Goal: Information Seeking & Learning: Find specific page/section

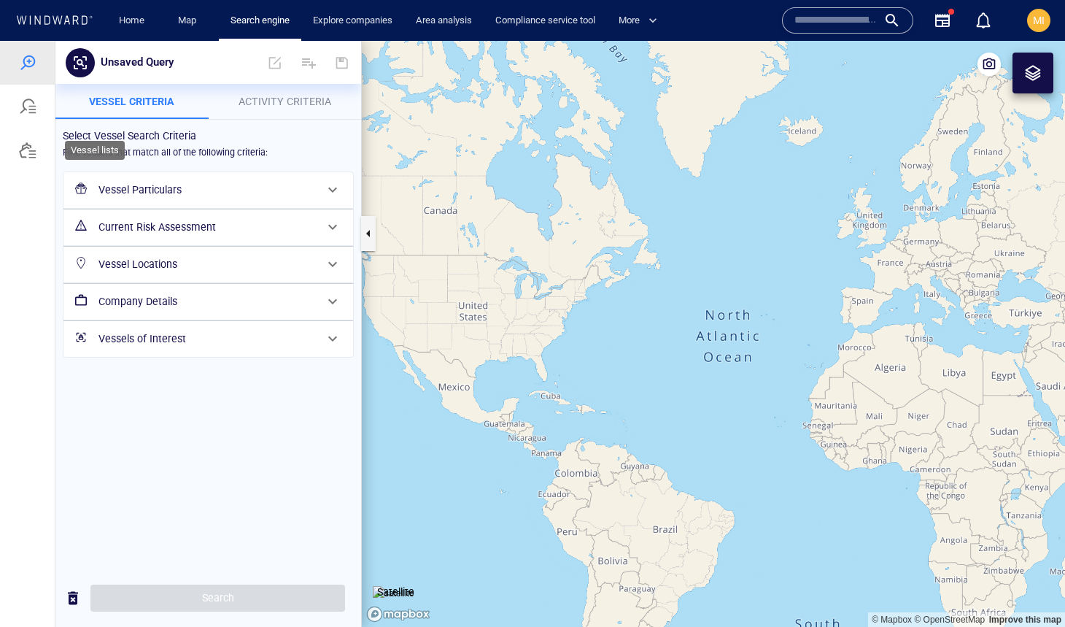
click at [28, 153] on div at bounding box center [28, 151] width 18 height 18
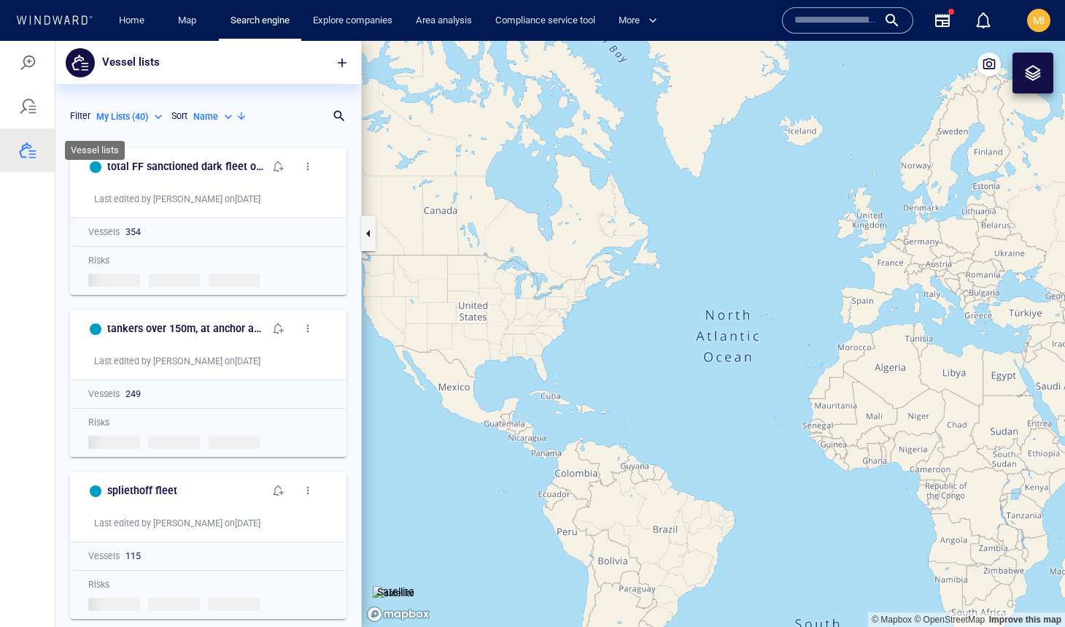
scroll to position [486, 306]
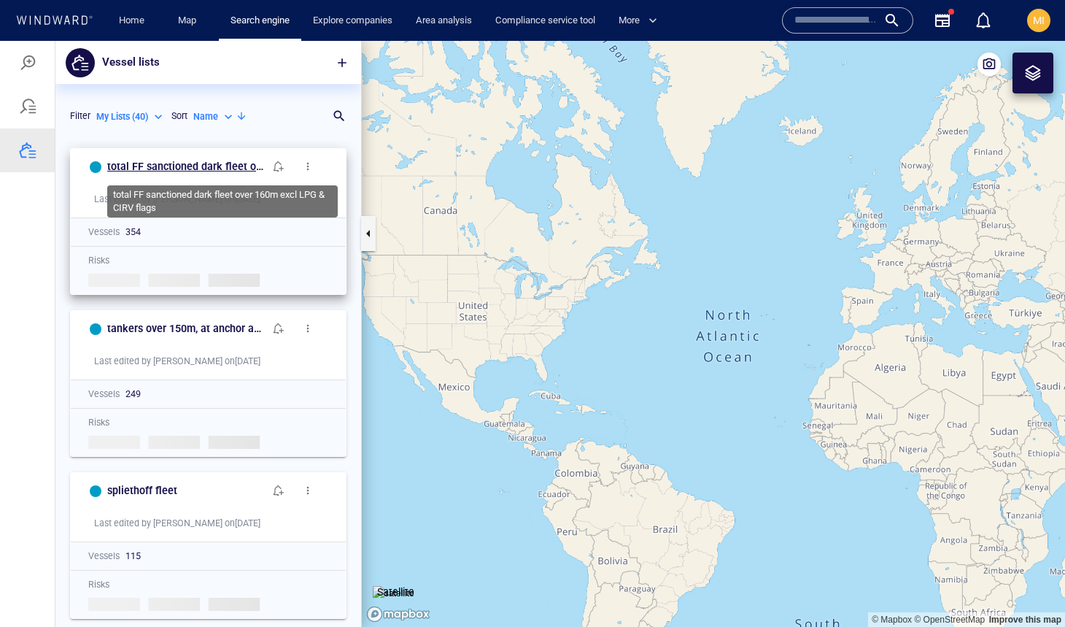
click at [215, 160] on h6 "total FF sanctioned dark fleet over 160m excl LPG & CIRV flags" at bounding box center [185, 167] width 157 height 18
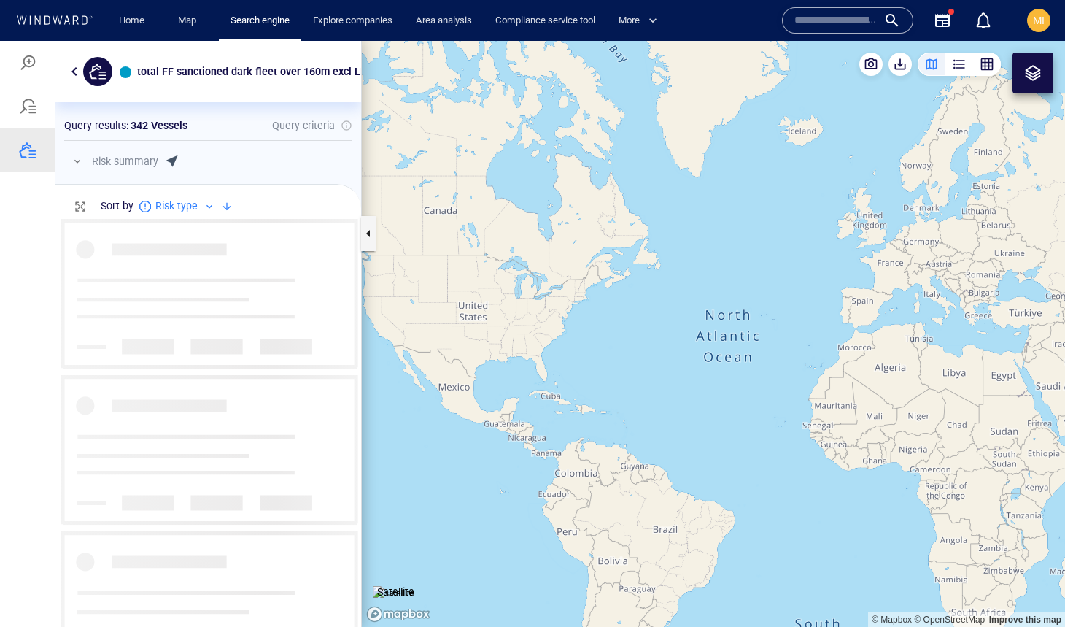
scroll to position [407, 306]
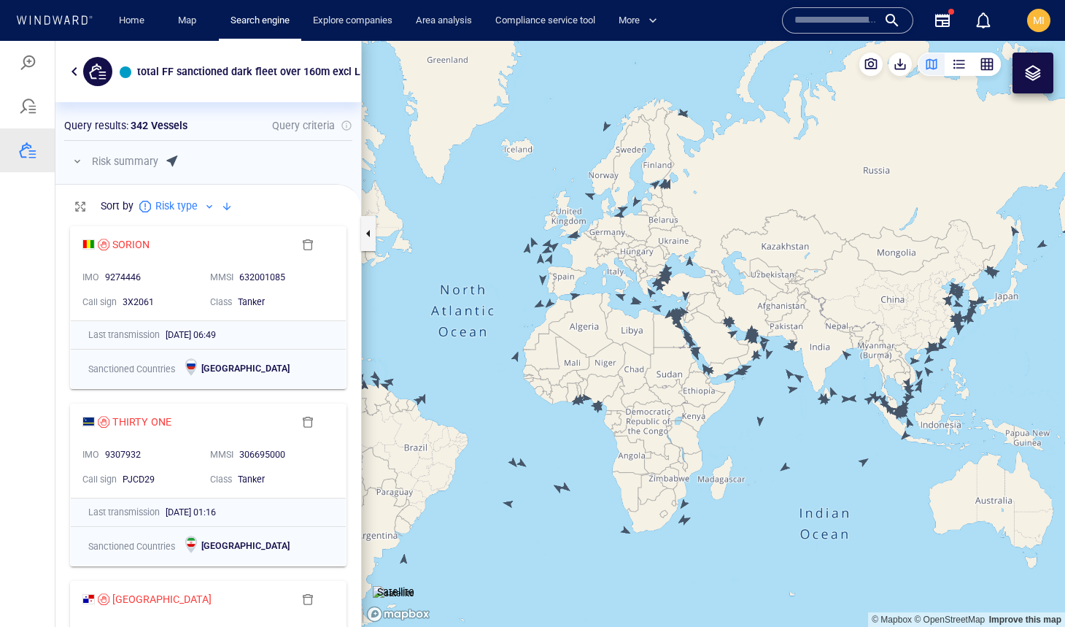
click at [762, 424] on canvas "Map" at bounding box center [713, 334] width 703 height 586
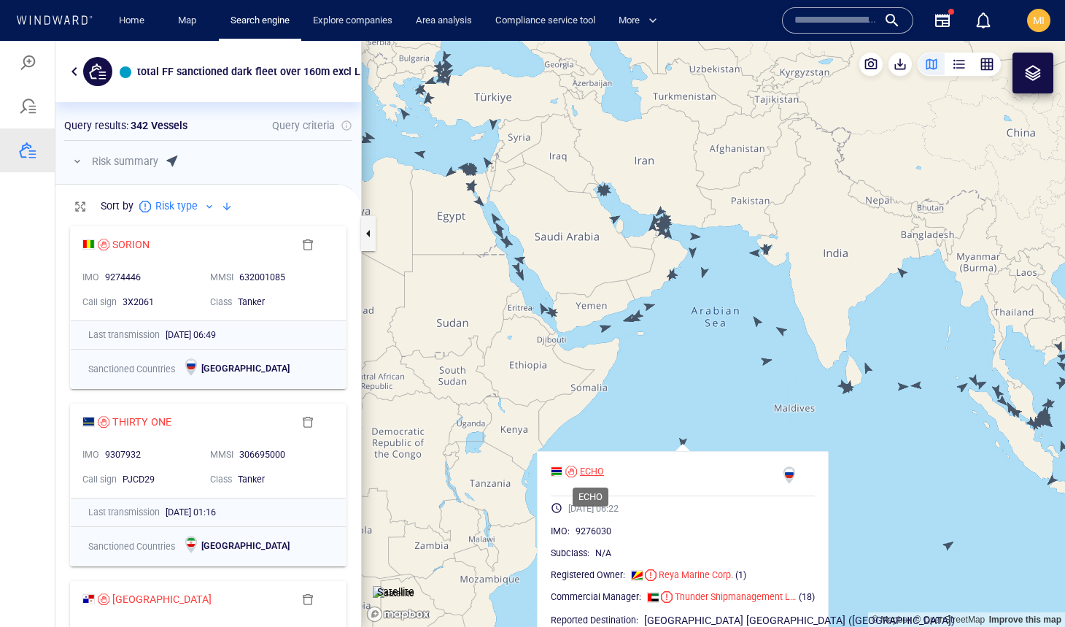
click at [595, 473] on div "ECHO" at bounding box center [592, 471] width 24 height 13
click at [654, 372] on canvas "Map" at bounding box center [713, 334] width 703 height 586
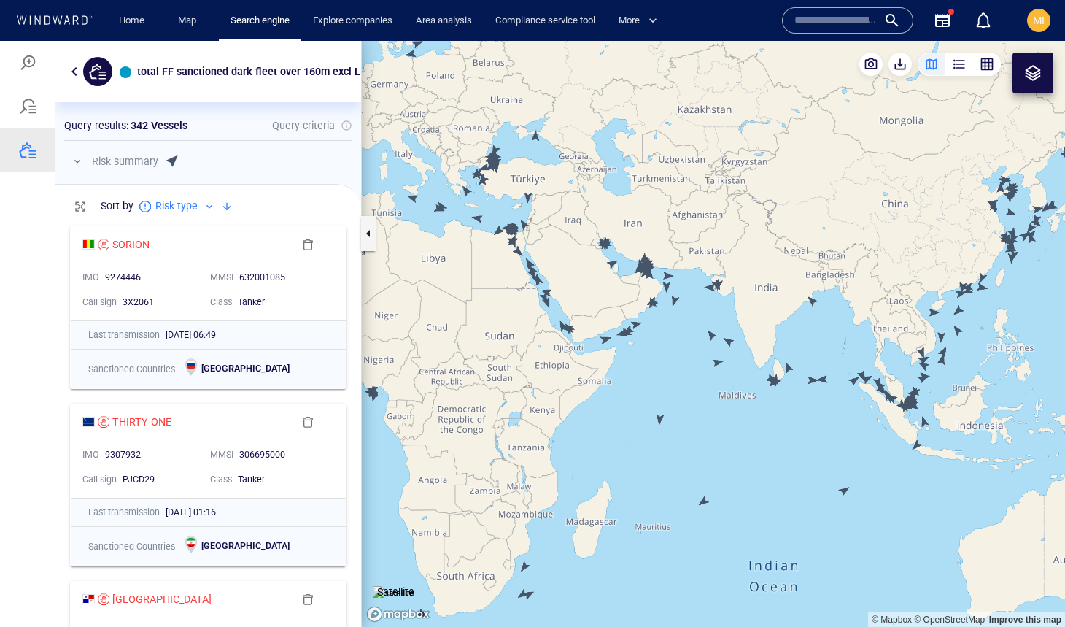
drag, startPoint x: 882, startPoint y: 365, endPoint x: 772, endPoint y: 337, distance: 113.8
click at [773, 336] on canvas "Map" at bounding box center [713, 334] width 703 height 586
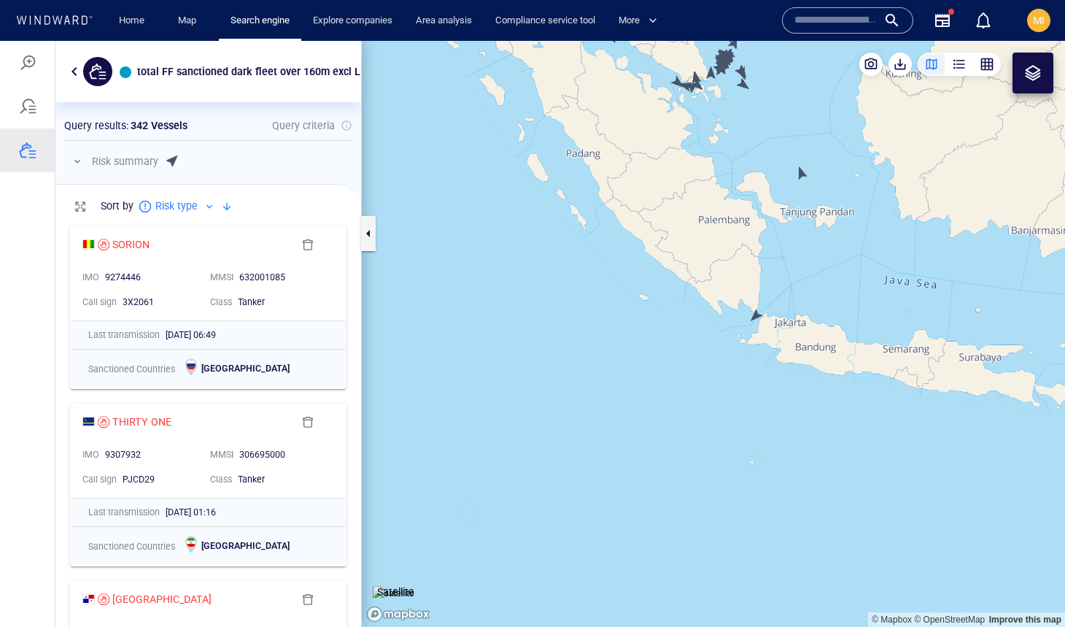
click at [754, 313] on canvas "Map" at bounding box center [713, 334] width 703 height 586
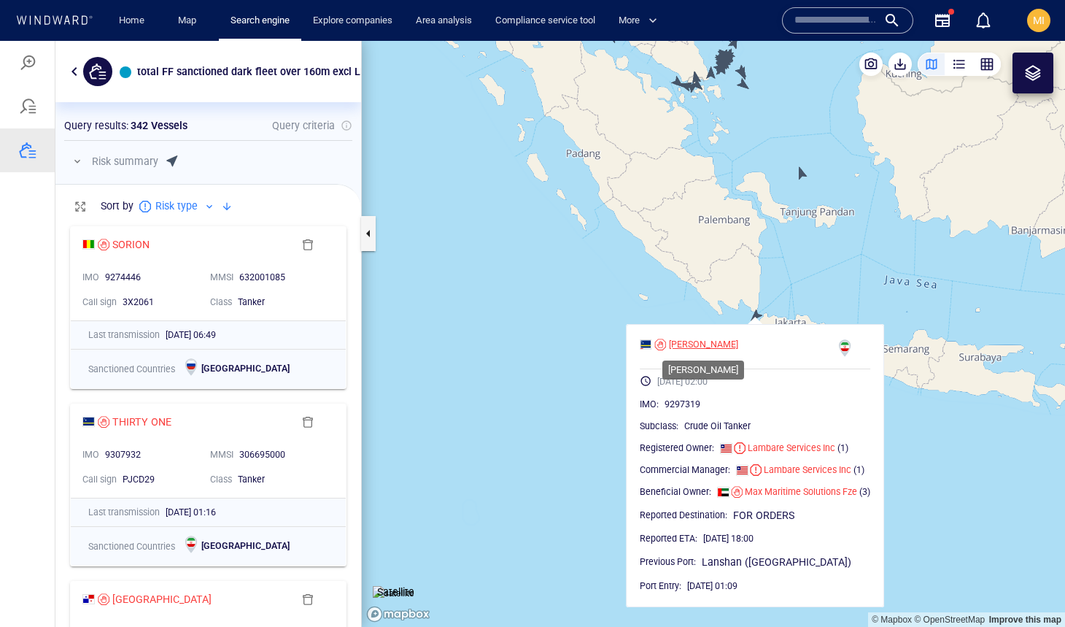
click at [684, 340] on div "CORA" at bounding box center [703, 344] width 69 height 13
click at [681, 347] on div "CORA" at bounding box center [703, 344] width 69 height 13
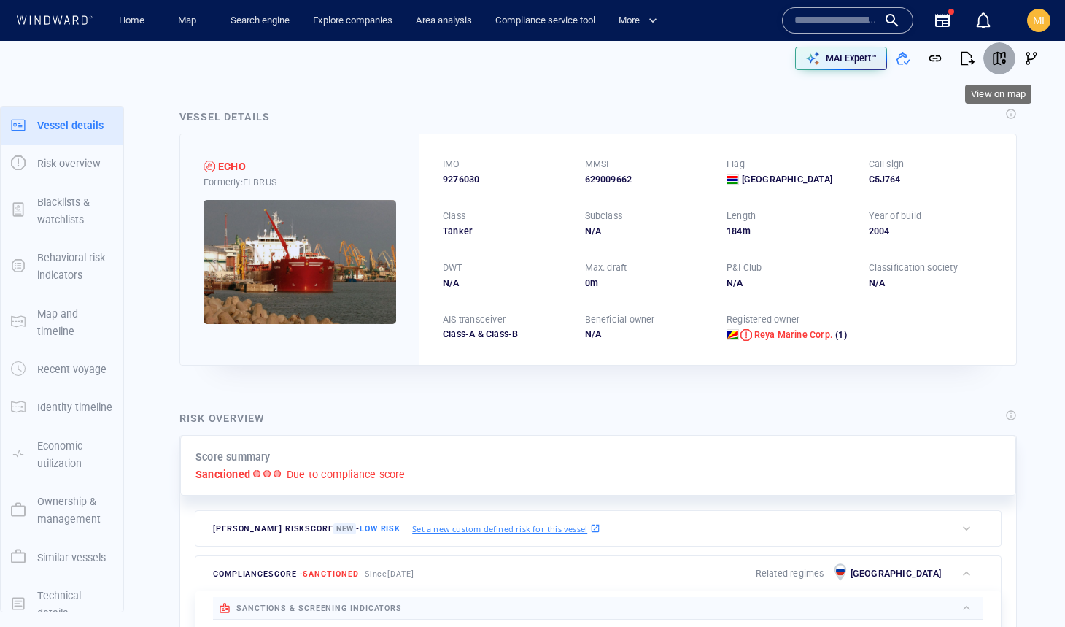
click at [999, 57] on span "button" at bounding box center [999, 58] width 15 height 15
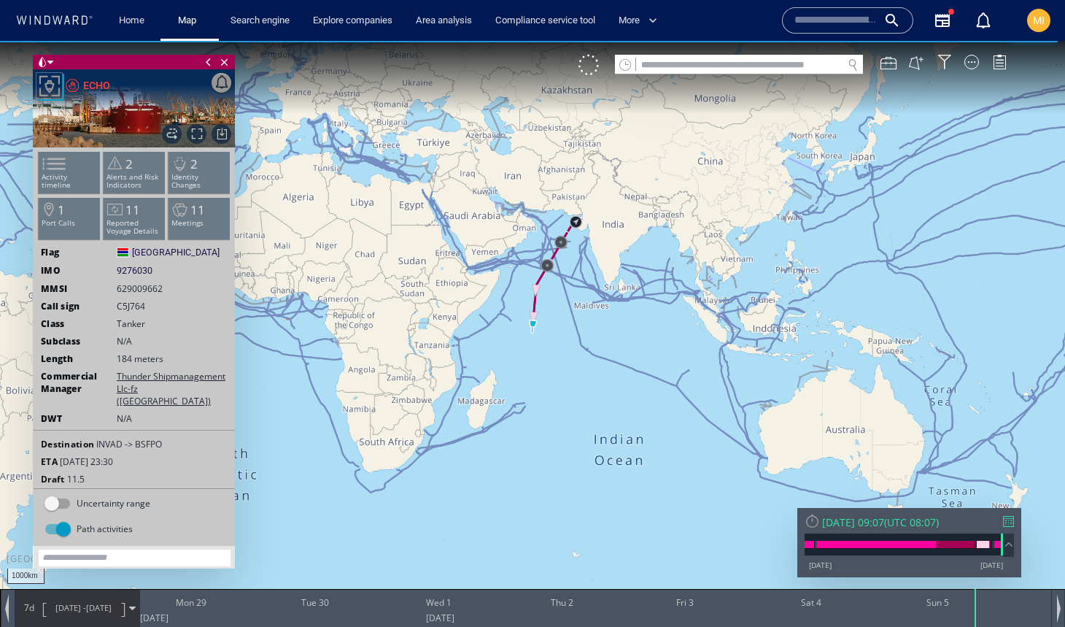
scroll to position [31, 0]
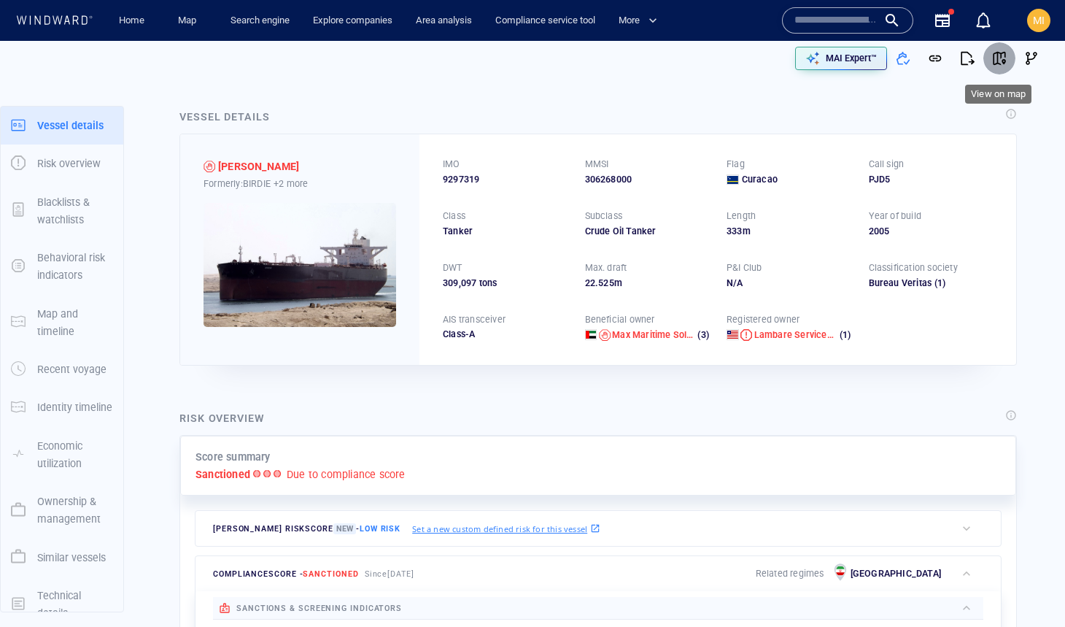
click at [999, 60] on span "button" at bounding box center [999, 58] width 15 height 15
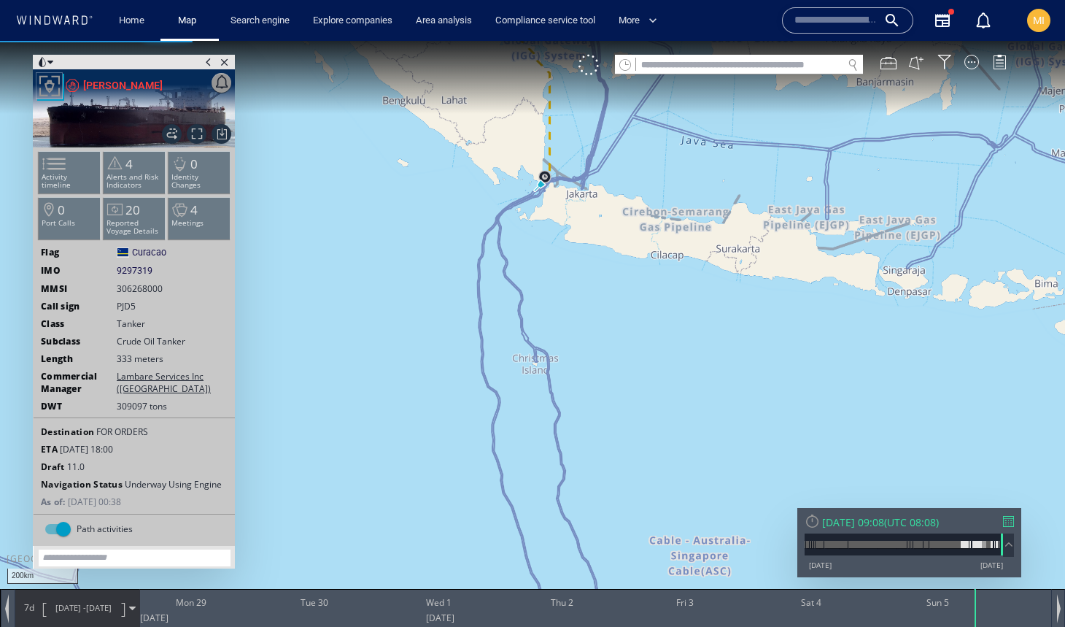
drag, startPoint x: 578, startPoint y: 301, endPoint x: 578, endPoint y: 414, distance: 113.1
click at [578, 409] on canvas "Map" at bounding box center [532, 326] width 1065 height 571
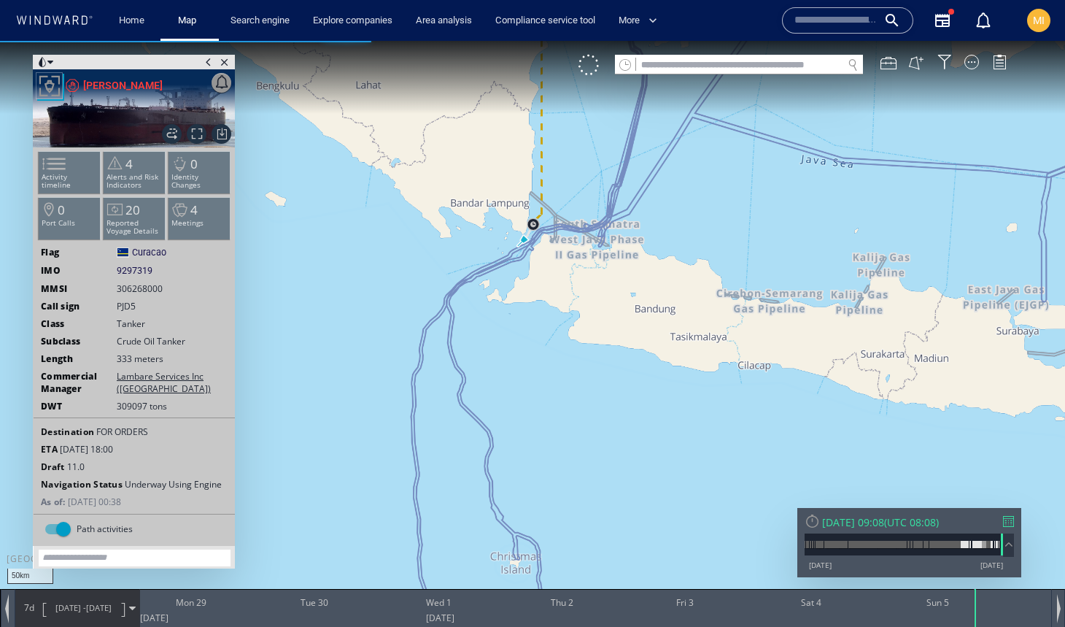
drag, startPoint x: 559, startPoint y: 247, endPoint x: 573, endPoint y: 379, distance: 132.1
click at [573, 376] on canvas "Map" at bounding box center [532, 326] width 1065 height 571
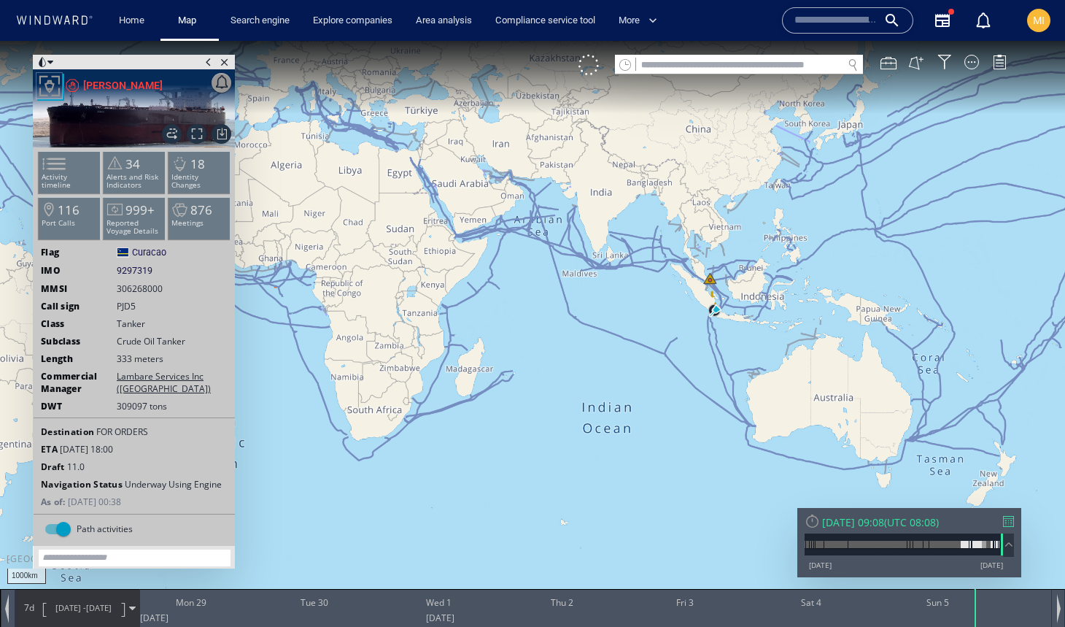
drag, startPoint x: 512, startPoint y: 302, endPoint x: 710, endPoint y: 476, distance: 263.6
click at [706, 475] on canvas "Map" at bounding box center [532, 326] width 1065 height 571
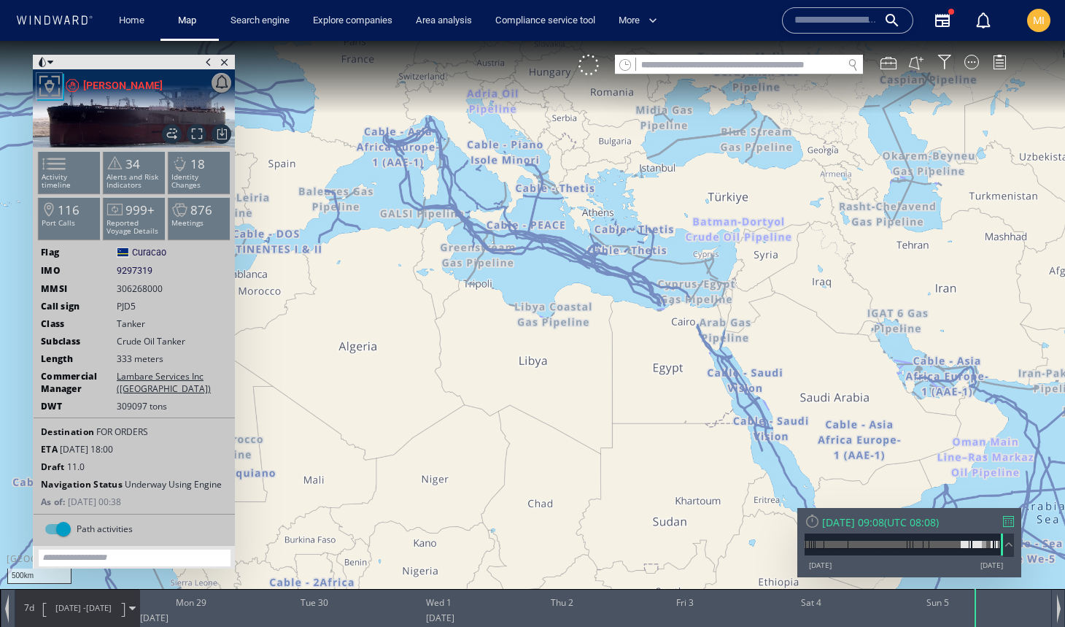
drag, startPoint x: 592, startPoint y: 261, endPoint x: 687, endPoint y: 452, distance: 213.4
click at [687, 452] on canvas "Map" at bounding box center [532, 326] width 1065 height 571
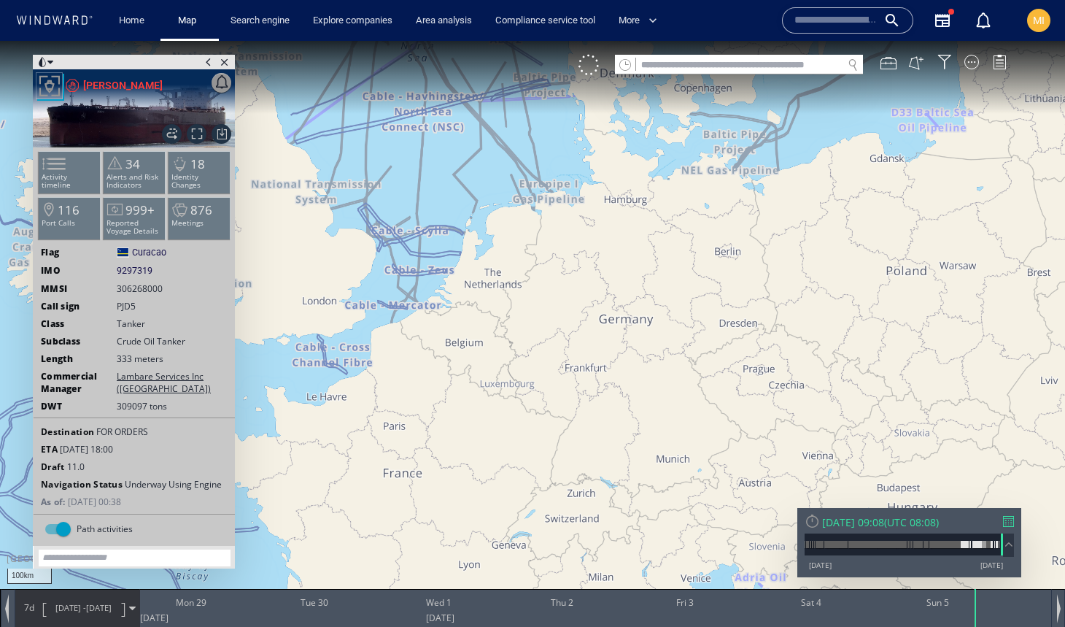
drag, startPoint x: 557, startPoint y: 253, endPoint x: 578, endPoint y: 336, distance: 84.9
click at [576, 336] on canvas "Map" at bounding box center [532, 326] width 1065 height 571
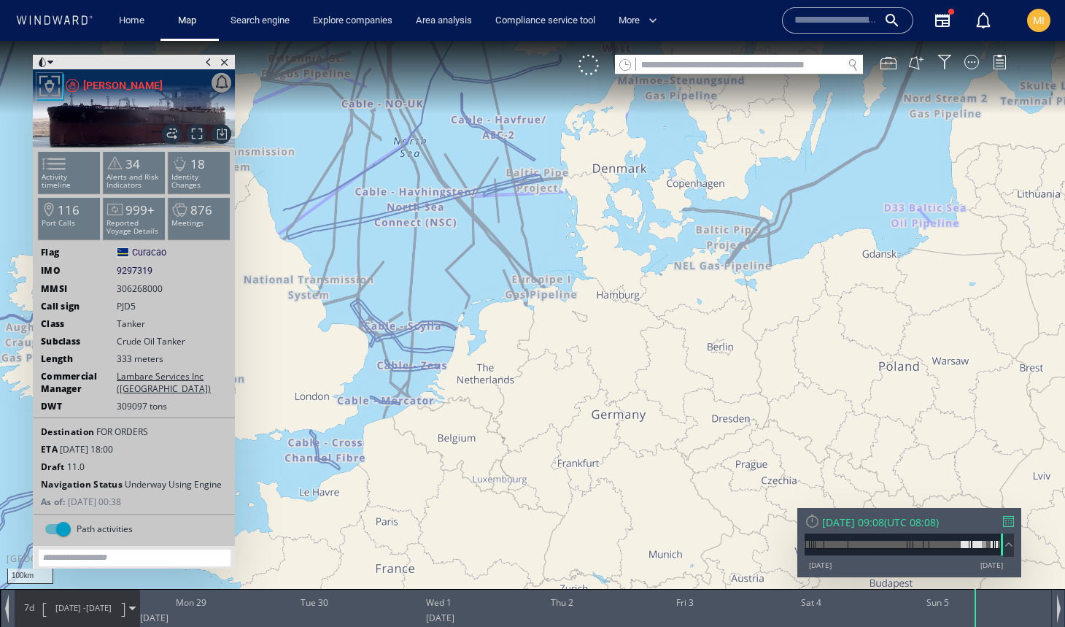
drag, startPoint x: 738, startPoint y: 292, endPoint x: 603, endPoint y: 348, distance: 146.2
click at [603, 347] on canvas "Map" at bounding box center [532, 326] width 1065 height 571
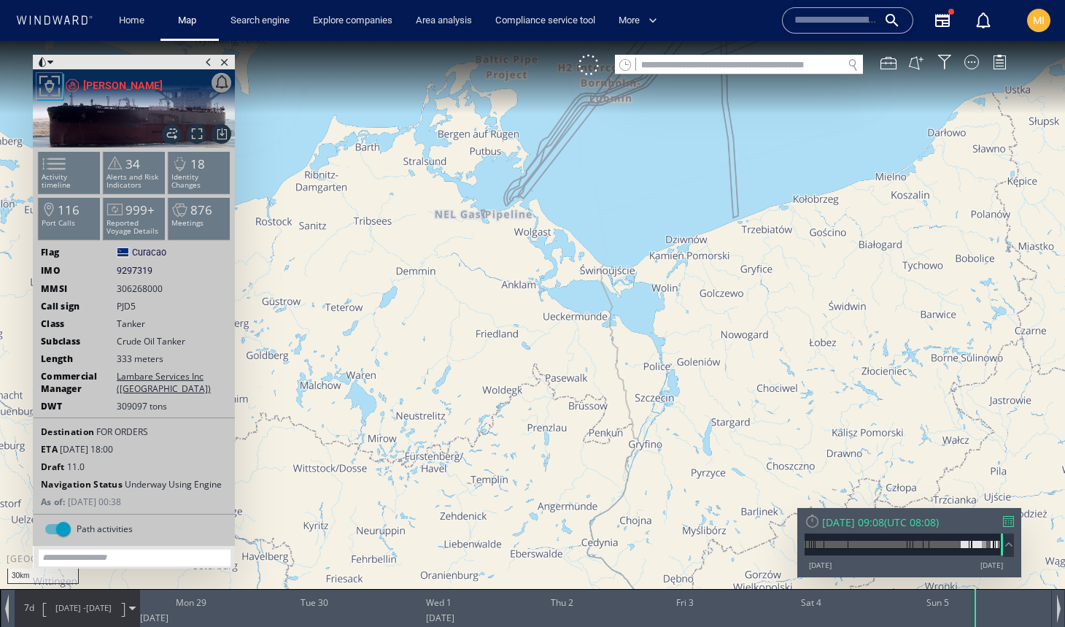
drag, startPoint x: 543, startPoint y: 276, endPoint x: 562, endPoint y: 433, distance: 158.7
click at [562, 430] on canvas "Map" at bounding box center [532, 326] width 1065 height 571
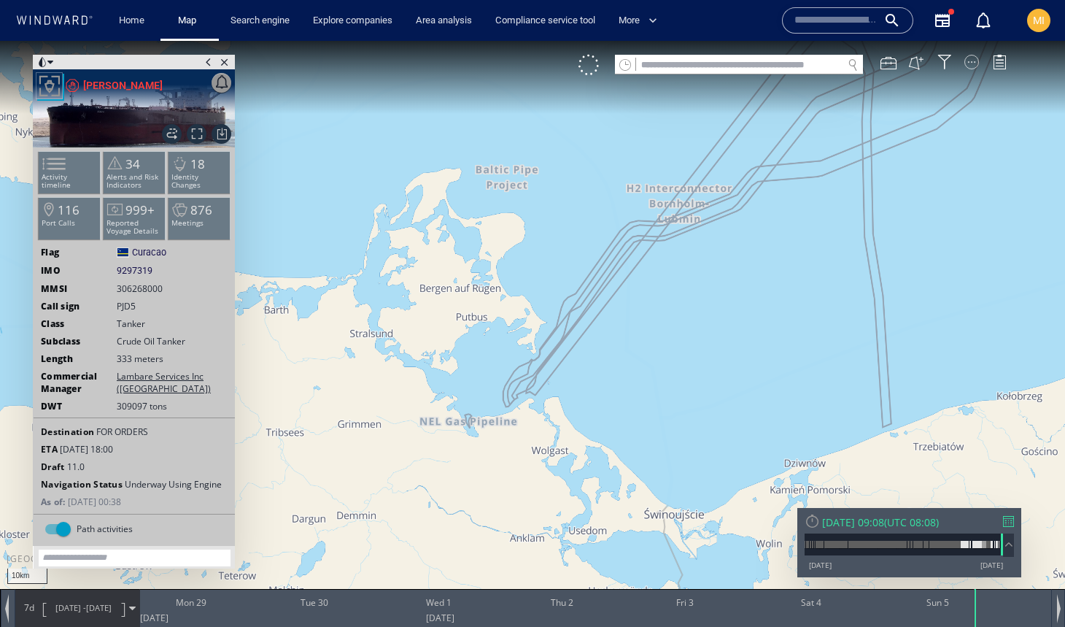
click at [971, 67] on div at bounding box center [971, 62] width 15 height 15
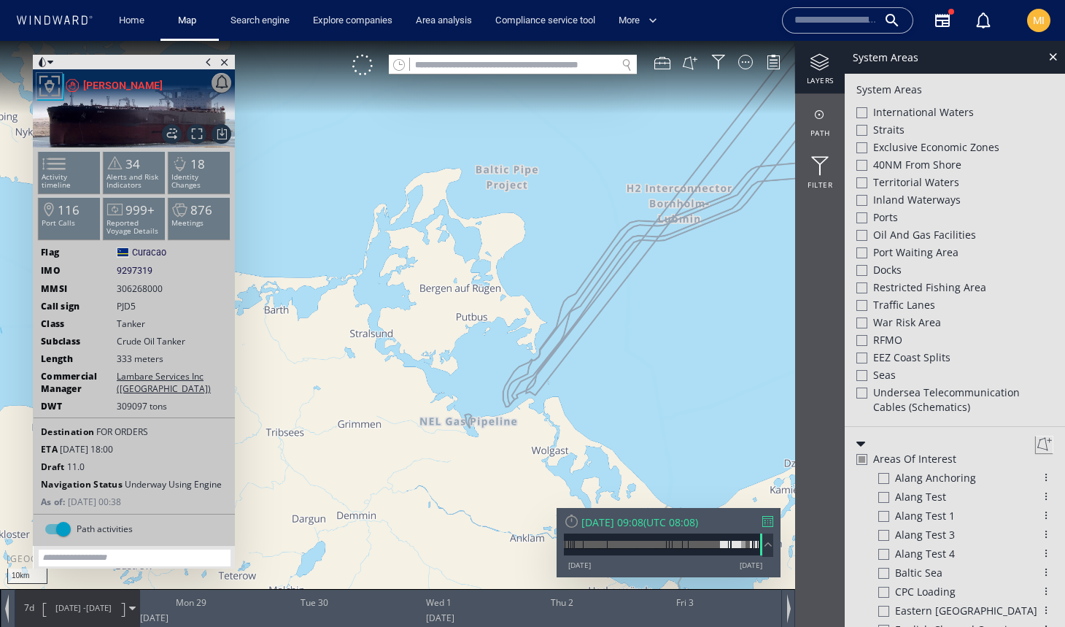
scroll to position [263, 0]
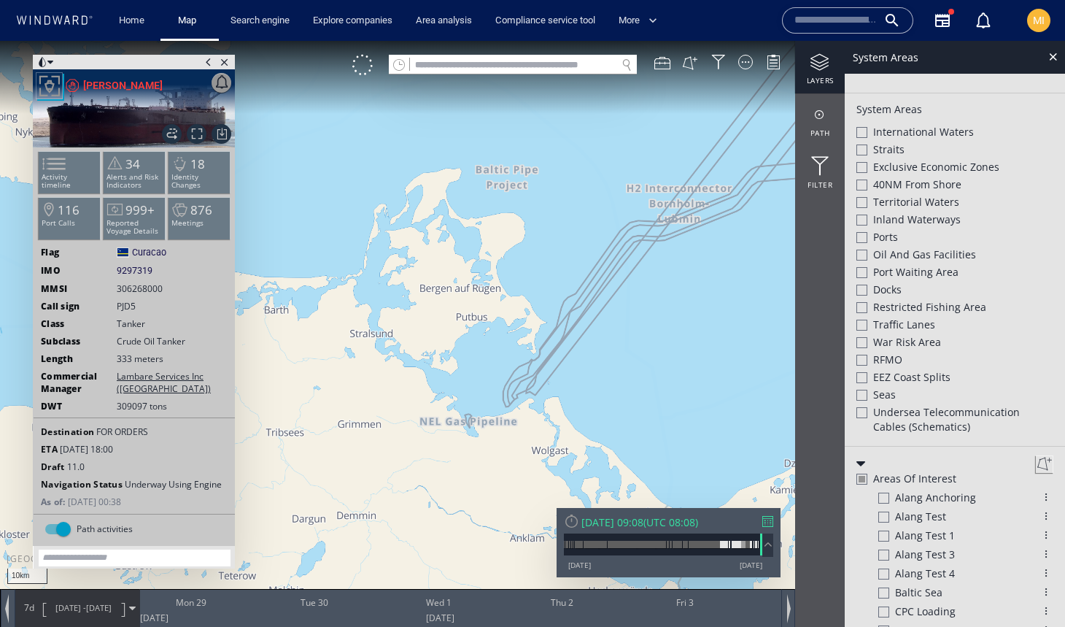
click at [864, 407] on div at bounding box center [861, 412] width 11 height 11
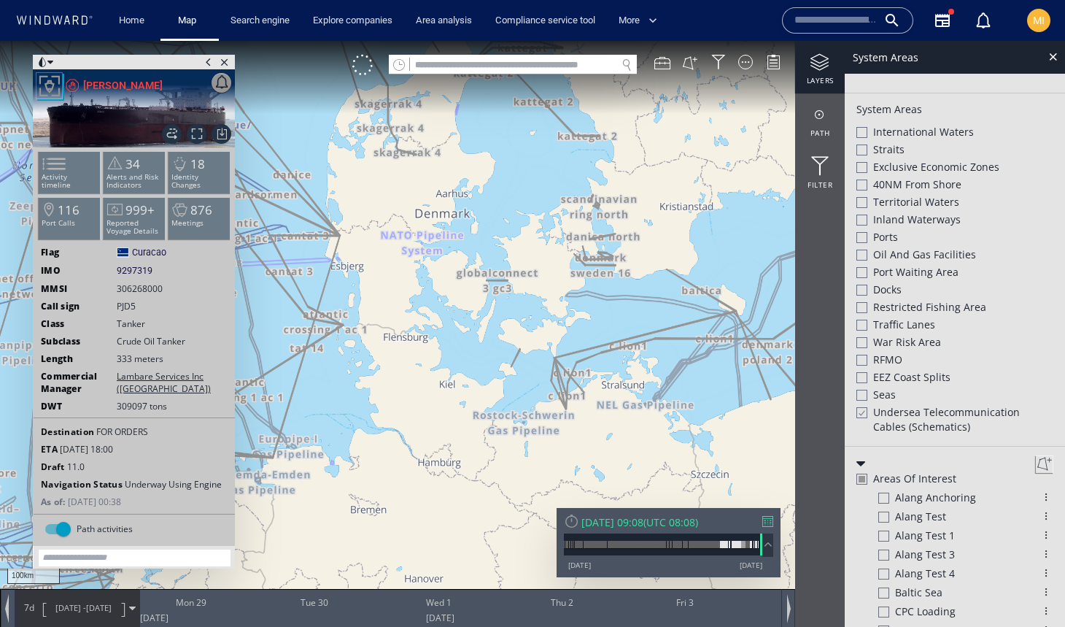
drag, startPoint x: 697, startPoint y: 399, endPoint x: 566, endPoint y: 412, distance: 131.2
click at [580, 400] on canvas "Map" at bounding box center [532, 326] width 1065 height 571
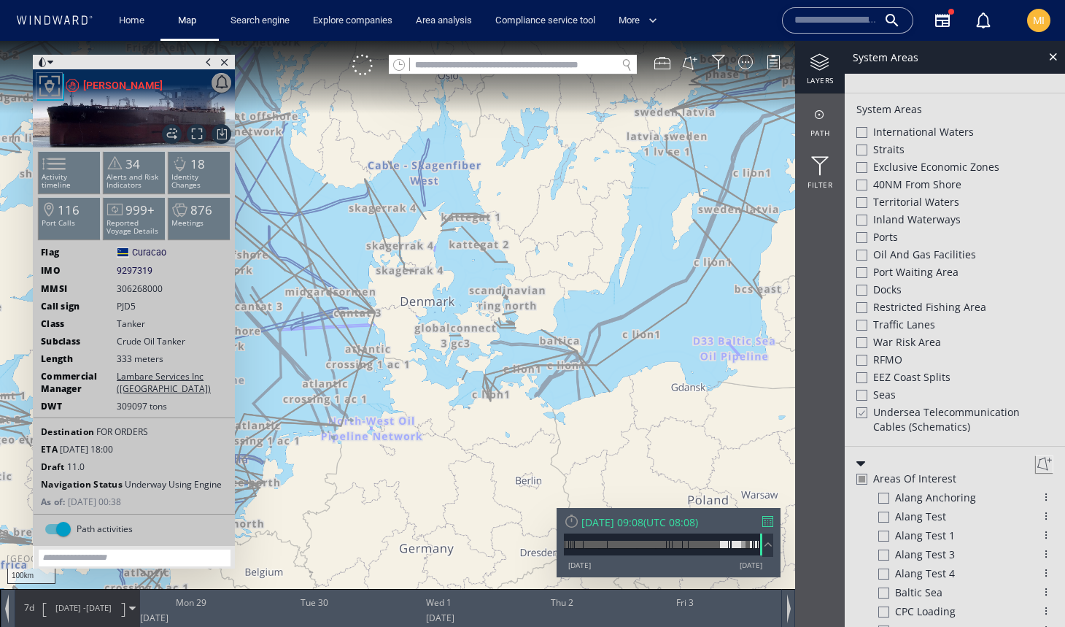
drag, startPoint x: 696, startPoint y: 341, endPoint x: 589, endPoint y: 450, distance: 152.2
click at [589, 446] on canvas "Map" at bounding box center [532, 326] width 1065 height 571
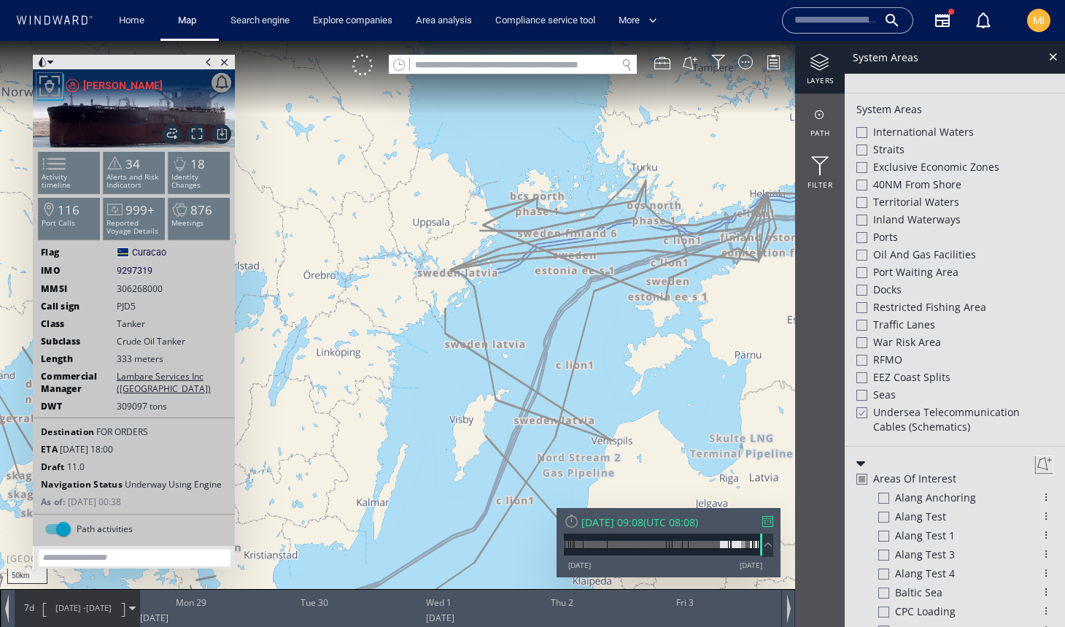
click at [522, 384] on canvas "Map" at bounding box center [532, 326] width 1065 height 571
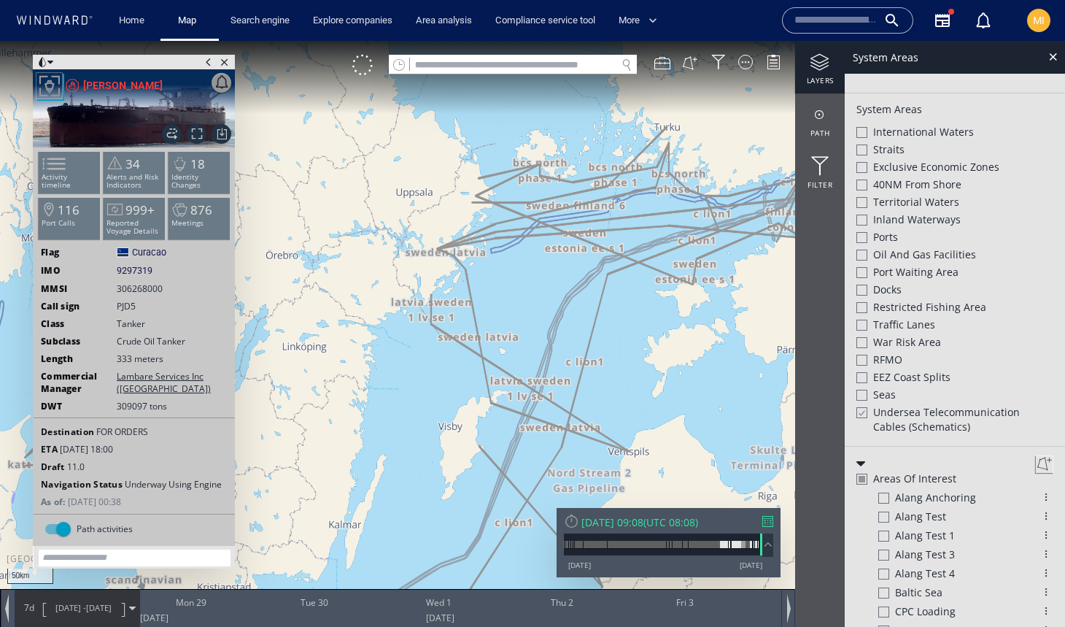
drag, startPoint x: 522, startPoint y: 408, endPoint x: 522, endPoint y: 367, distance: 40.9
click at [522, 380] on canvas "Map" at bounding box center [532, 326] width 1065 height 571
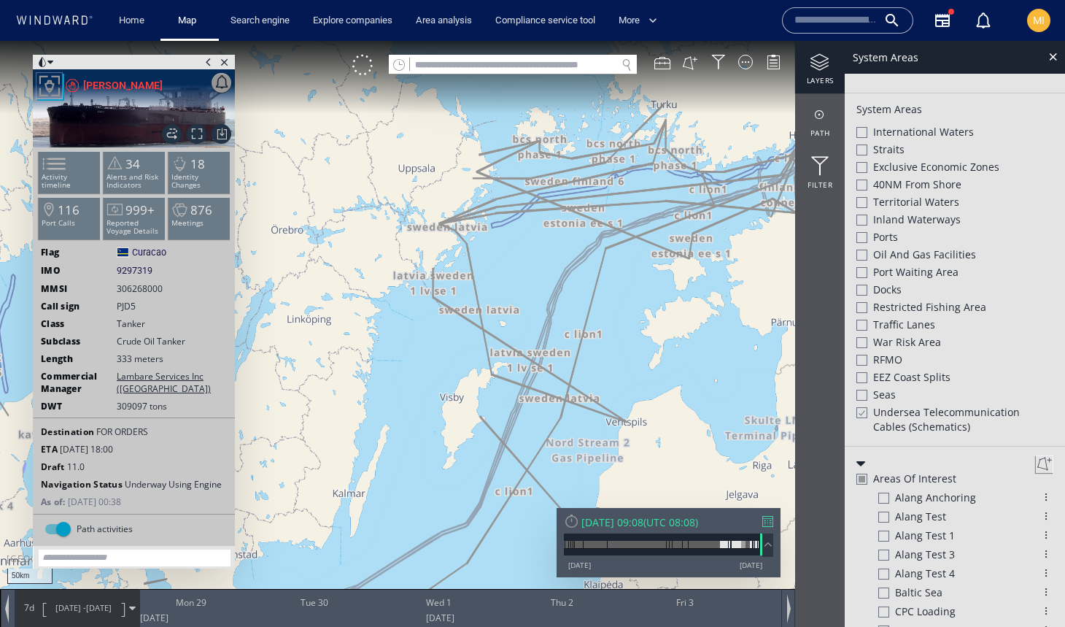
drag, startPoint x: 545, startPoint y: 363, endPoint x: 544, endPoint y: 247, distance: 116.7
click at [549, 247] on canvas "Map" at bounding box center [532, 326] width 1065 height 571
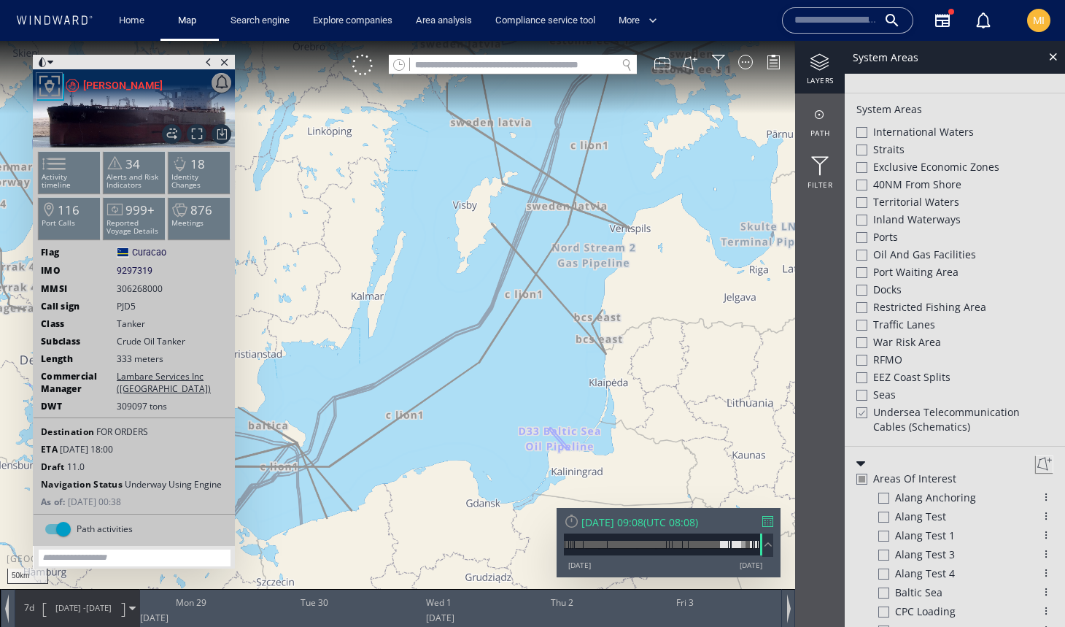
drag, startPoint x: 575, startPoint y: 276, endPoint x: 560, endPoint y: 361, distance: 86.7
click at [560, 356] on canvas "Map" at bounding box center [532, 326] width 1065 height 571
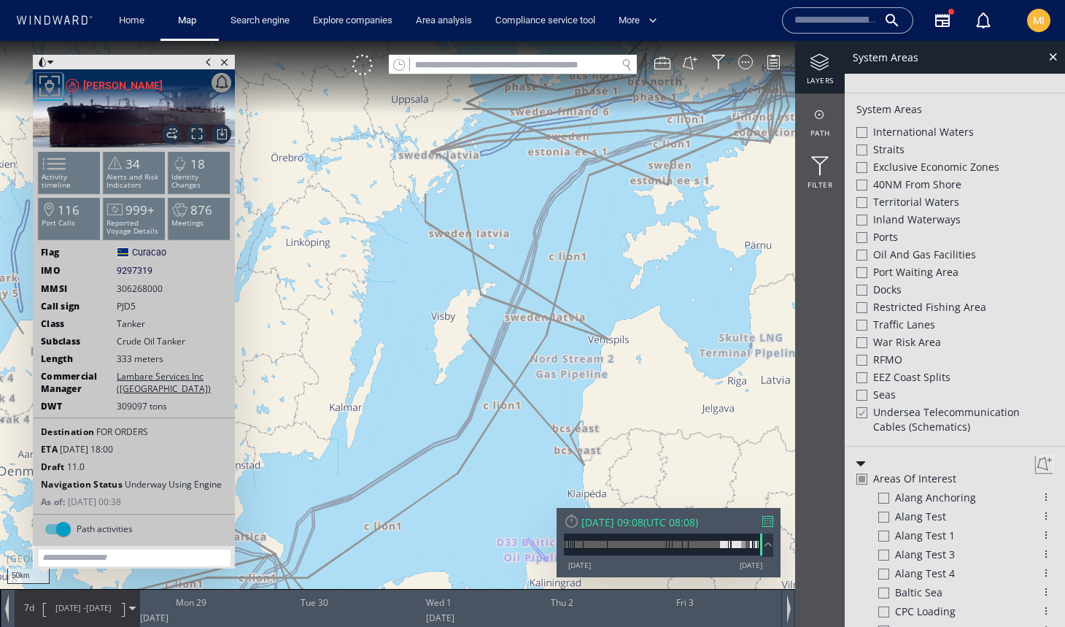
drag, startPoint x: 609, startPoint y: 260, endPoint x: 560, endPoint y: 341, distance: 95.6
click at [560, 338] on canvas "Map" at bounding box center [532, 326] width 1065 height 571
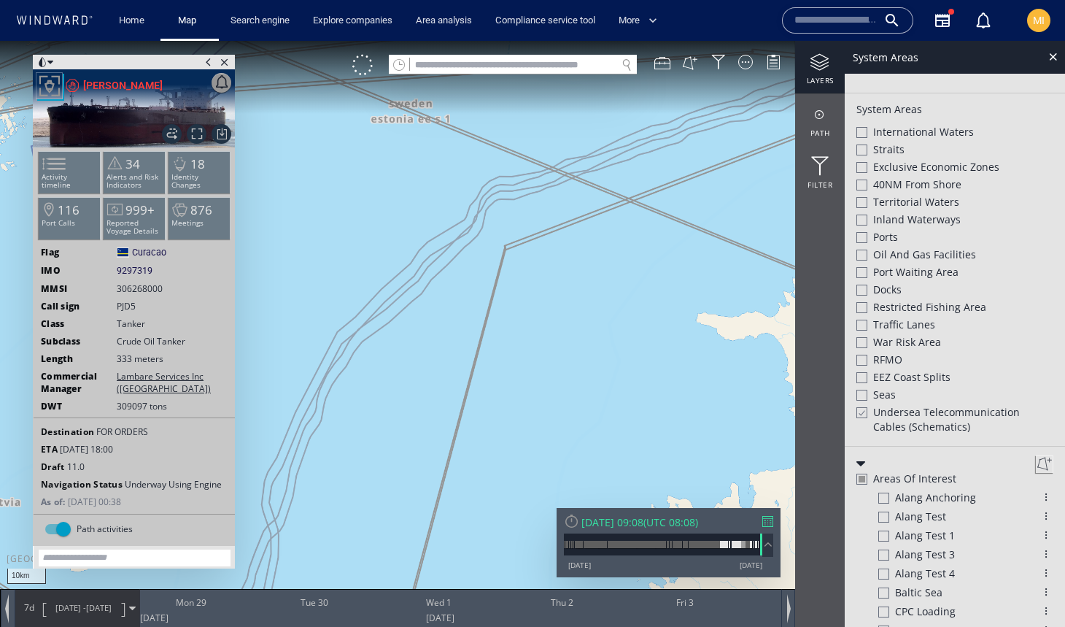
click at [533, 195] on canvas "Map" at bounding box center [532, 326] width 1065 height 571
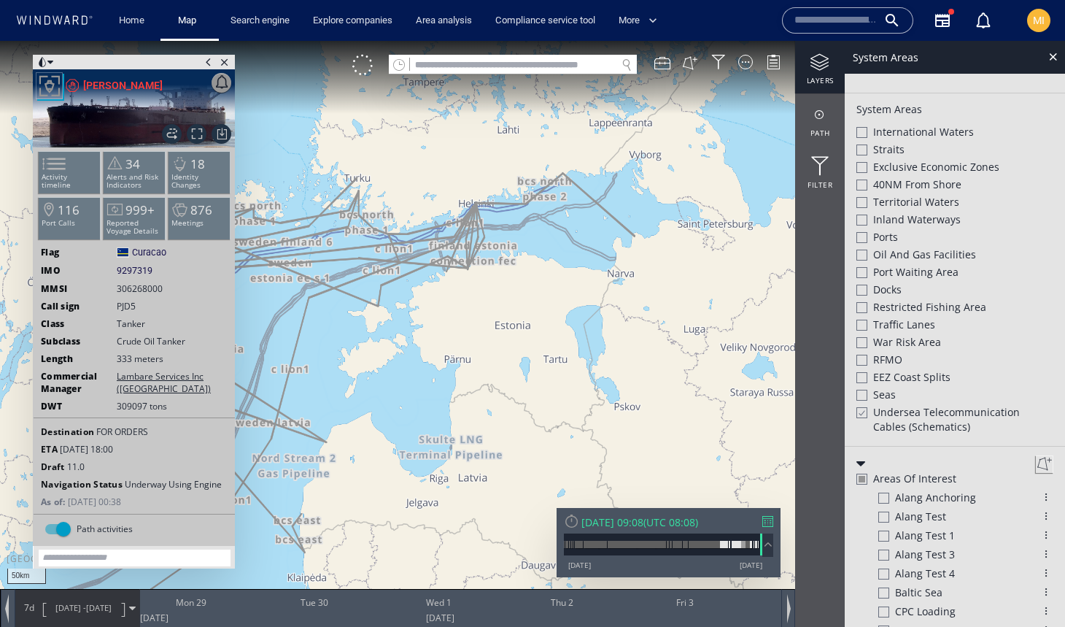
drag, startPoint x: 592, startPoint y: 272, endPoint x: 362, endPoint y: 304, distance: 232.7
click at [362, 304] on canvas "Map" at bounding box center [532, 326] width 1065 height 571
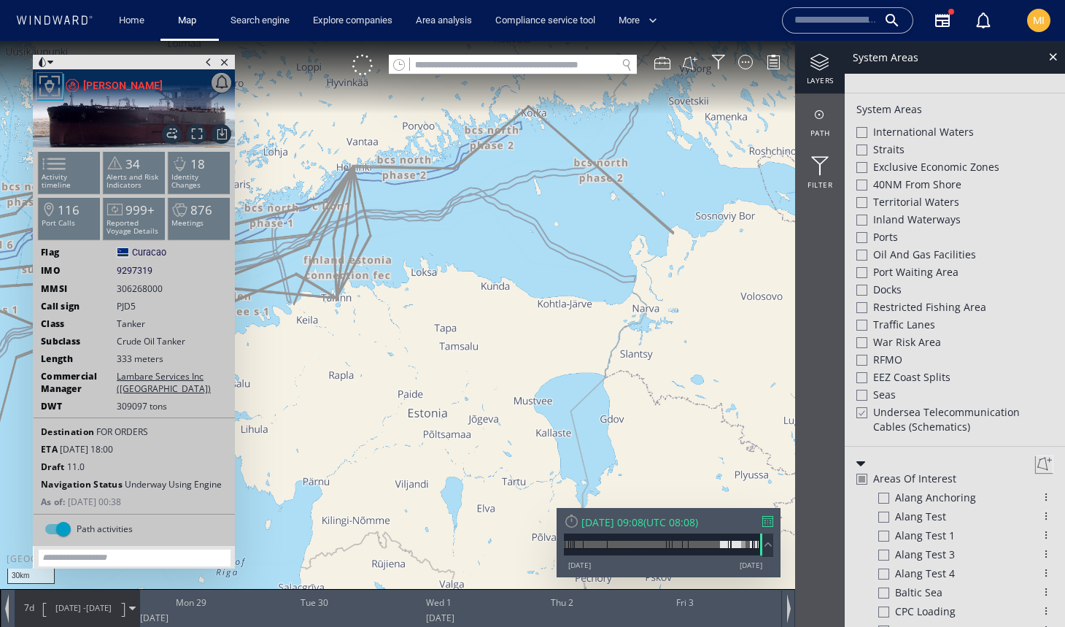
drag, startPoint x: 405, startPoint y: 255, endPoint x: 553, endPoint y: 249, distance: 148.2
click at [550, 250] on canvas "Map" at bounding box center [532, 326] width 1065 height 571
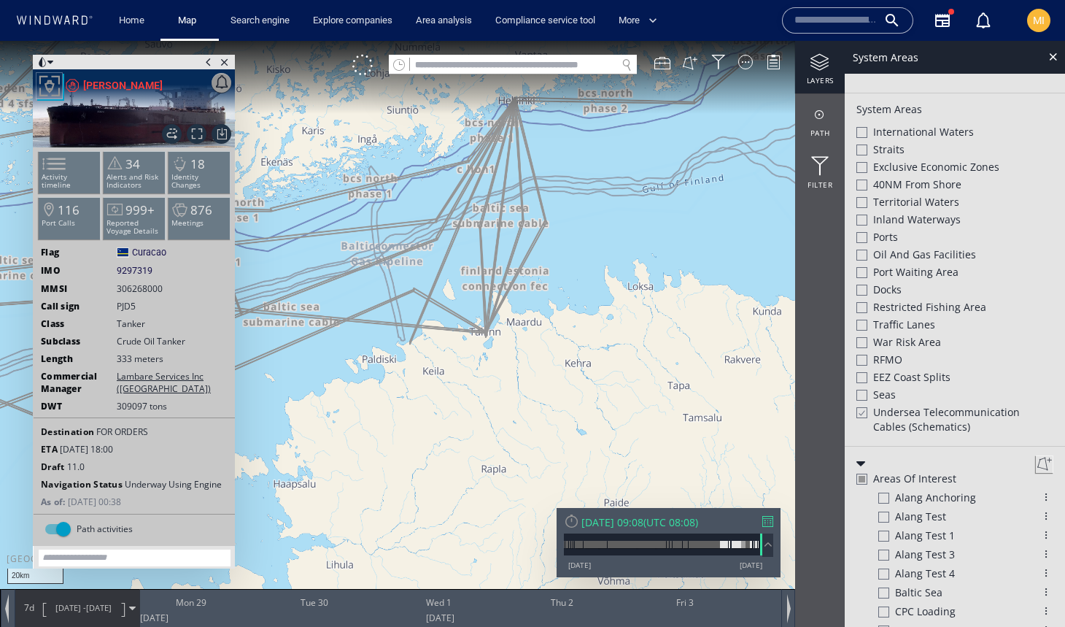
drag, startPoint x: 523, startPoint y: 212, endPoint x: 527, endPoint y: 298, distance: 86.2
click at [527, 298] on canvas "Map" at bounding box center [532, 326] width 1065 height 571
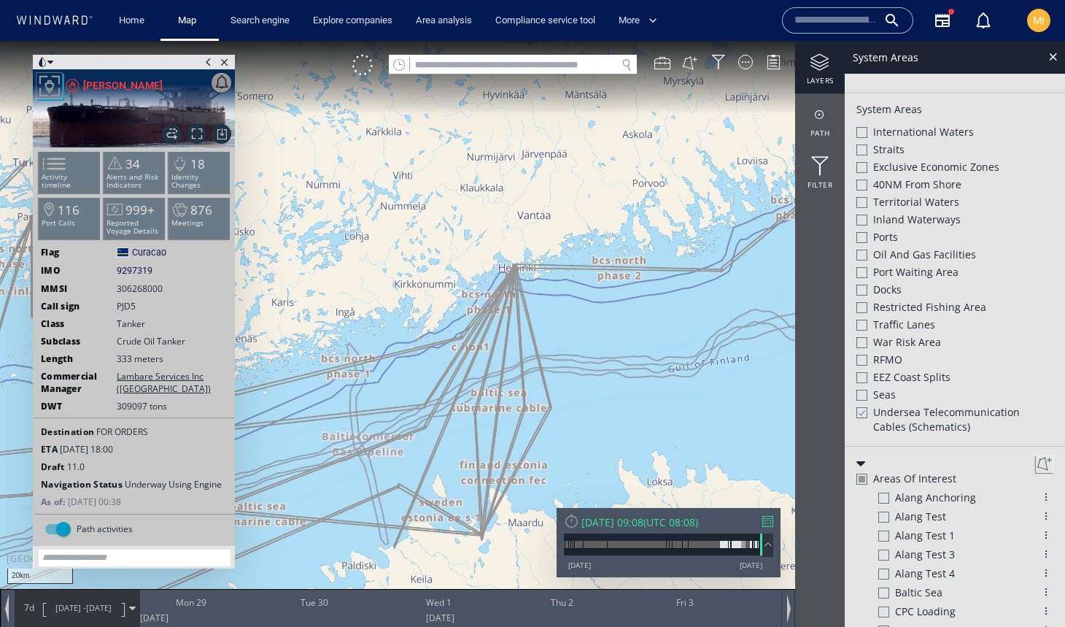
drag, startPoint x: 452, startPoint y: 443, endPoint x: 614, endPoint y: 277, distance: 232.1
click at [612, 277] on canvas "Map" at bounding box center [532, 326] width 1065 height 571
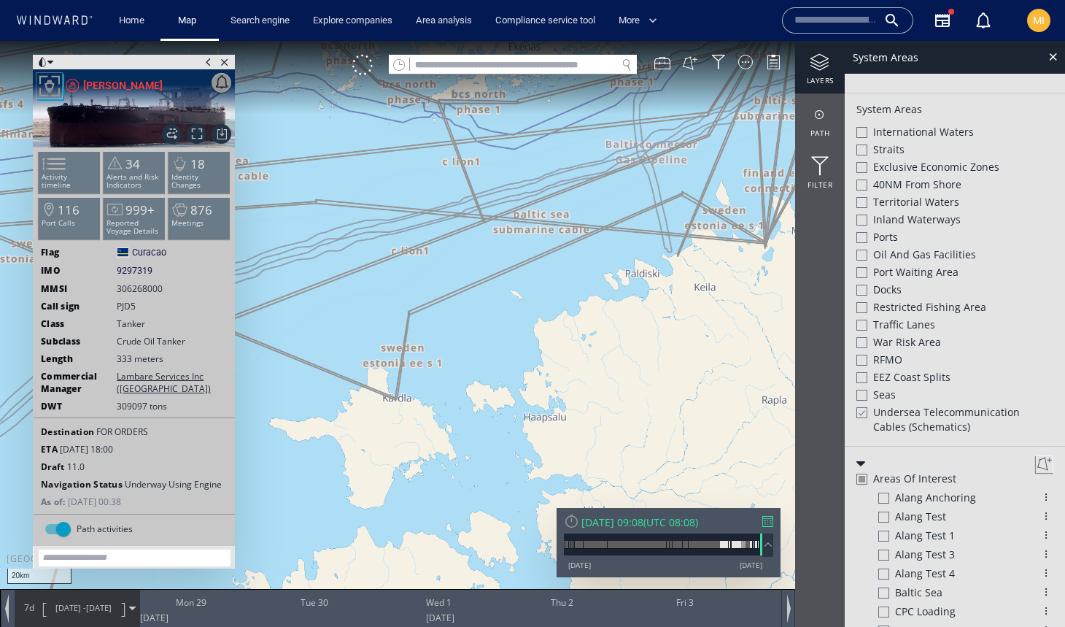
drag, startPoint x: 456, startPoint y: 391, endPoint x: 638, endPoint y: 311, distance: 199.2
click at [635, 311] on canvas "Map" at bounding box center [532, 326] width 1065 height 571
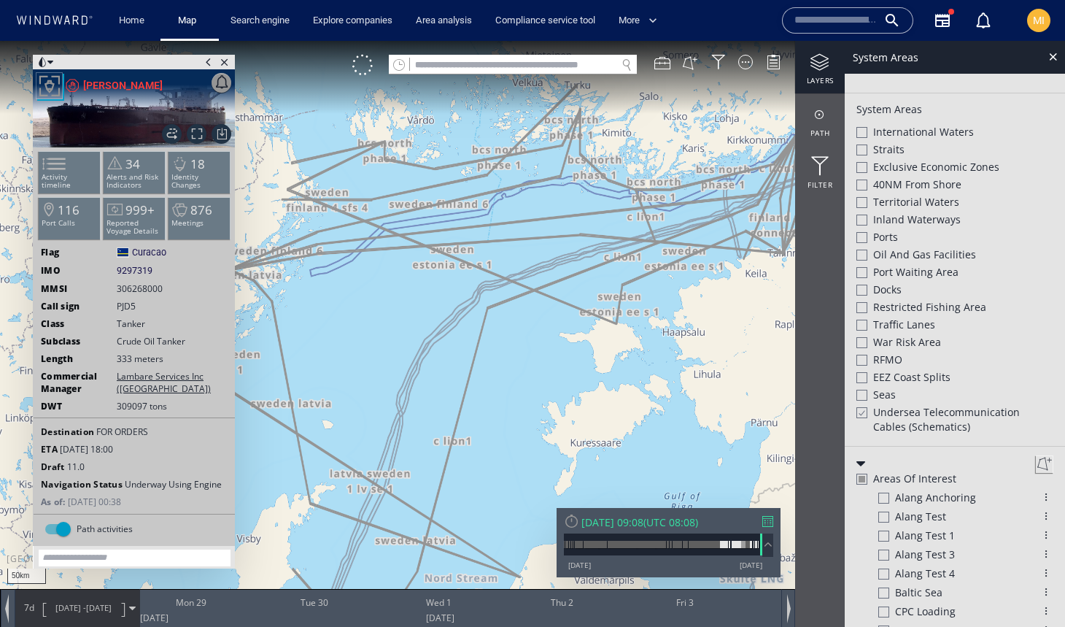
drag, startPoint x: 529, startPoint y: 432, endPoint x: 522, endPoint y: 333, distance: 99.4
click at [523, 333] on canvas "Map" at bounding box center [532, 326] width 1065 height 571
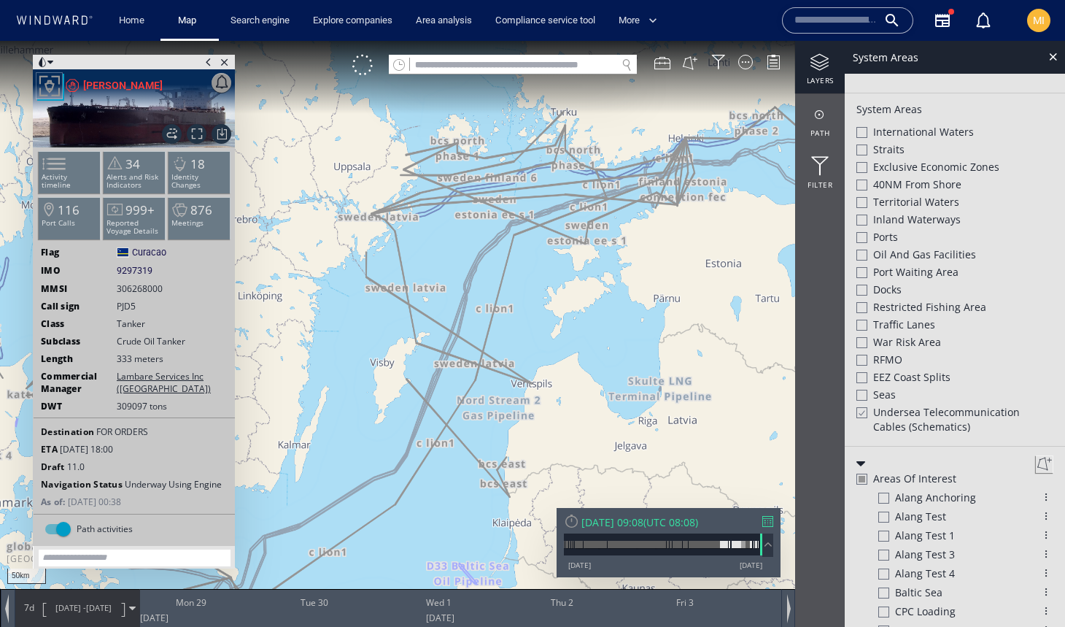
drag, startPoint x: 522, startPoint y: 432, endPoint x: 664, endPoint y: 233, distance: 244.1
click at [664, 233] on canvas "Map" at bounding box center [532, 326] width 1065 height 571
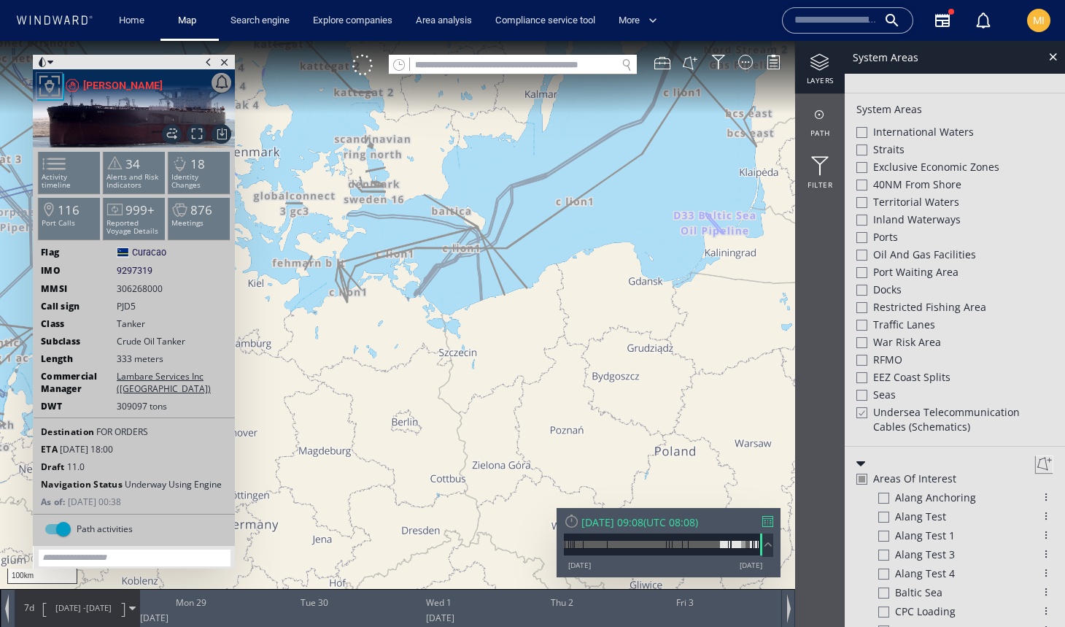
drag, startPoint x: 459, startPoint y: 307, endPoint x: 531, endPoint y: 333, distance: 76.6
click at [530, 333] on canvas "Map" at bounding box center [532, 326] width 1065 height 571
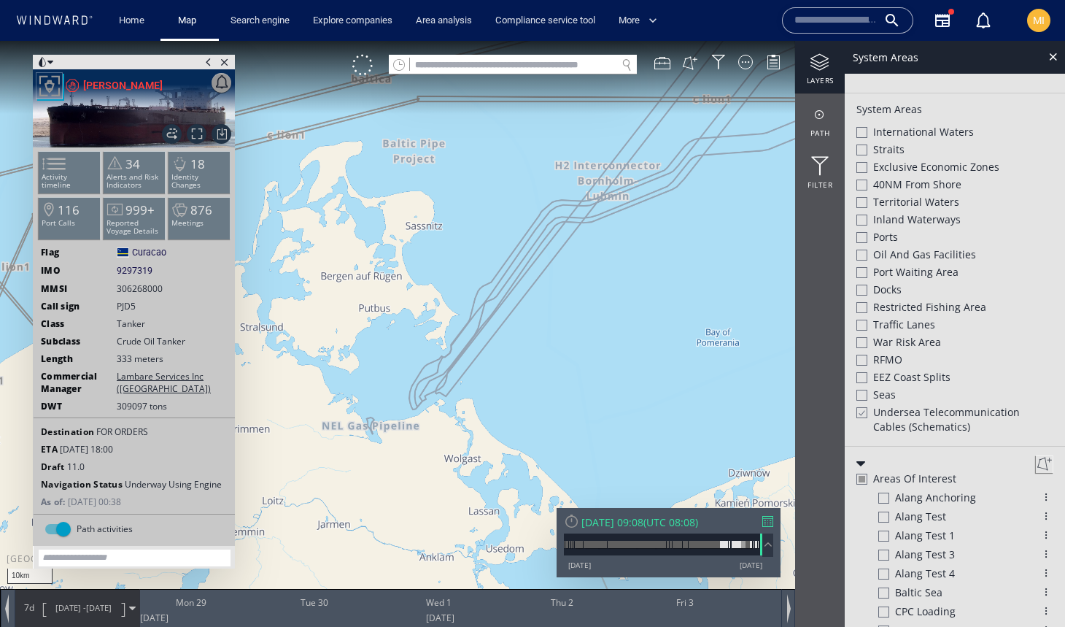
drag, startPoint x: 462, startPoint y: 350, endPoint x: 542, endPoint y: 293, distance: 98.2
click at [543, 293] on canvas "Map" at bounding box center [532, 326] width 1065 height 571
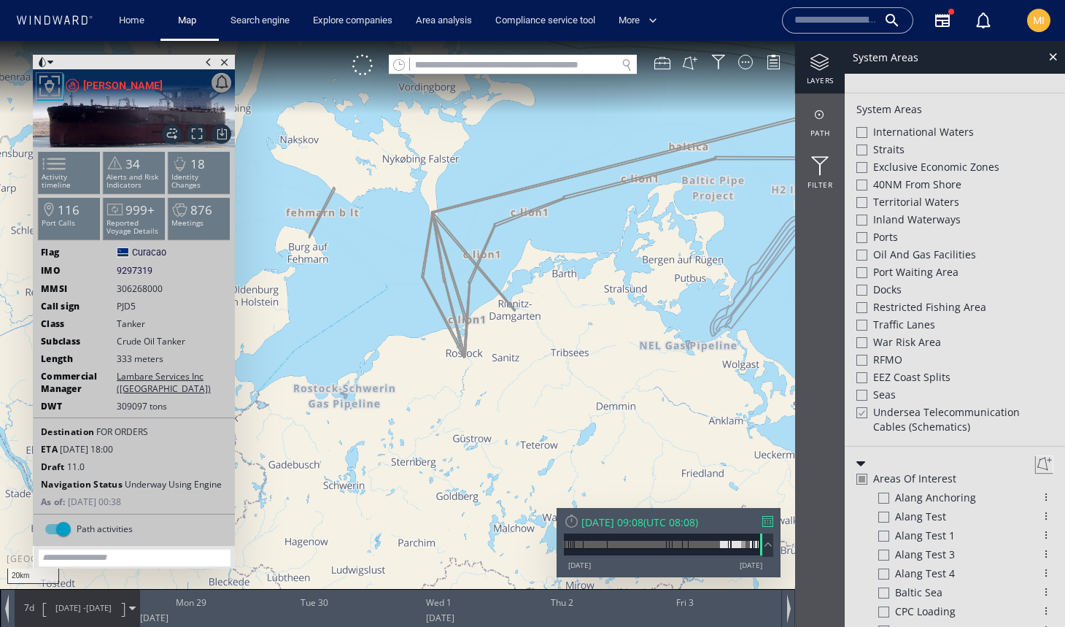
drag, startPoint x: 477, startPoint y: 314, endPoint x: 665, endPoint y: 304, distance: 188.4
click at [666, 305] on canvas "Map" at bounding box center [532, 326] width 1065 height 571
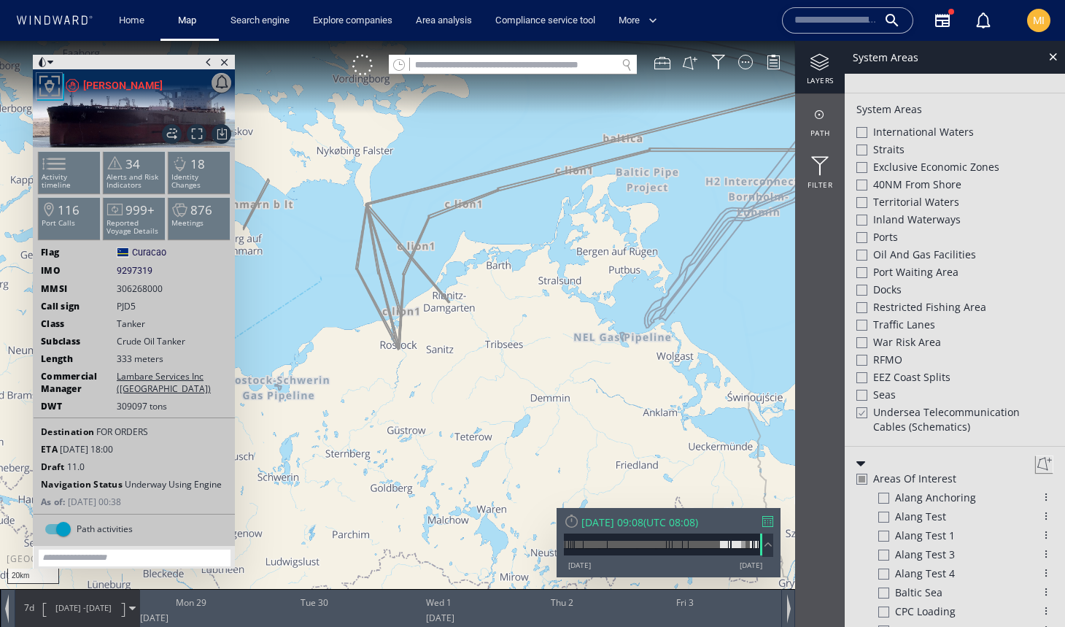
drag, startPoint x: 665, startPoint y: 303, endPoint x: 533, endPoint y: 287, distance: 133.1
click at [533, 287] on canvas "Map" at bounding box center [532, 326] width 1065 height 571
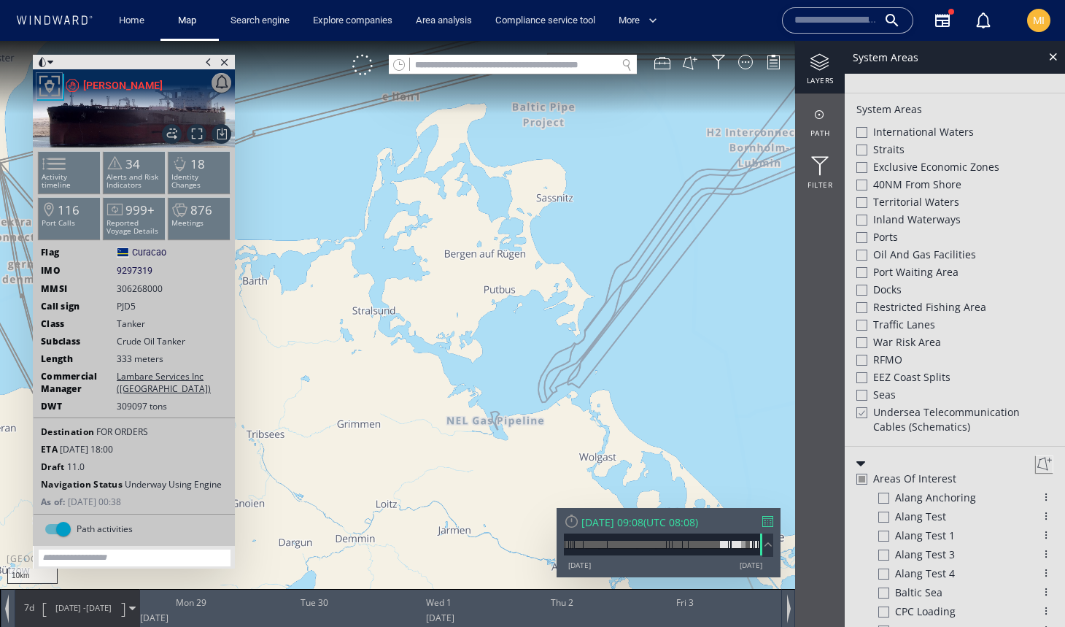
drag, startPoint x: 612, startPoint y: 326, endPoint x: 580, endPoint y: 403, distance: 83.0
click at [580, 403] on canvas "Map" at bounding box center [532, 326] width 1065 height 571
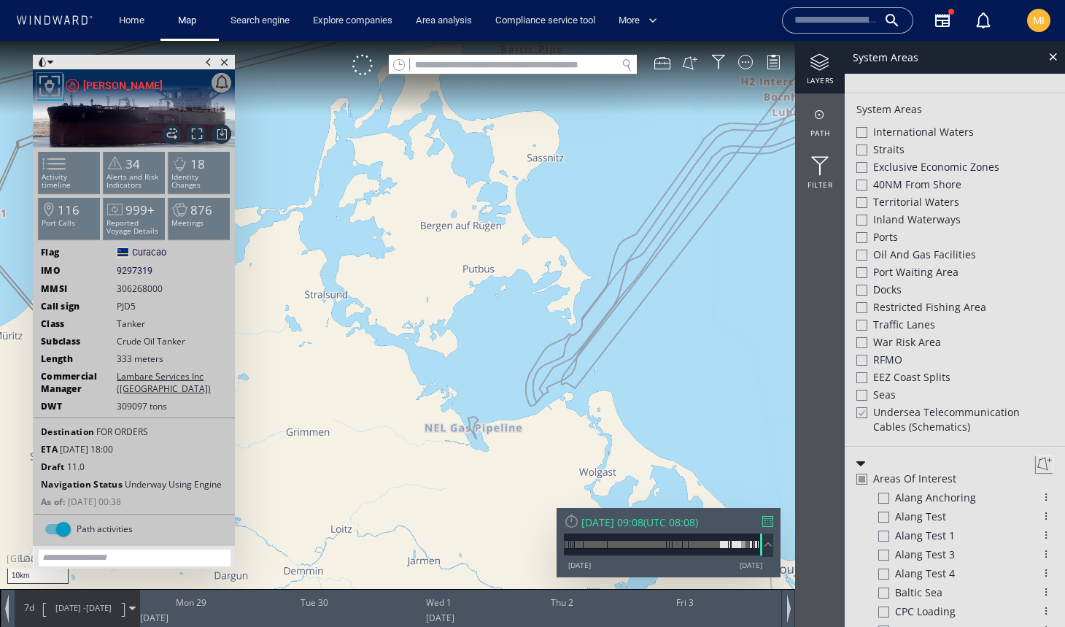
drag, startPoint x: 520, startPoint y: 296, endPoint x: 520, endPoint y: 406, distance: 109.4
click at [520, 404] on canvas "Map" at bounding box center [532, 326] width 1065 height 571
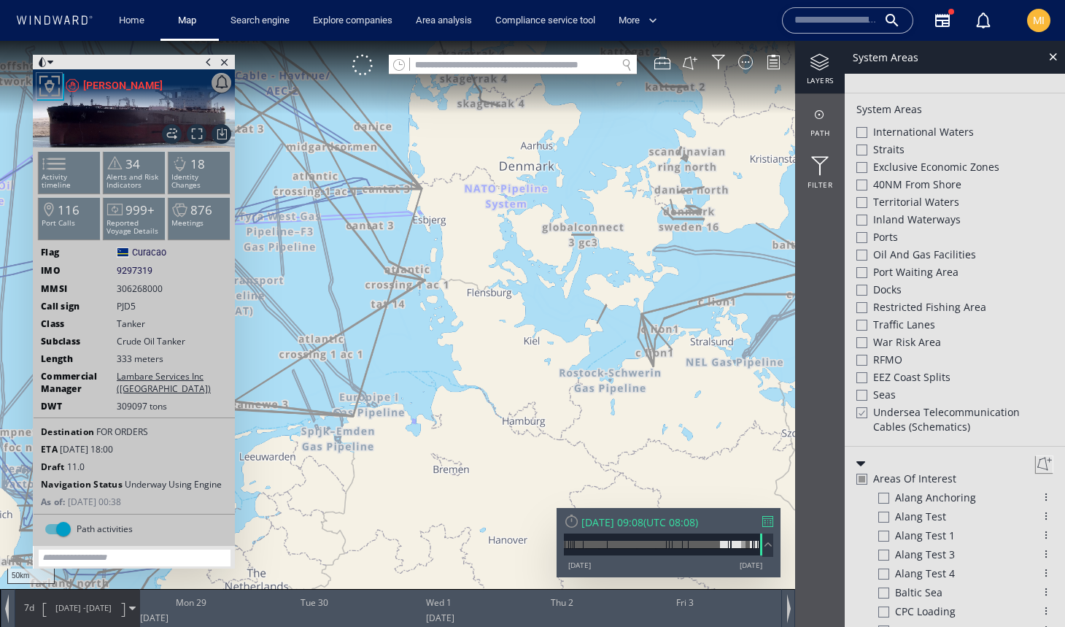
drag, startPoint x: 501, startPoint y: 368, endPoint x: 486, endPoint y: 376, distance: 17.3
click at [486, 376] on canvas "Map" at bounding box center [532, 326] width 1065 height 571
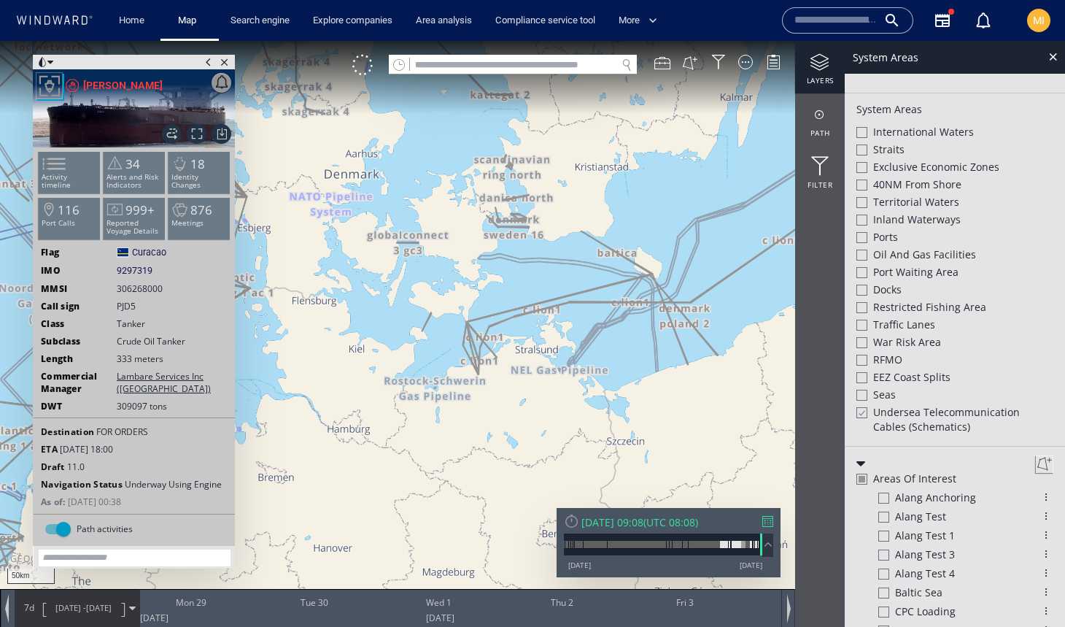
drag, startPoint x: 611, startPoint y: 382, endPoint x: 596, endPoint y: 378, distance: 15.2
click at [596, 378] on canvas "Map" at bounding box center [532, 326] width 1065 height 571
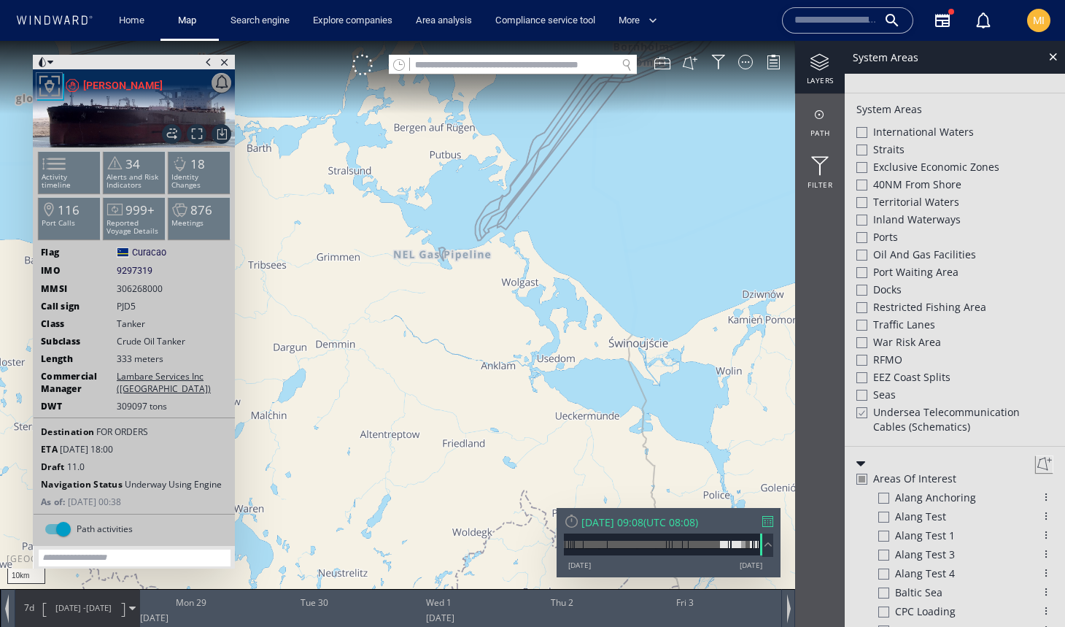
drag, startPoint x: 571, startPoint y: 319, endPoint x: 589, endPoint y: 416, distance: 98.7
click at [589, 416] on canvas "Map" at bounding box center [532, 326] width 1065 height 571
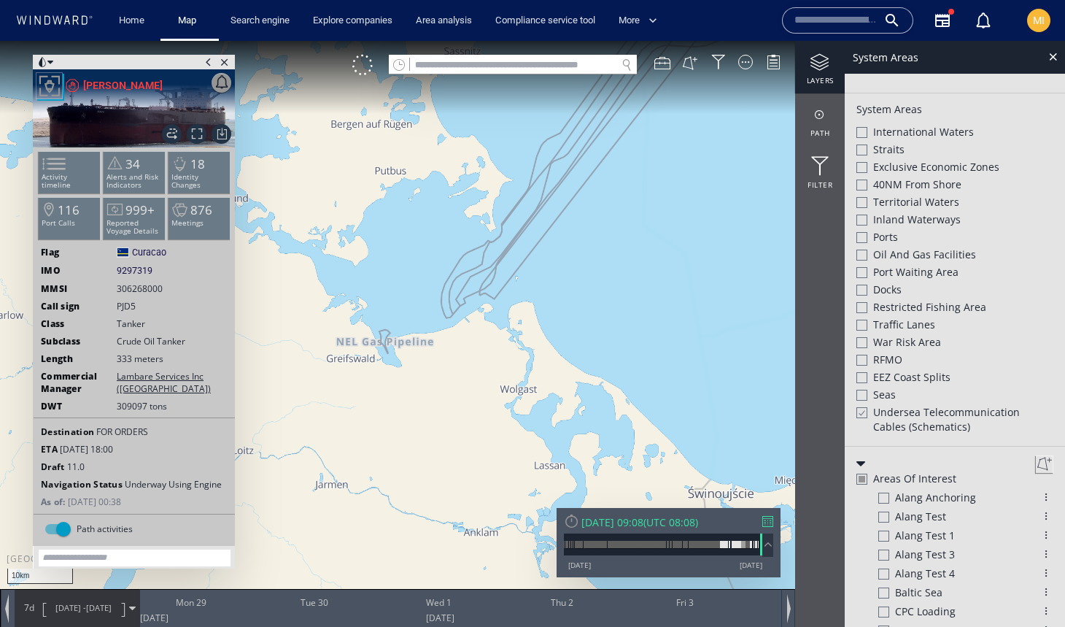
click at [860, 236] on div at bounding box center [861, 237] width 11 height 11
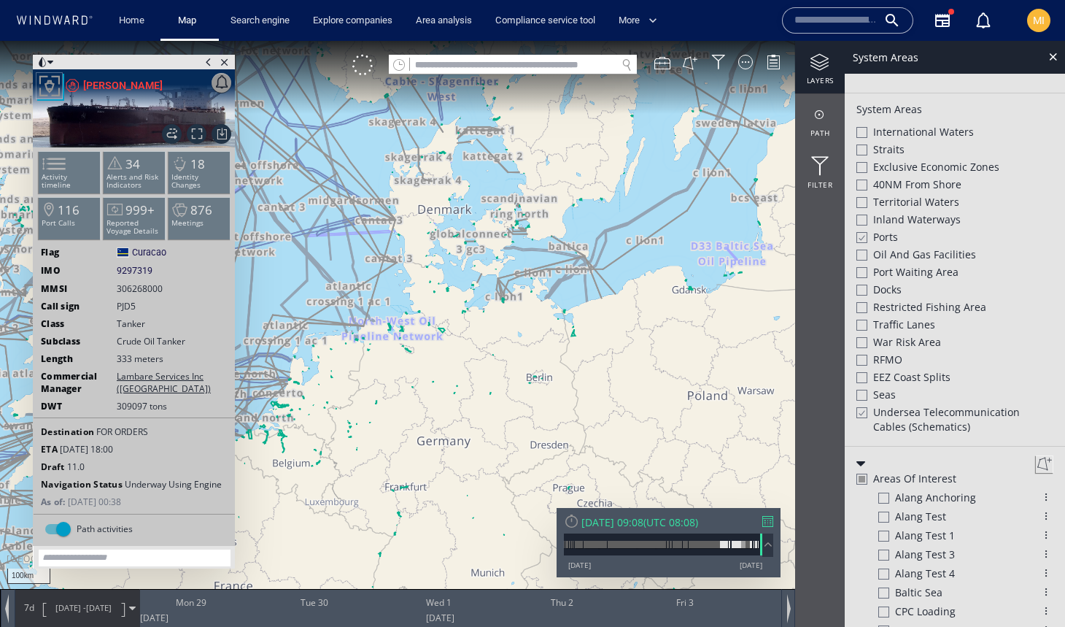
drag, startPoint x: 666, startPoint y: 301, endPoint x: 519, endPoint y: 309, distance: 147.6
click at [519, 309] on canvas "Map" at bounding box center [532, 326] width 1065 height 571
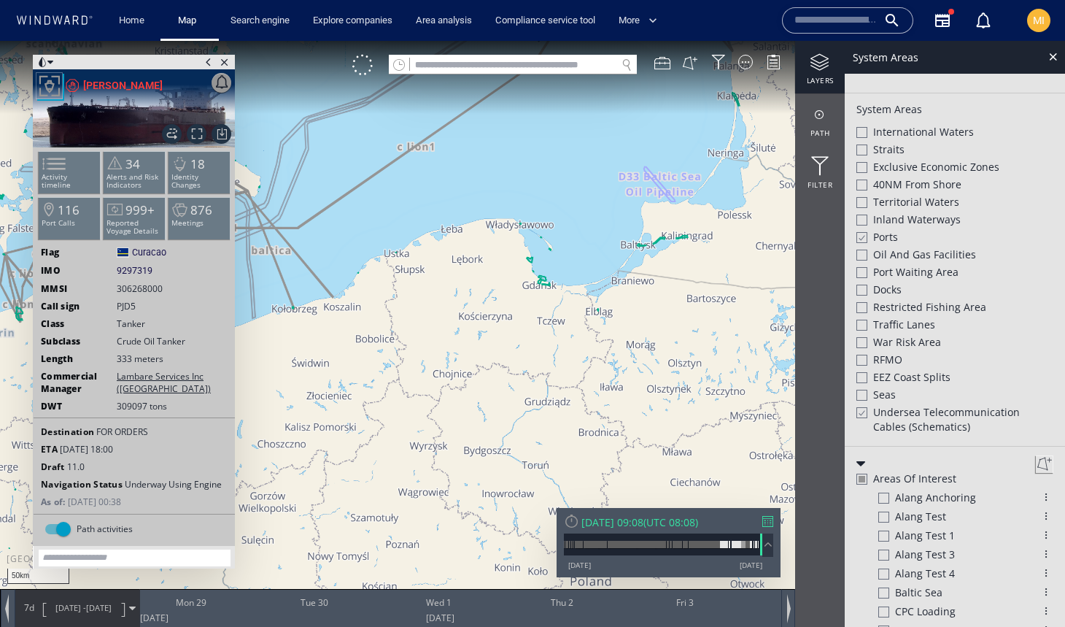
drag, startPoint x: 513, startPoint y: 272, endPoint x: 514, endPoint y: 365, distance: 93.4
click at [514, 365] on canvas "Map" at bounding box center [532, 326] width 1065 height 571
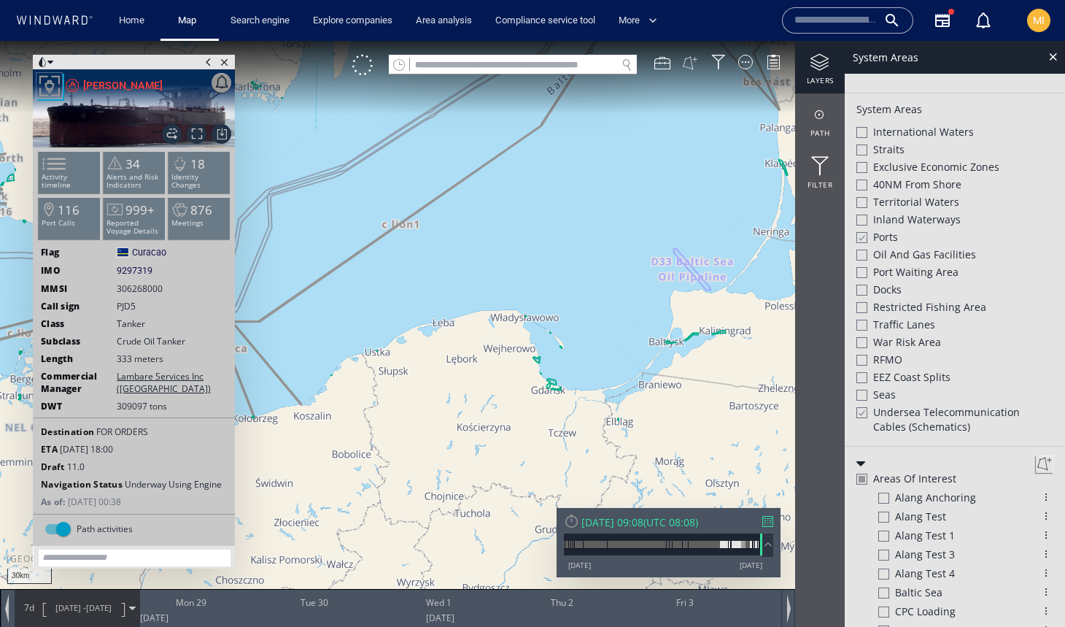
click at [692, 61] on button at bounding box center [690, 63] width 16 height 16
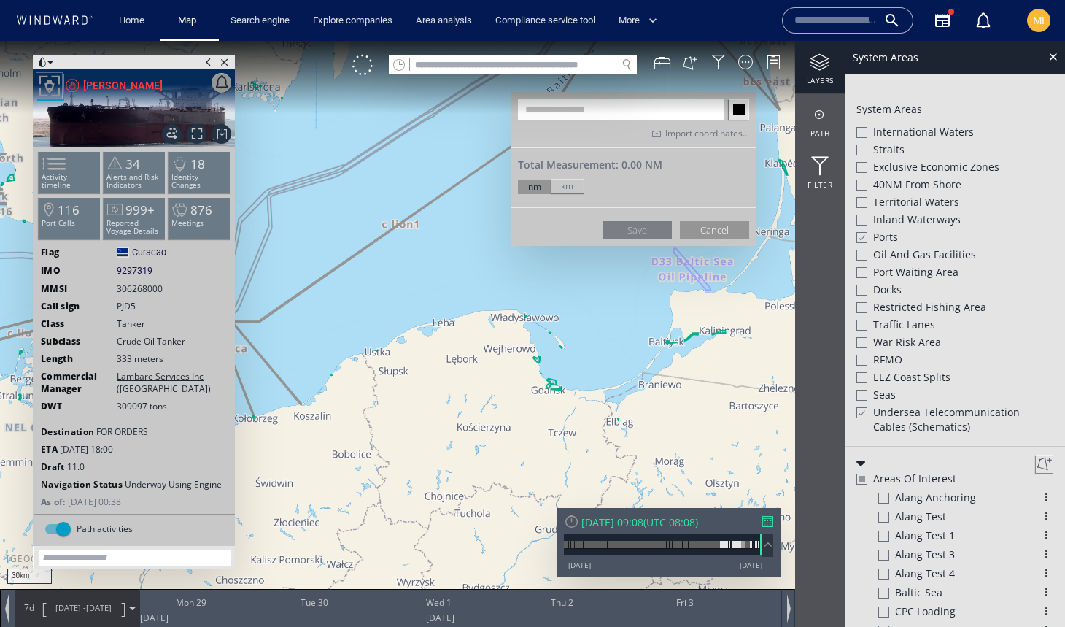
click at [629, 109] on input "text" at bounding box center [621, 109] width 206 height 20
paste input "**********"
type input "**********"
click at [657, 132] on span at bounding box center [658, 132] width 13 height 9
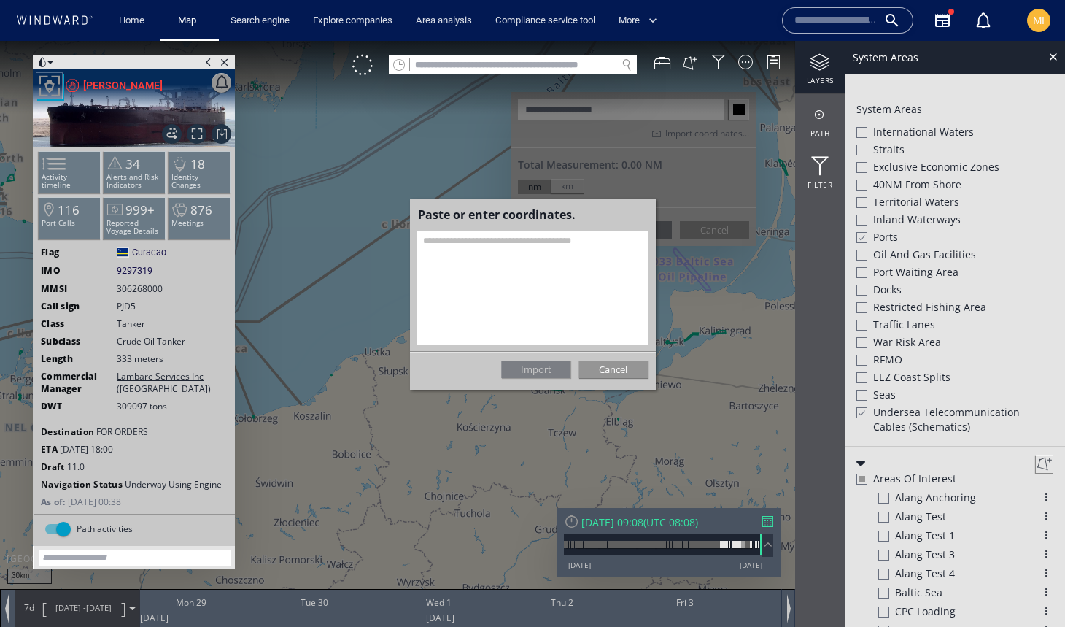
click at [593, 243] on textarea at bounding box center [532, 288] width 231 height 115
paste textarea "**********"
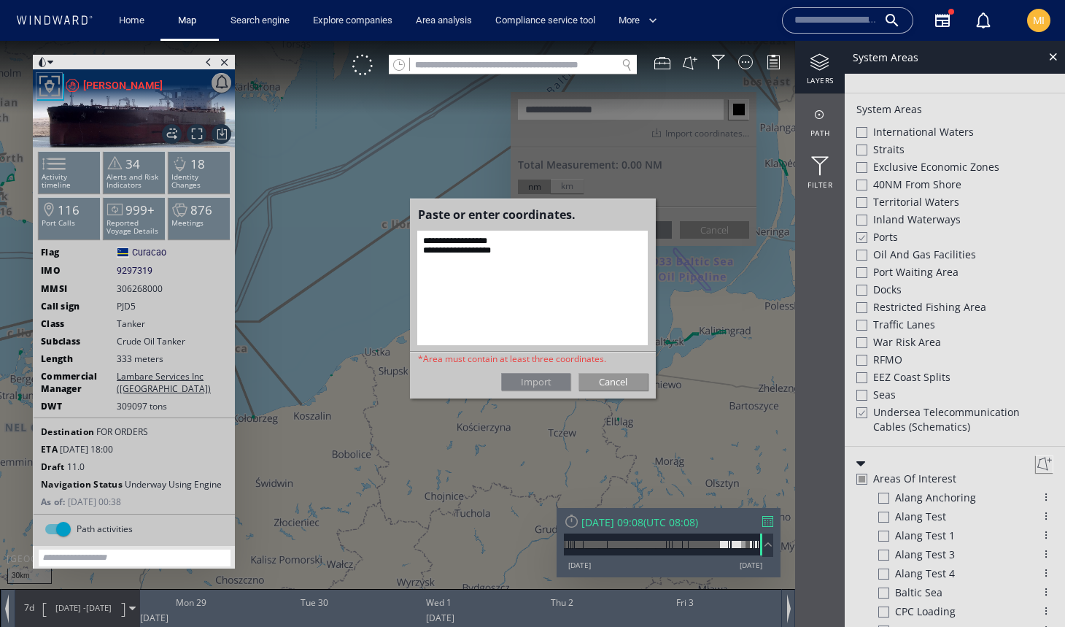
paste textarea "**********"
type textarea "**********"
click at [548, 381] on div "Import" at bounding box center [535, 382] width 69 height 18
click at [511, 262] on textarea "**********" at bounding box center [532, 288] width 231 height 115
click at [546, 382] on div "Import" at bounding box center [535, 382] width 69 height 18
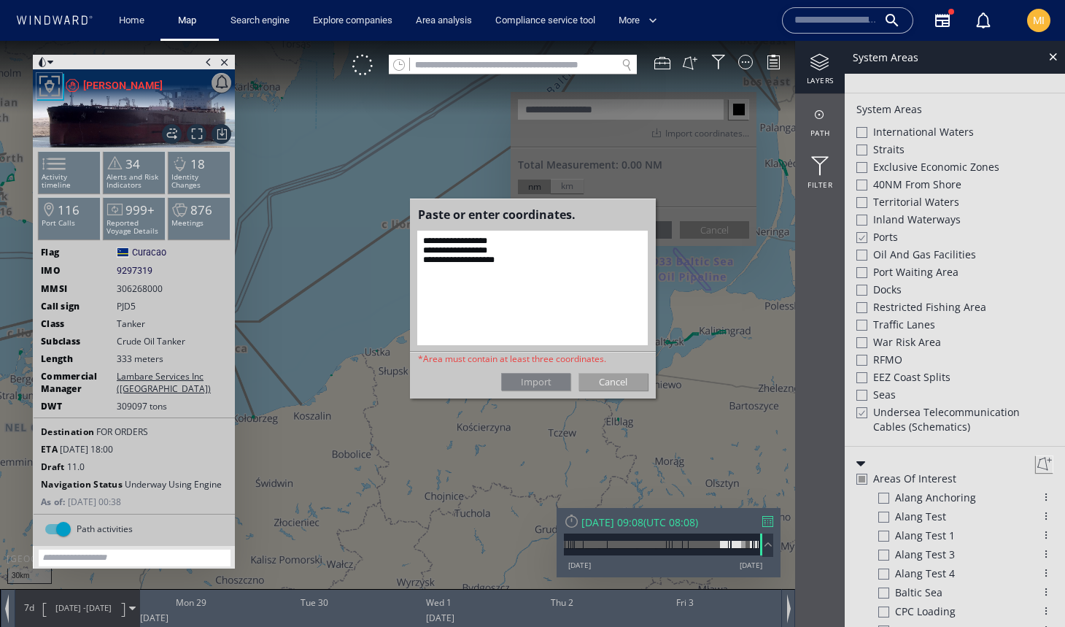
click at [610, 382] on div "Cancel" at bounding box center [612, 382] width 69 height 18
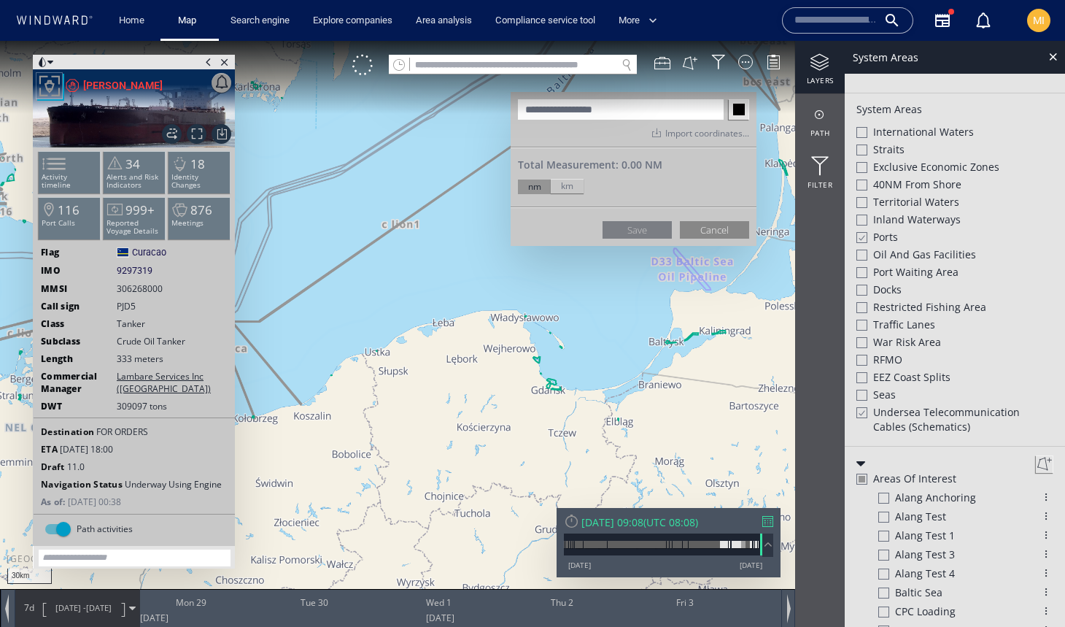
click at [717, 230] on button "Cancel" at bounding box center [714, 230] width 69 height 18
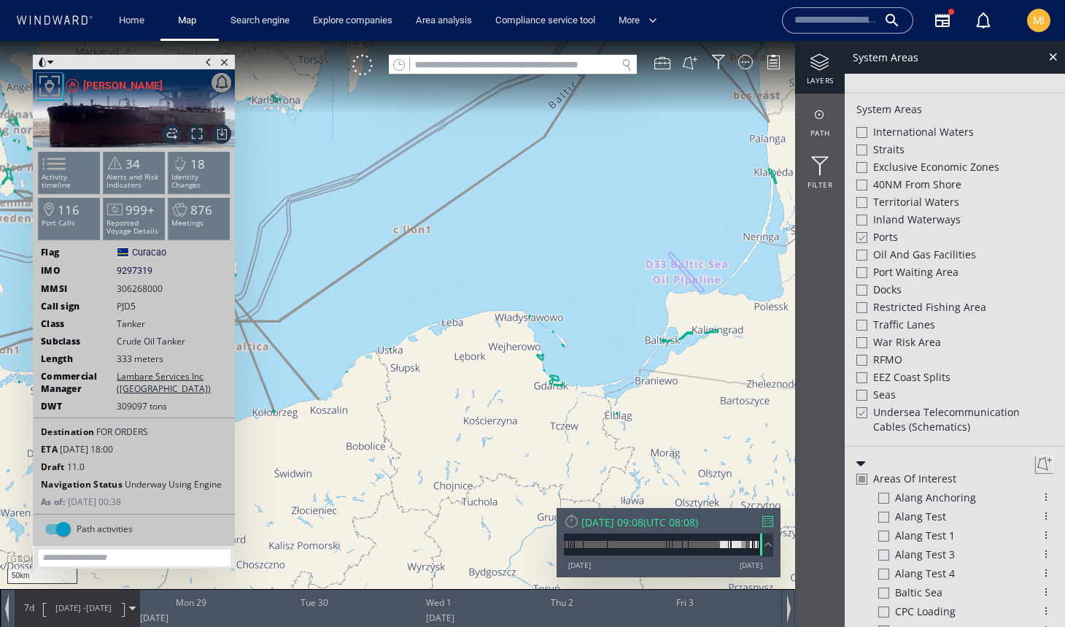
click at [1037, 455] on button at bounding box center [1045, 464] width 18 height 18
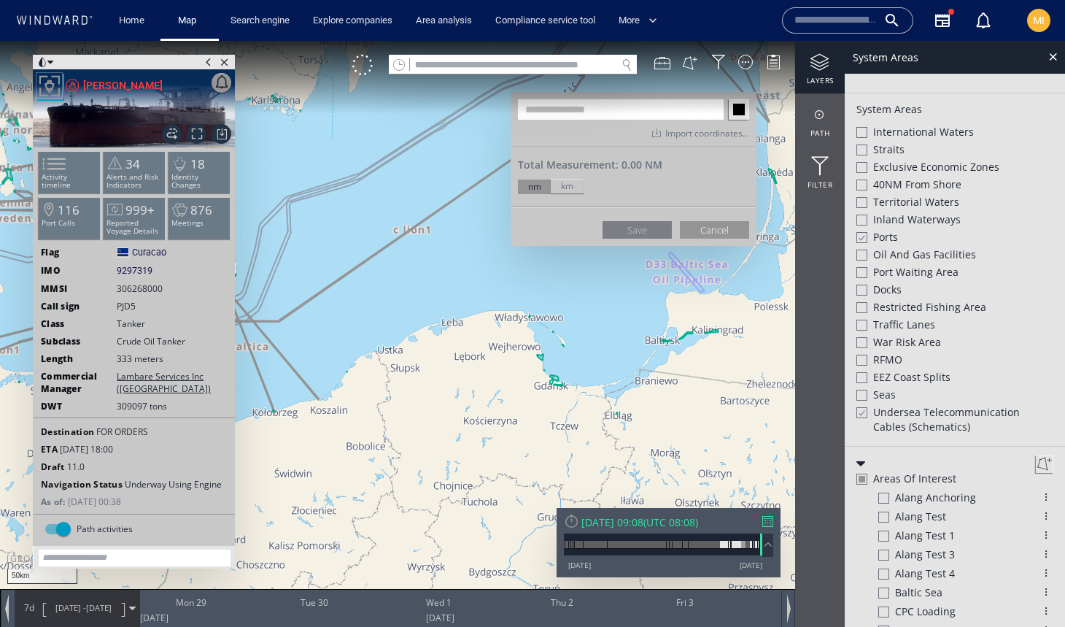
click at [462, 165] on canvas "Map" at bounding box center [532, 326] width 1065 height 571
click at [487, 294] on canvas "Map" at bounding box center [532, 326] width 1065 height 571
click at [526, 339] on canvas "Map" at bounding box center [532, 326] width 1065 height 571
click at [593, 374] on canvas "Map" at bounding box center [532, 326] width 1065 height 571
click at [689, 294] on canvas "Map" at bounding box center [532, 326] width 1065 height 571
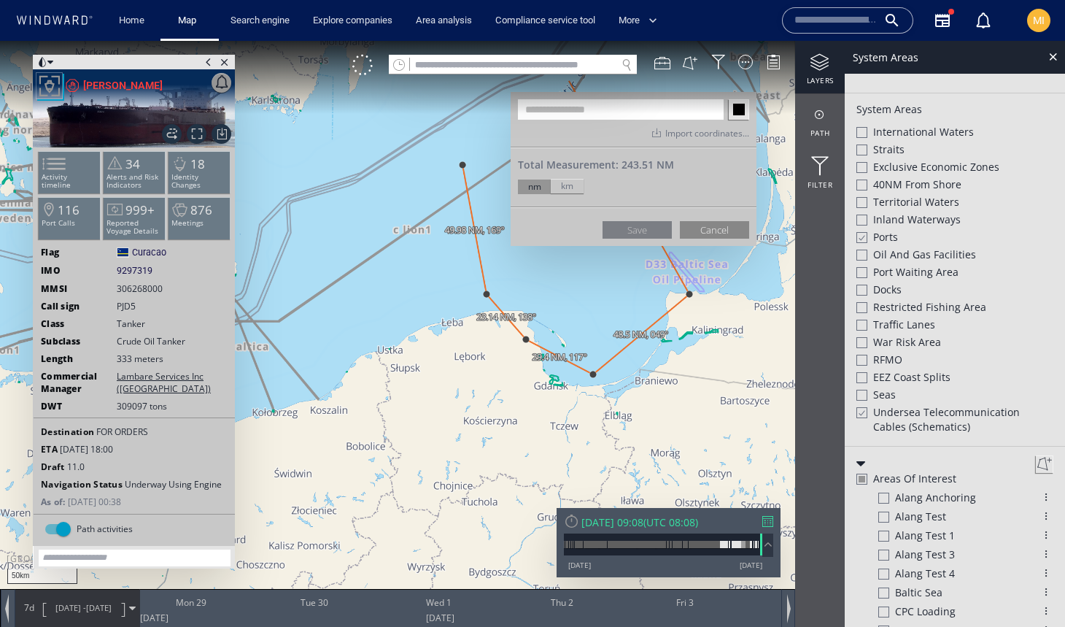
click at [722, 229] on button "Cancel" at bounding box center [714, 230] width 69 height 18
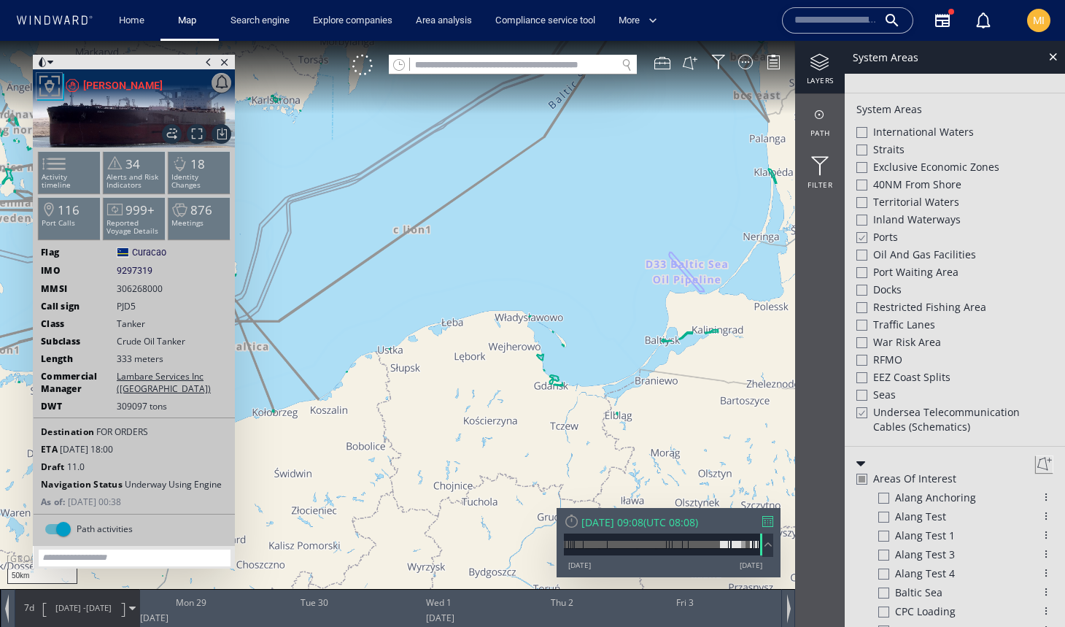
click at [1036, 455] on button at bounding box center [1045, 464] width 18 height 18
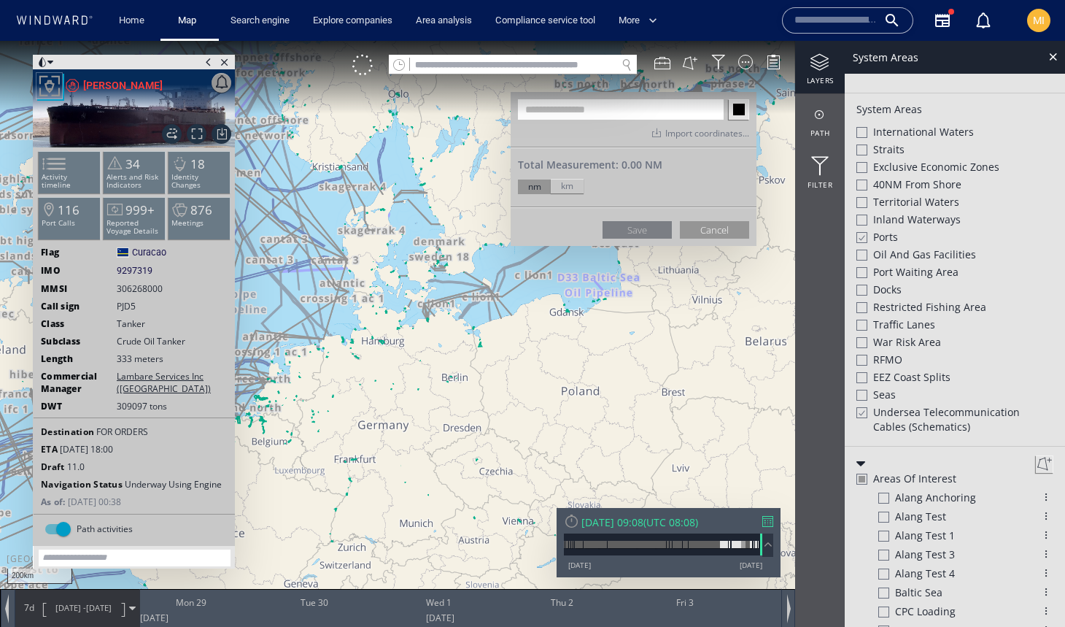
click at [554, 281] on canvas "Map" at bounding box center [532, 326] width 1065 height 571
click at [560, 317] on canvas "Map" at bounding box center [532, 326] width 1065 height 571
click at [611, 303] on canvas "Map" at bounding box center [532, 326] width 1065 height 571
click at [622, 276] on canvas "Map" at bounding box center [532, 326] width 1065 height 571
click at [609, 240] on ww-map-aoi-controls "Save Cancel" at bounding box center [634, 225] width 246 height 39
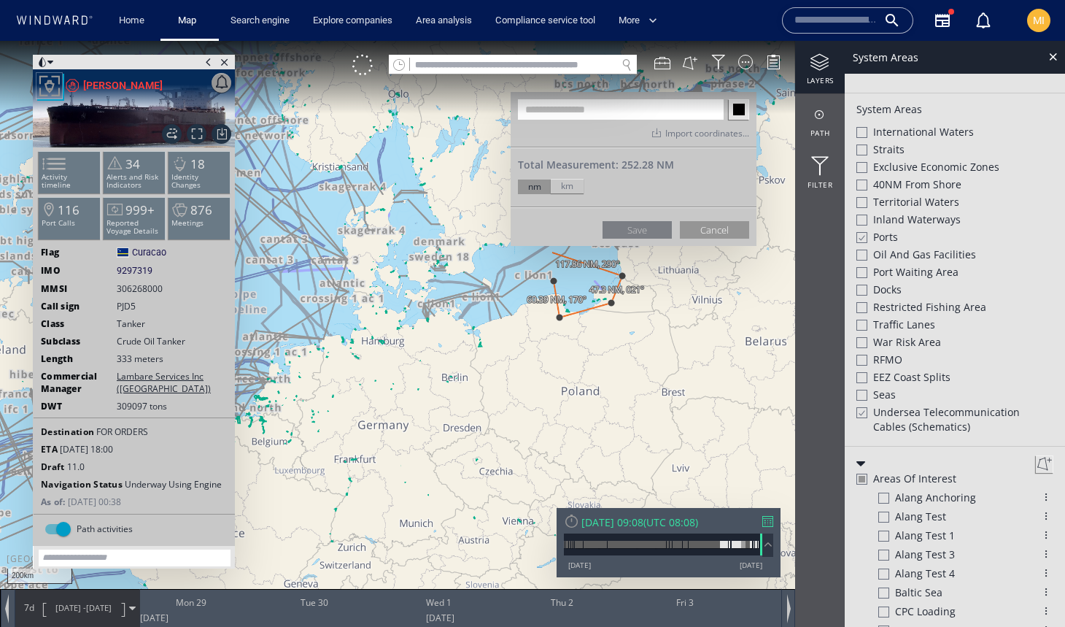
click at [597, 251] on canvas "Map" at bounding box center [532, 326] width 1065 height 571
click at [560, 260] on canvas "Map" at bounding box center [532, 326] width 1065 height 571
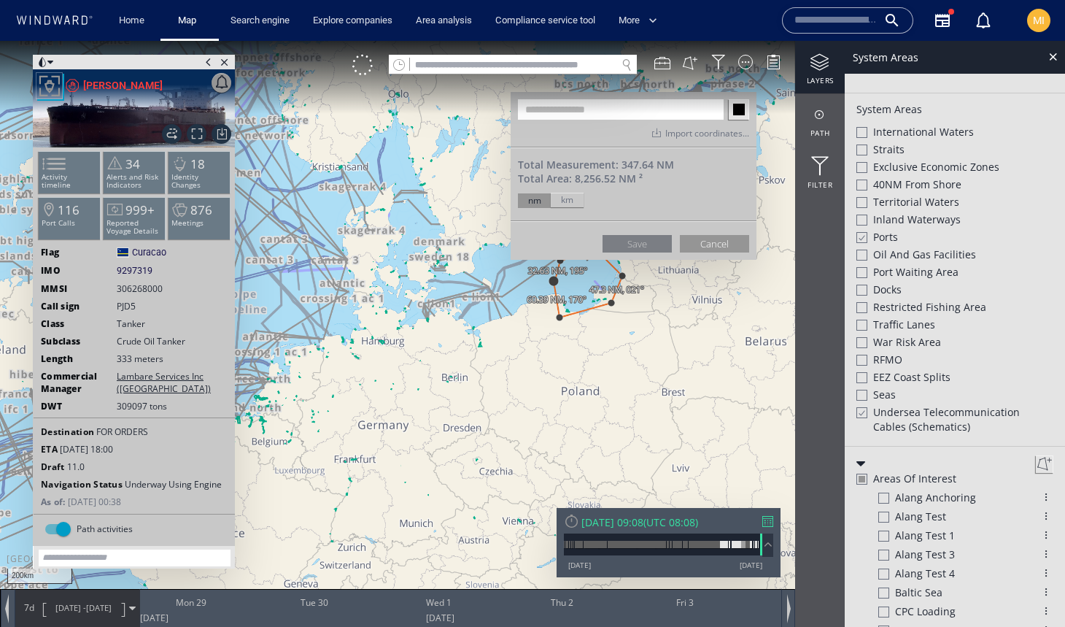
click at [555, 281] on canvas "Map" at bounding box center [532, 326] width 1065 height 571
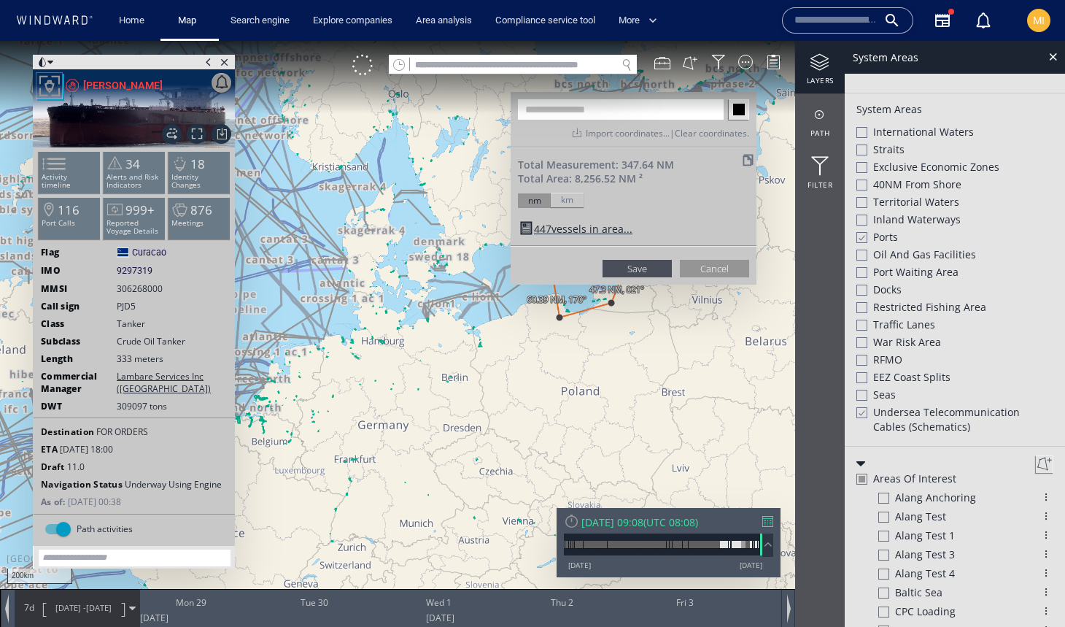
click at [600, 110] on input "text" at bounding box center [621, 109] width 206 height 20
type input "**********"
click at [651, 266] on button "Save" at bounding box center [637, 269] width 69 height 18
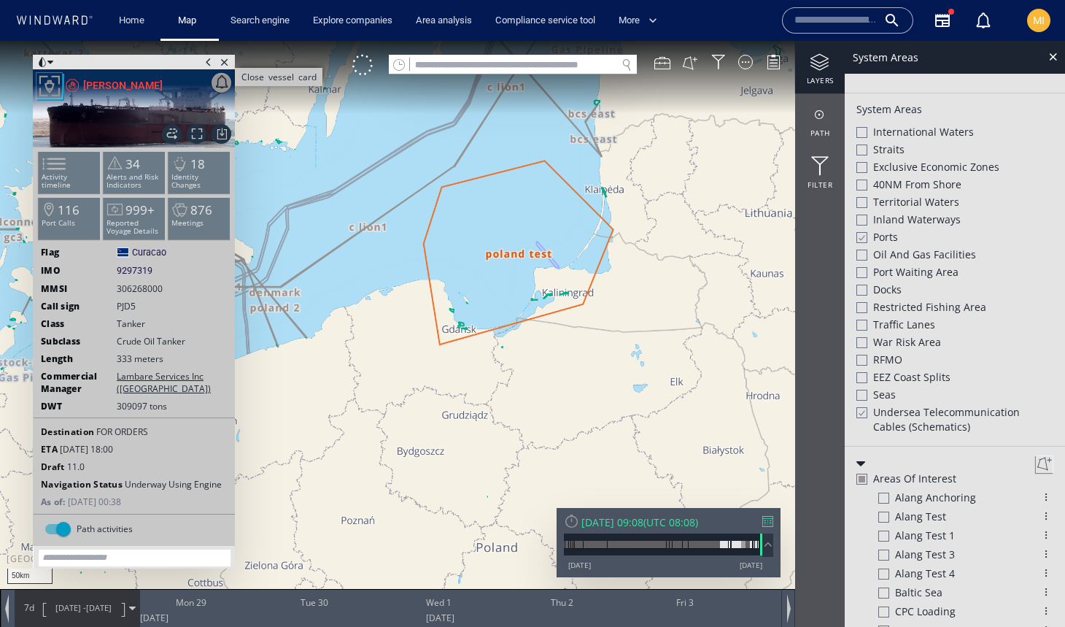
click at [226, 65] on span "Close vessel card" at bounding box center [225, 62] width 16 height 15
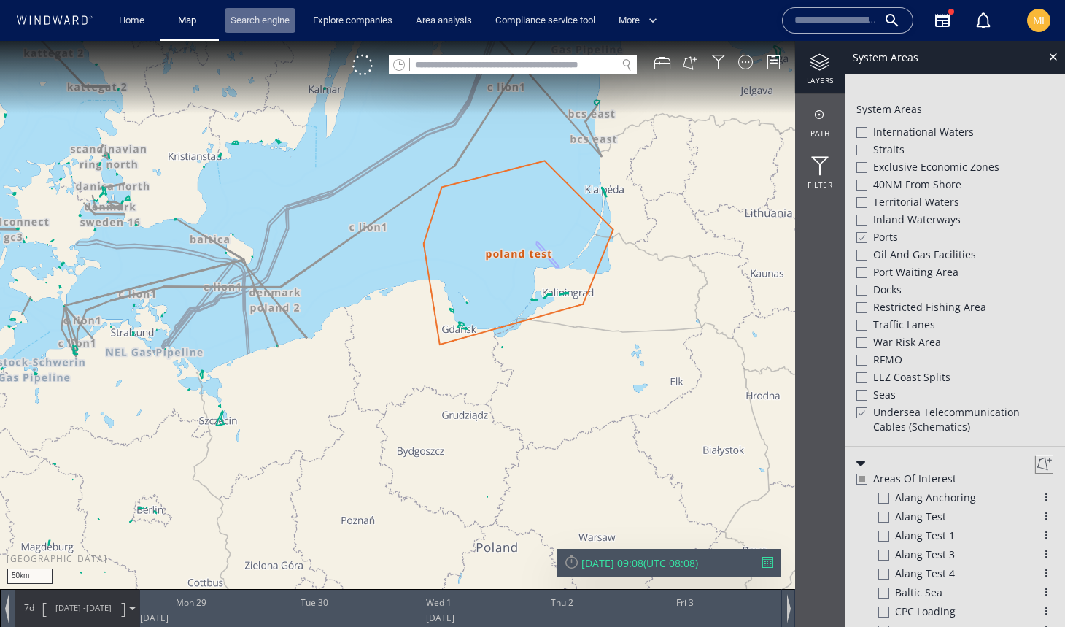
click at [271, 20] on link "Search engine" at bounding box center [260, 21] width 71 height 26
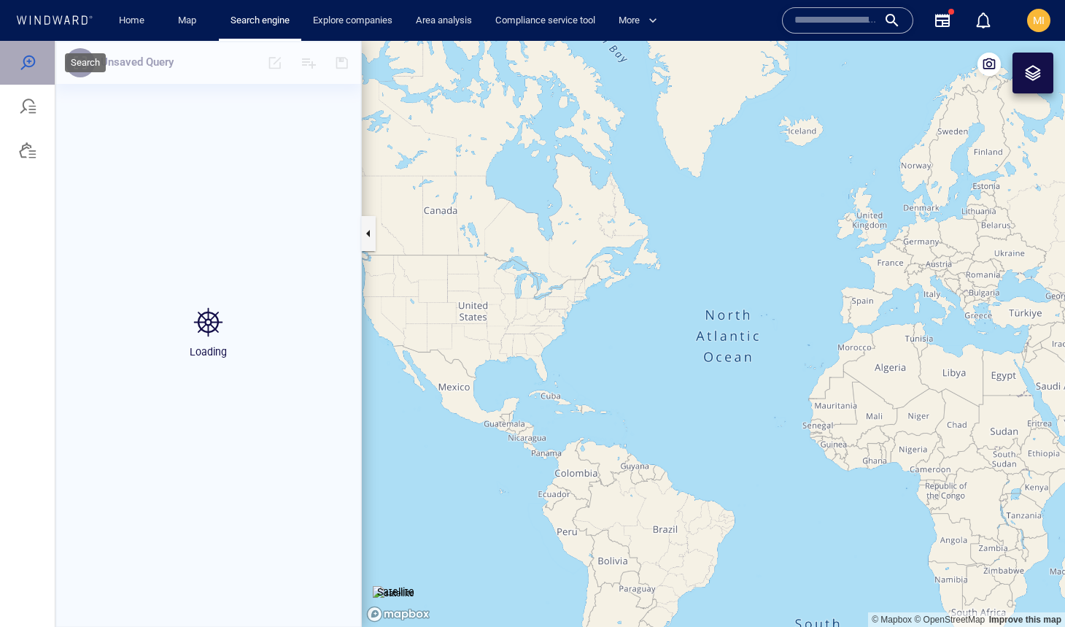
click at [29, 61] on div at bounding box center [28, 63] width 18 height 18
click at [30, 60] on div at bounding box center [28, 63] width 18 height 18
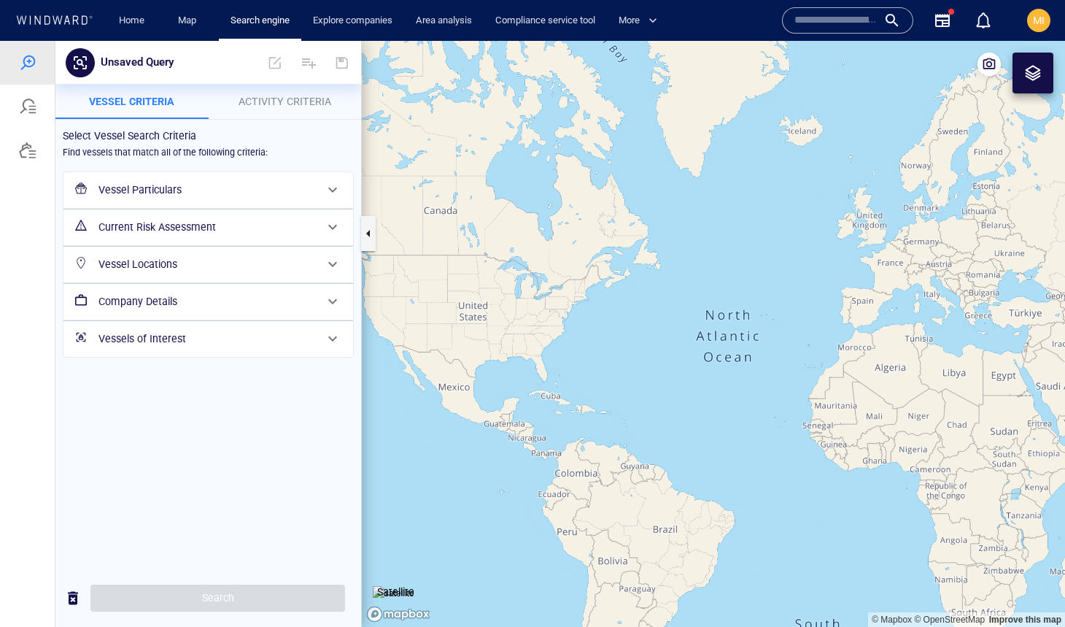
click at [152, 190] on h6 "Vessel Particulars" at bounding box center [206, 190] width 217 height 18
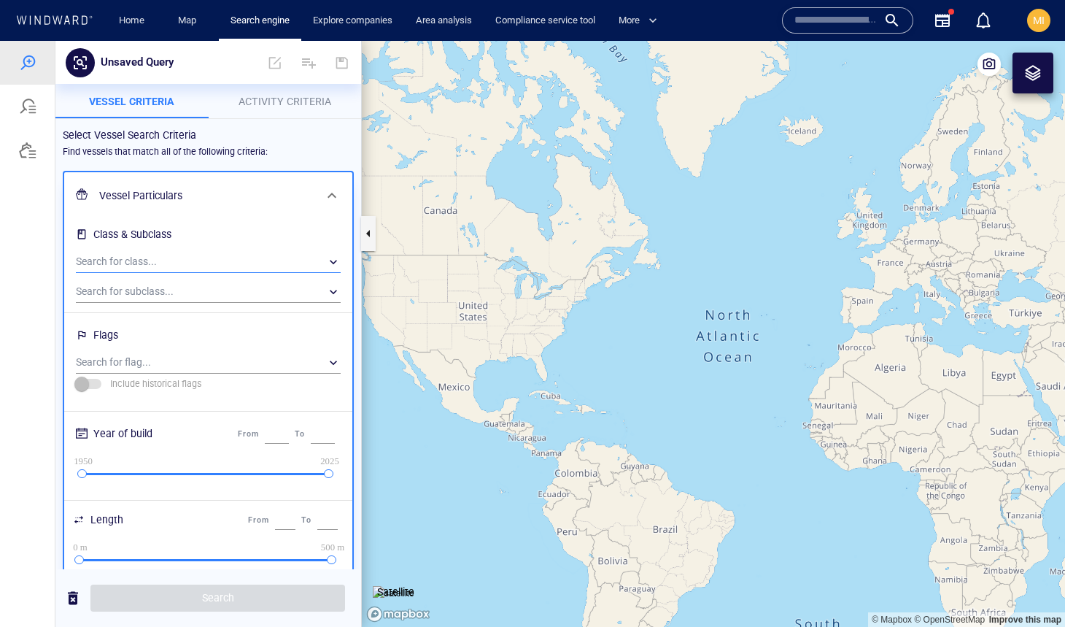
click at [159, 260] on div "​" at bounding box center [208, 262] width 265 height 22
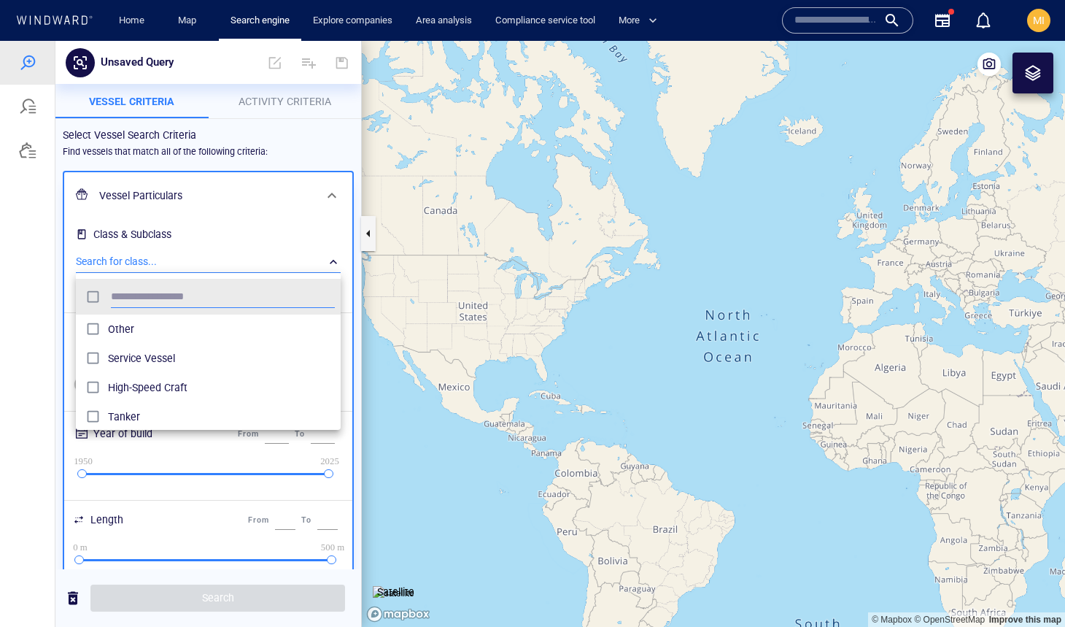
scroll to position [145, 265]
click at [159, 260] on div at bounding box center [532, 334] width 1065 height 586
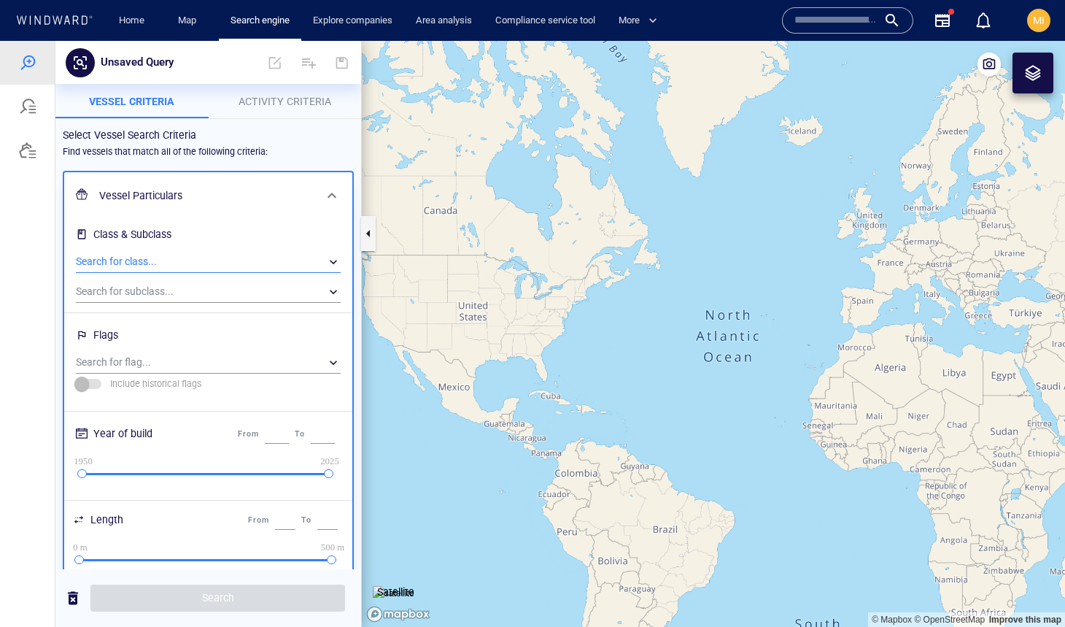
click at [159, 260] on div "​" at bounding box center [208, 262] width 265 height 22
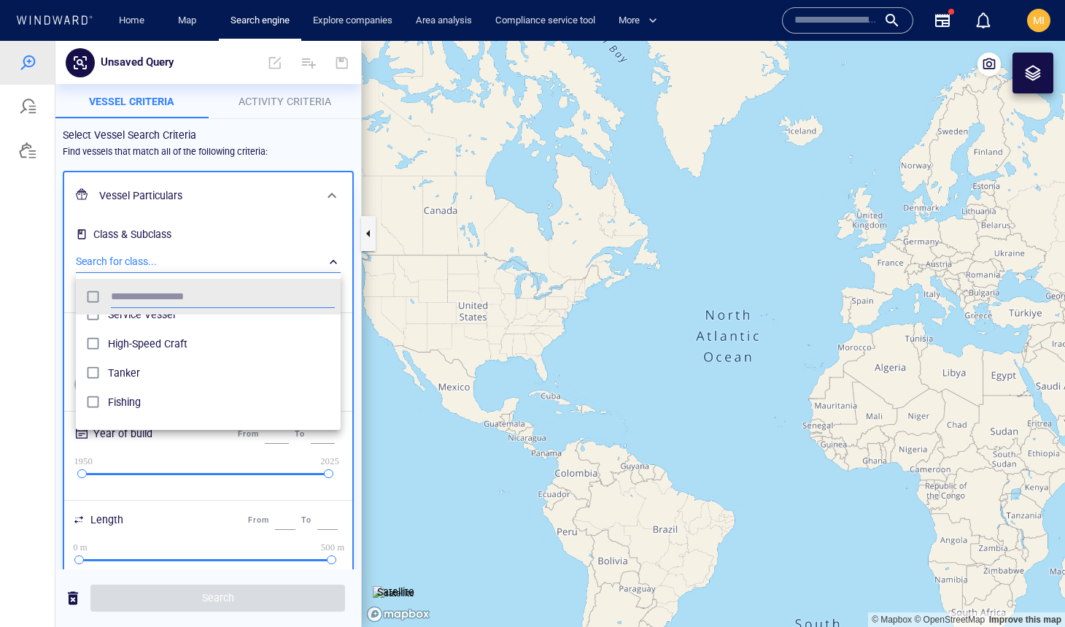
scroll to position [47, 0]
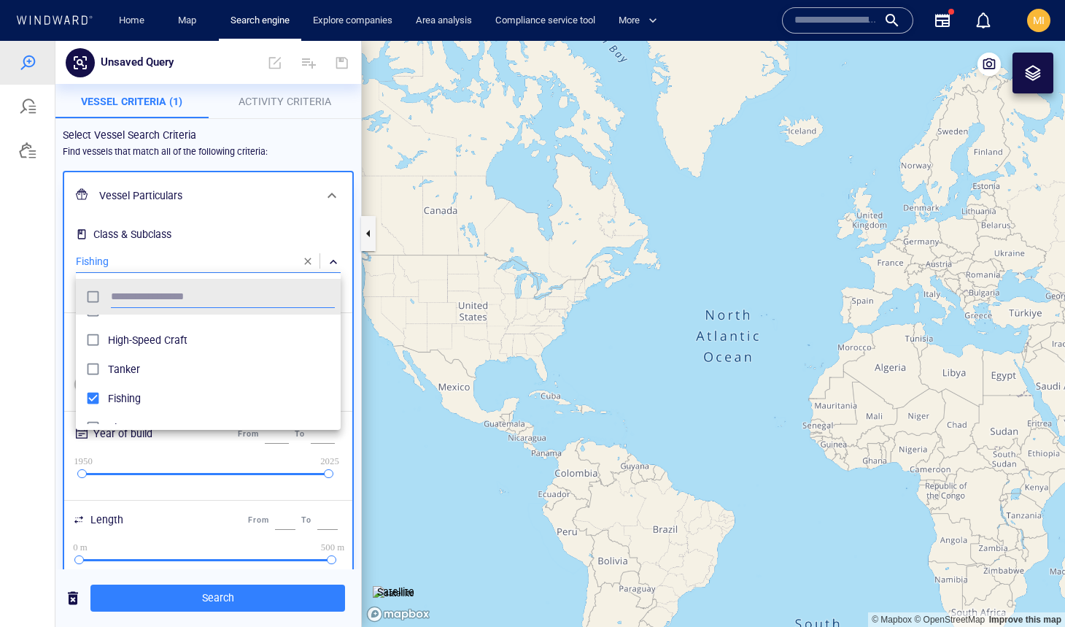
click at [220, 252] on div at bounding box center [532, 334] width 1065 height 586
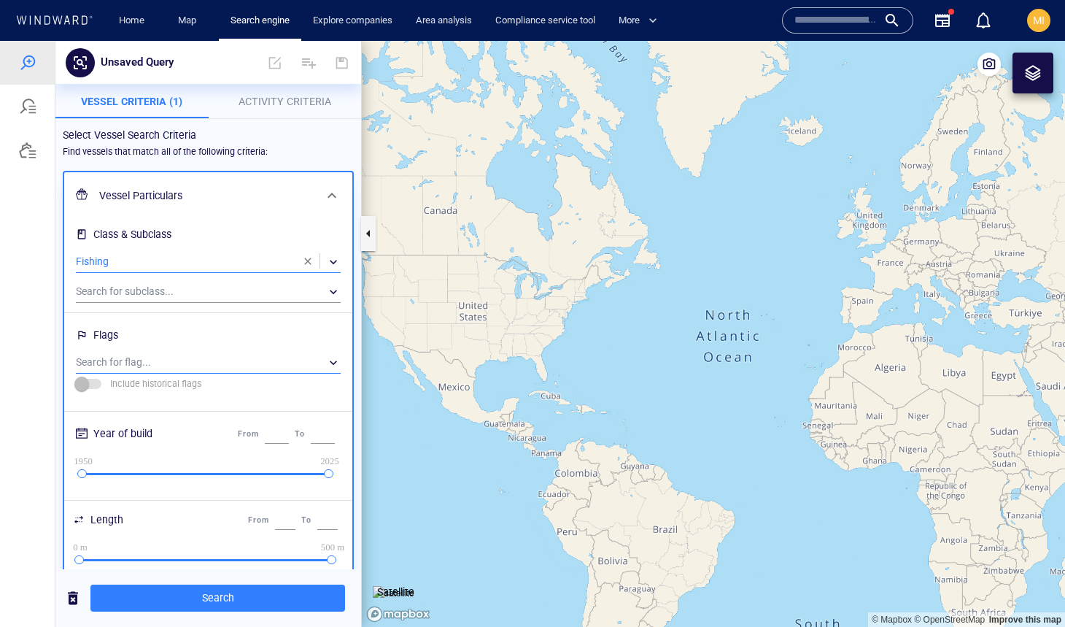
click at [201, 361] on div "​" at bounding box center [208, 363] width 265 height 22
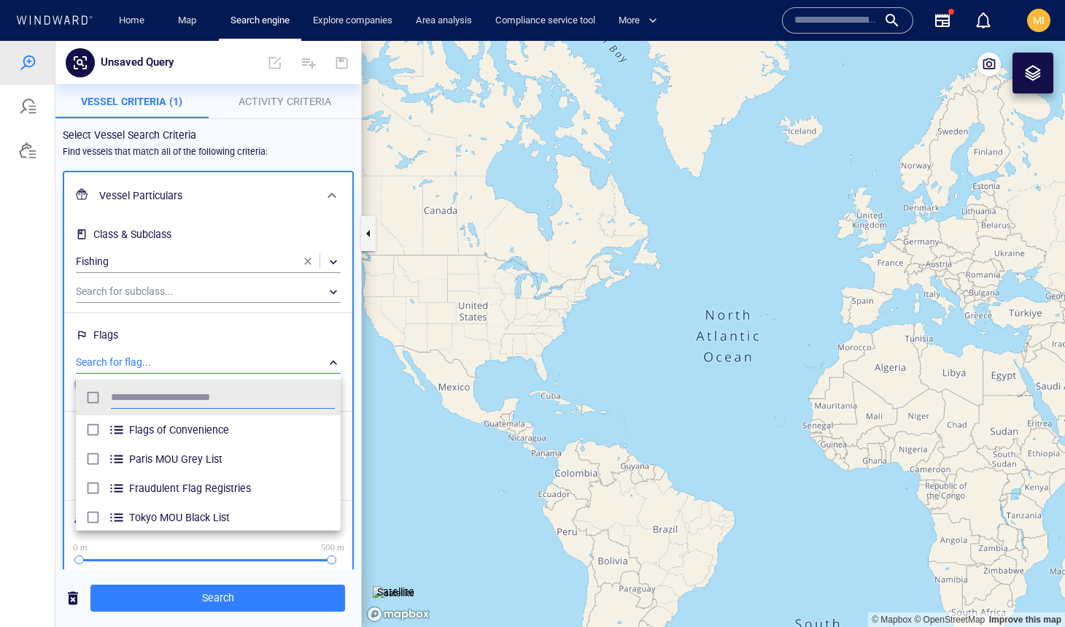
scroll to position [145, 265]
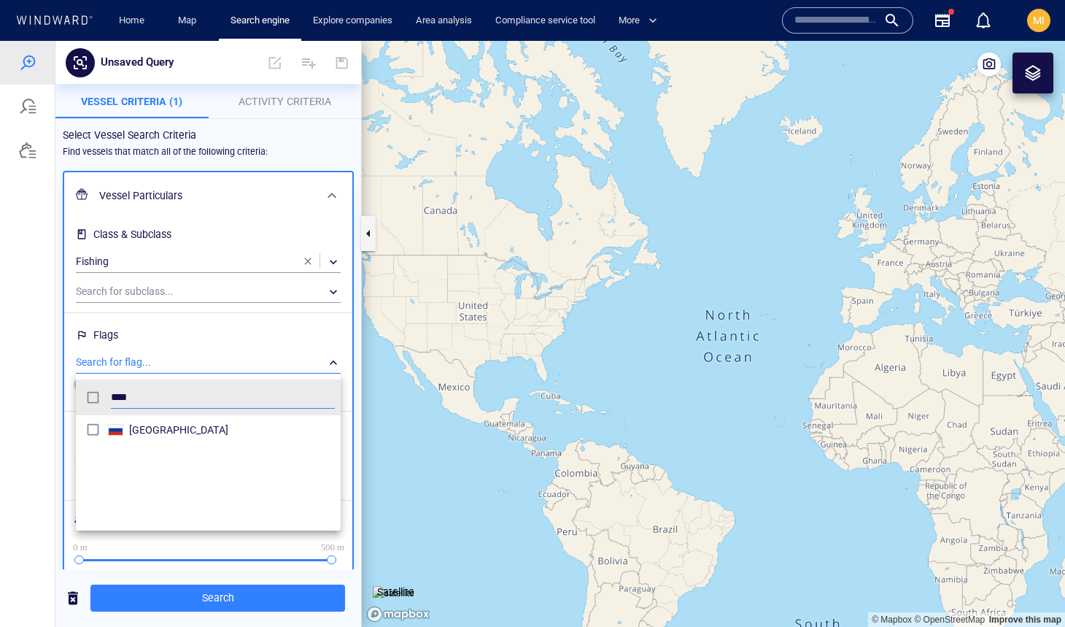
type input "****"
click at [237, 544] on div at bounding box center [532, 334] width 1065 height 586
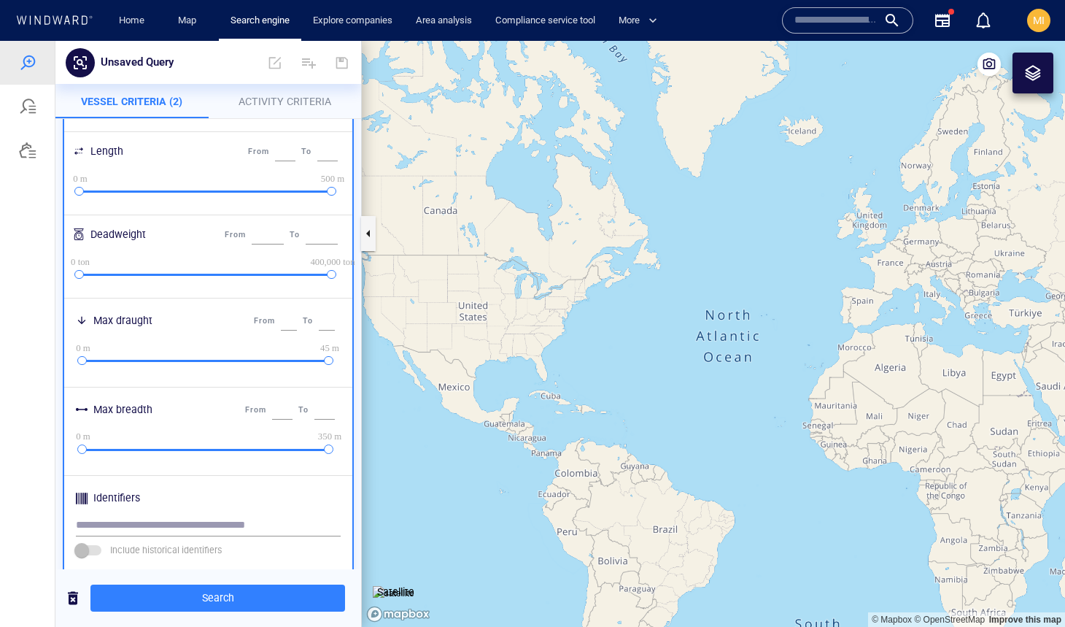
scroll to position [371, 0]
click at [305, 100] on span "Activity Criteria" at bounding box center [285, 102] width 93 height 12
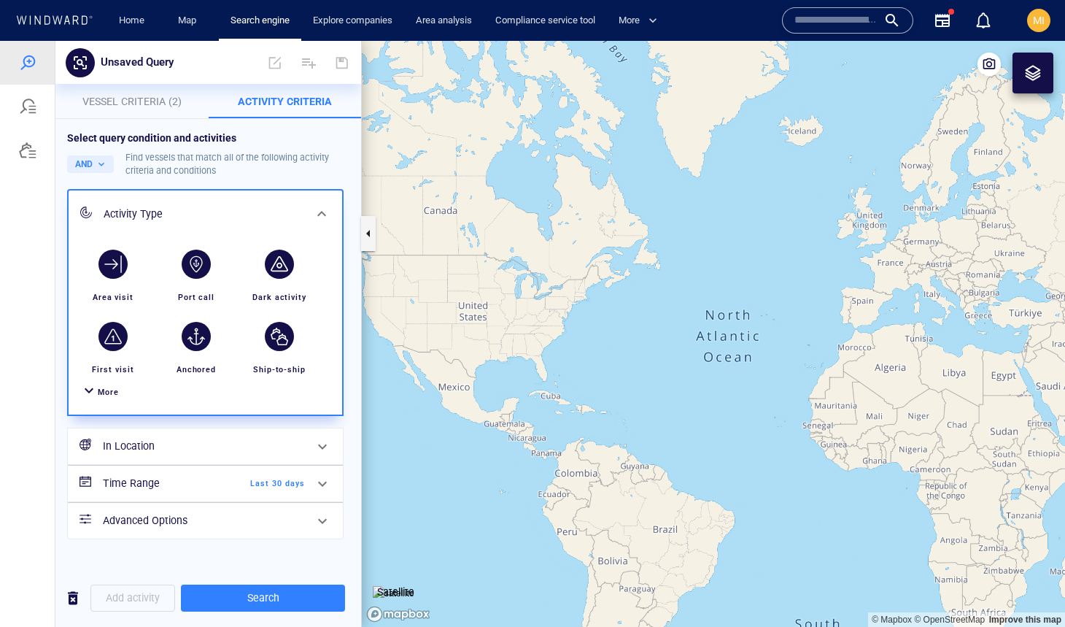
click at [112, 393] on span "More" at bounding box center [108, 391] width 21 height 9
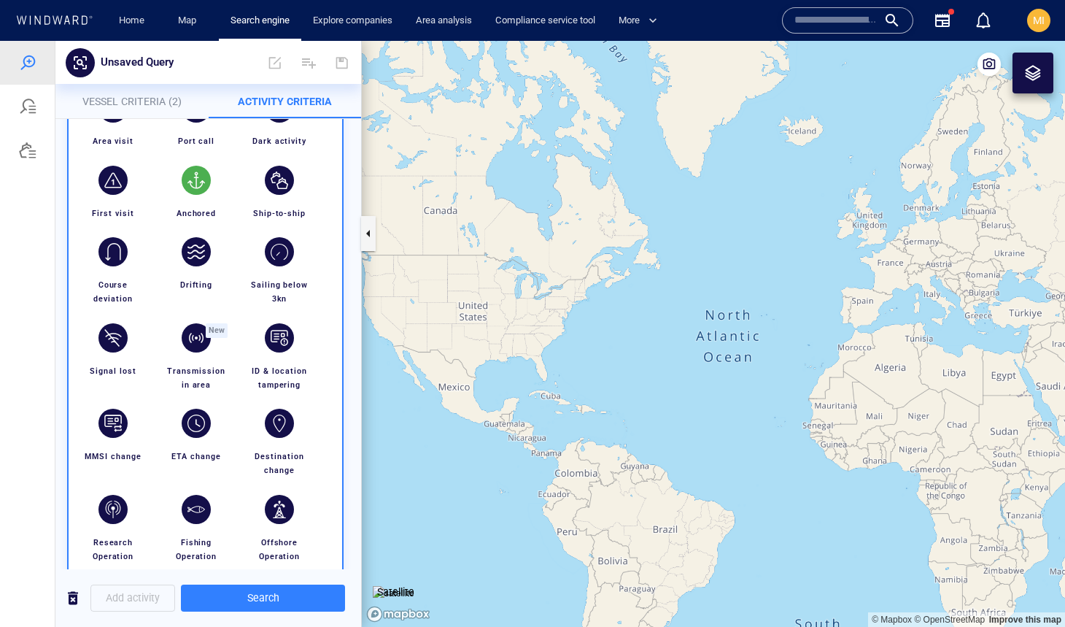
scroll to position [185, 0]
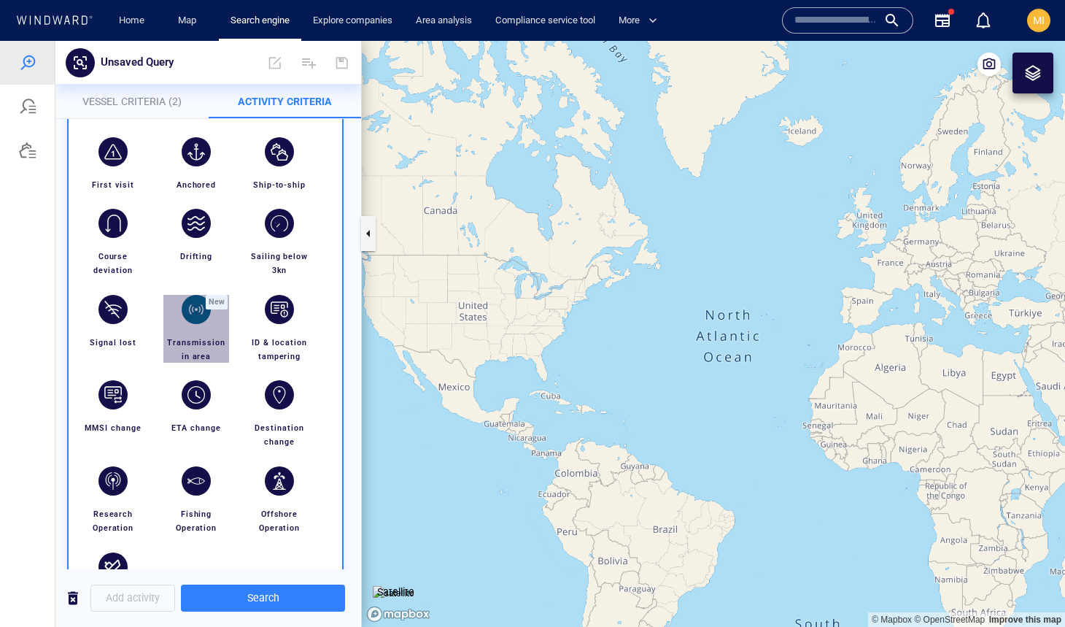
click at [193, 312] on div "button" at bounding box center [196, 309] width 29 height 29
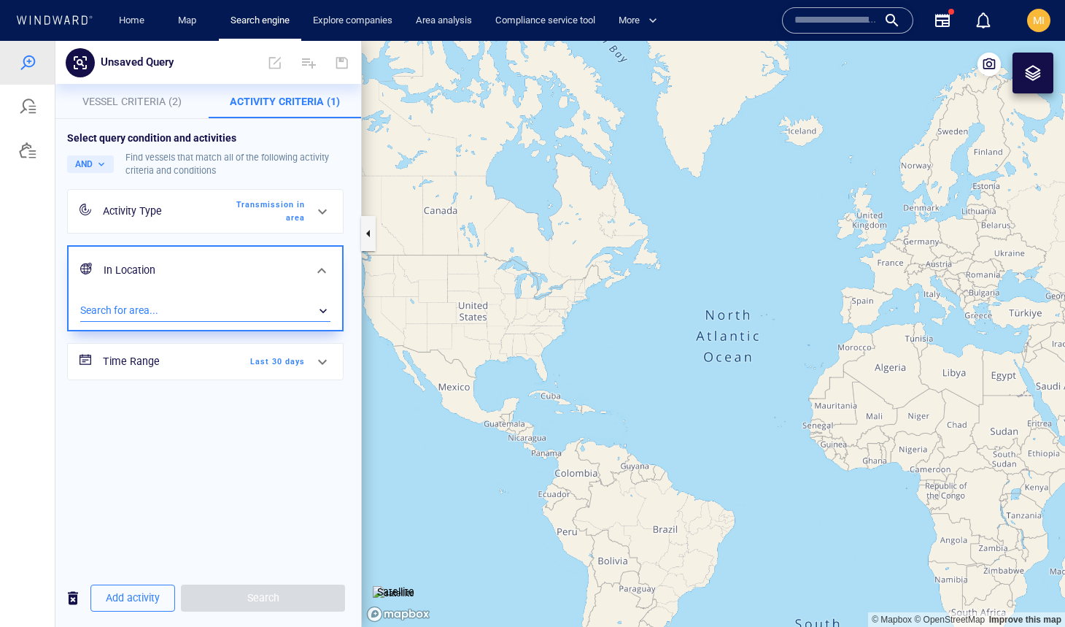
click at [208, 304] on div "​" at bounding box center [205, 311] width 250 height 22
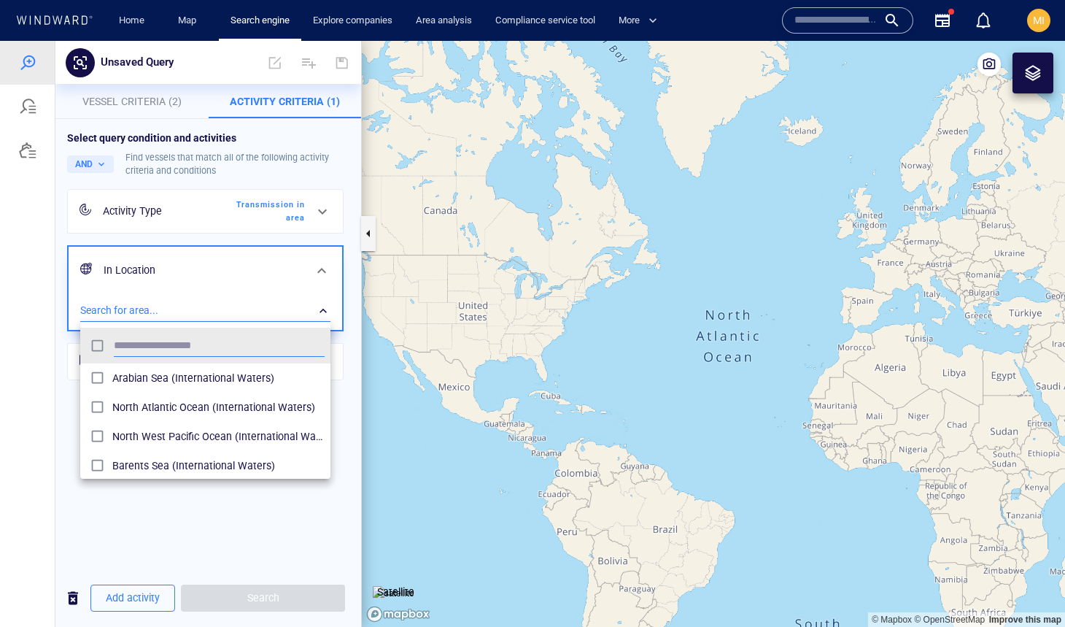
scroll to position [145, 250]
type input "*****"
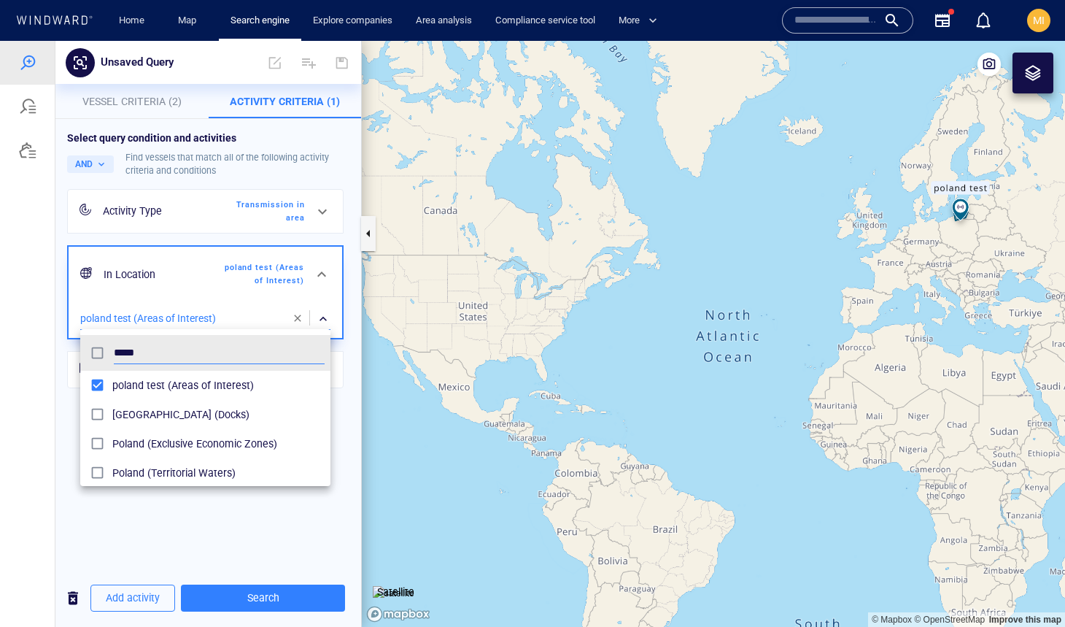
click at [260, 549] on div at bounding box center [532, 334] width 1065 height 586
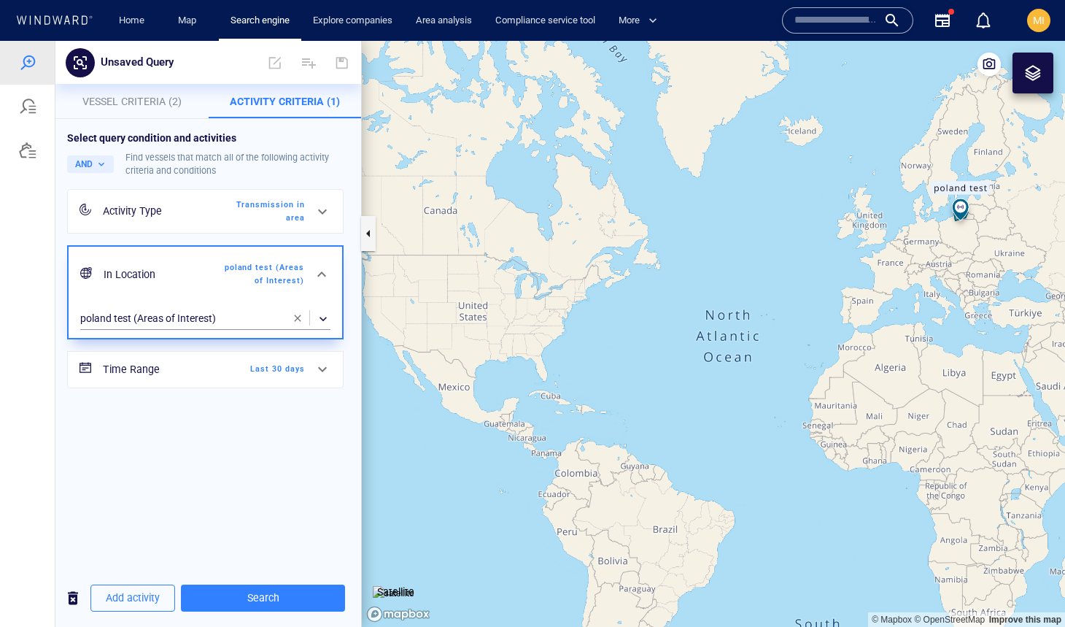
click at [277, 368] on span "Last 30 days" at bounding box center [263, 369] width 84 height 13
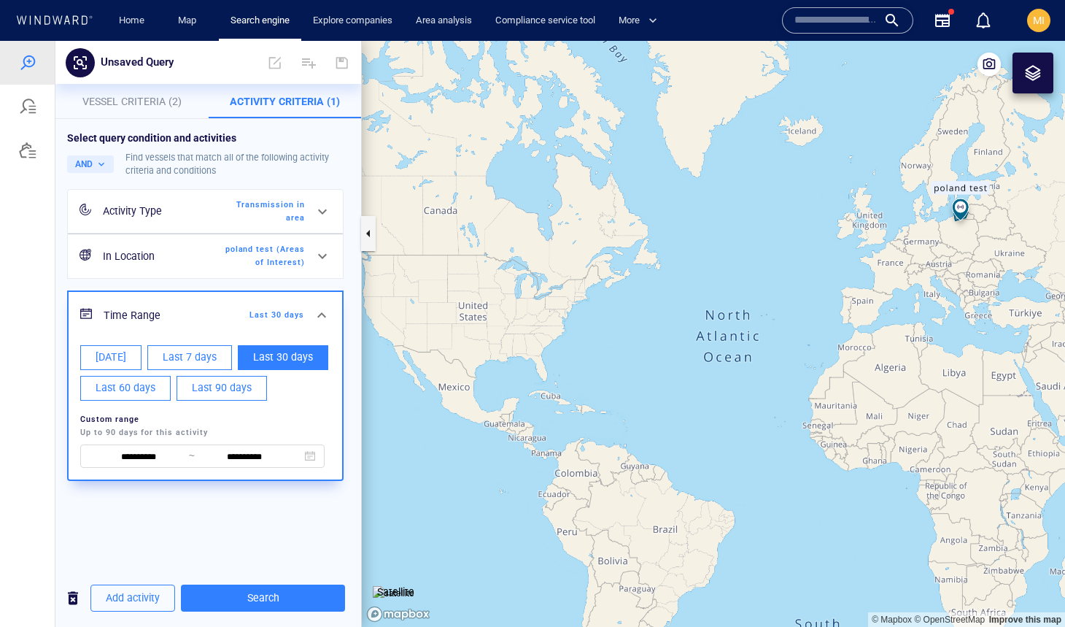
click at [200, 354] on span "Last 7 days" at bounding box center [190, 357] width 54 height 18
type input "**********"
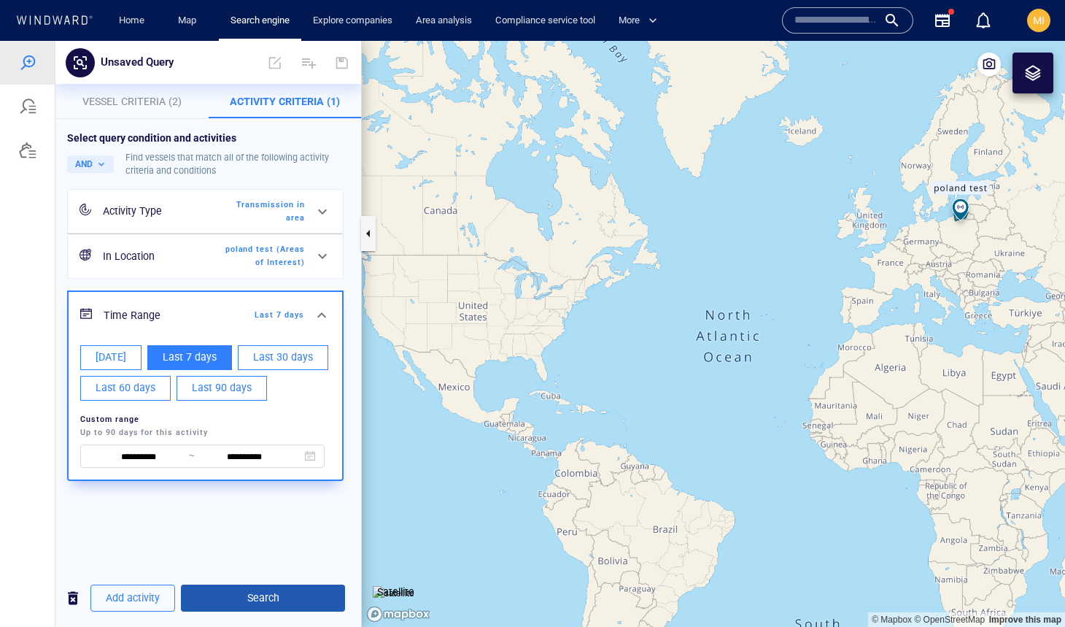
click at [257, 597] on span "Search" at bounding box center [263, 598] width 141 height 18
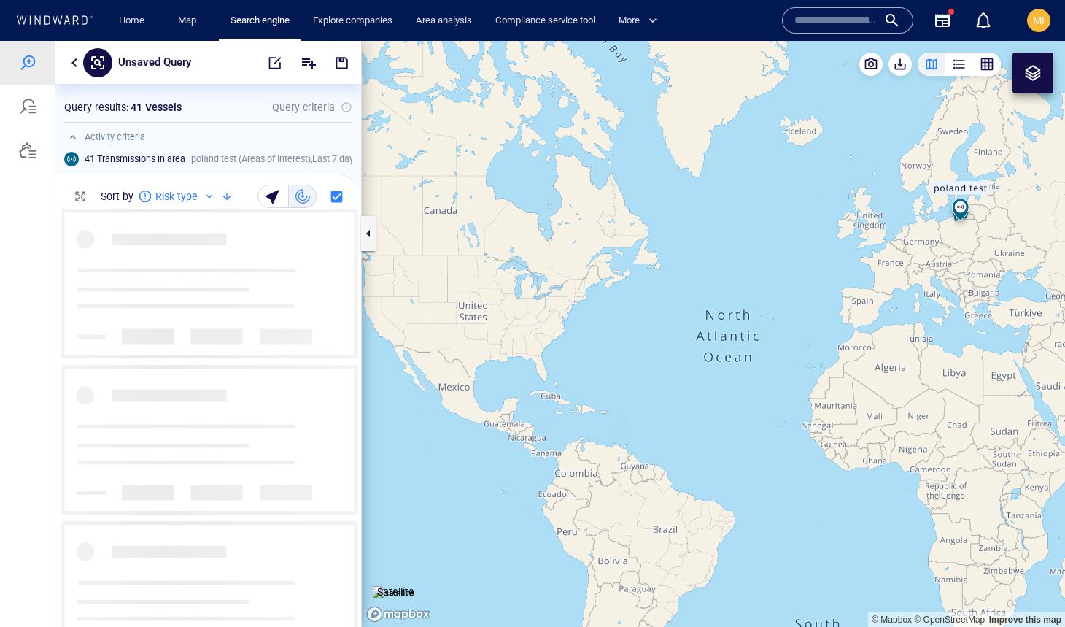
scroll to position [417, 306]
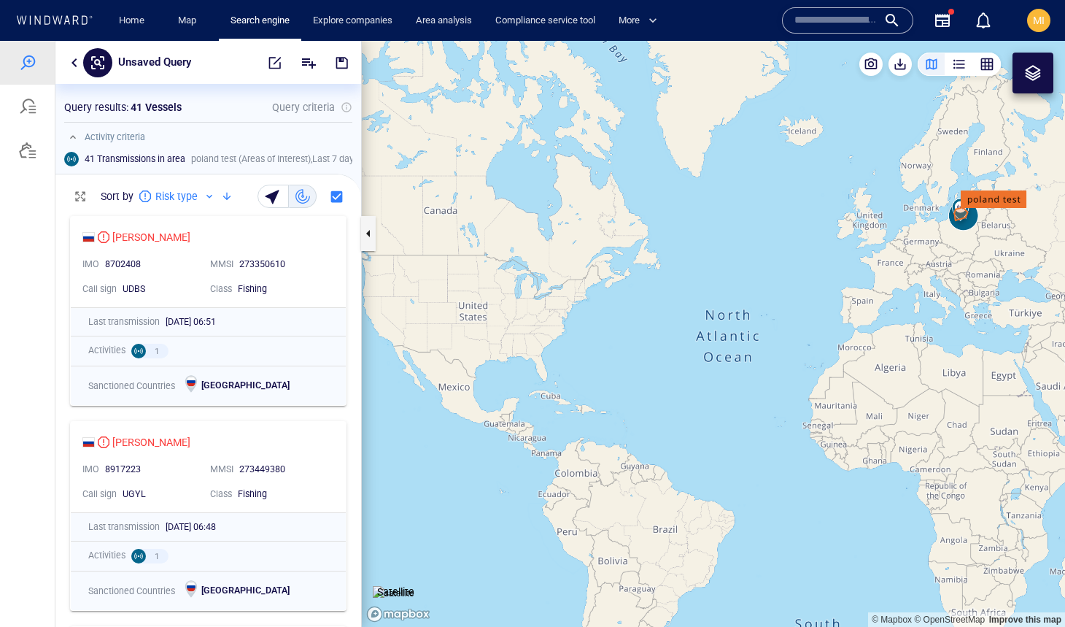
drag, startPoint x: 932, startPoint y: 263, endPoint x: 754, endPoint y: 324, distance: 188.0
click at [754, 322] on canvas "Map" at bounding box center [713, 334] width 703 height 586
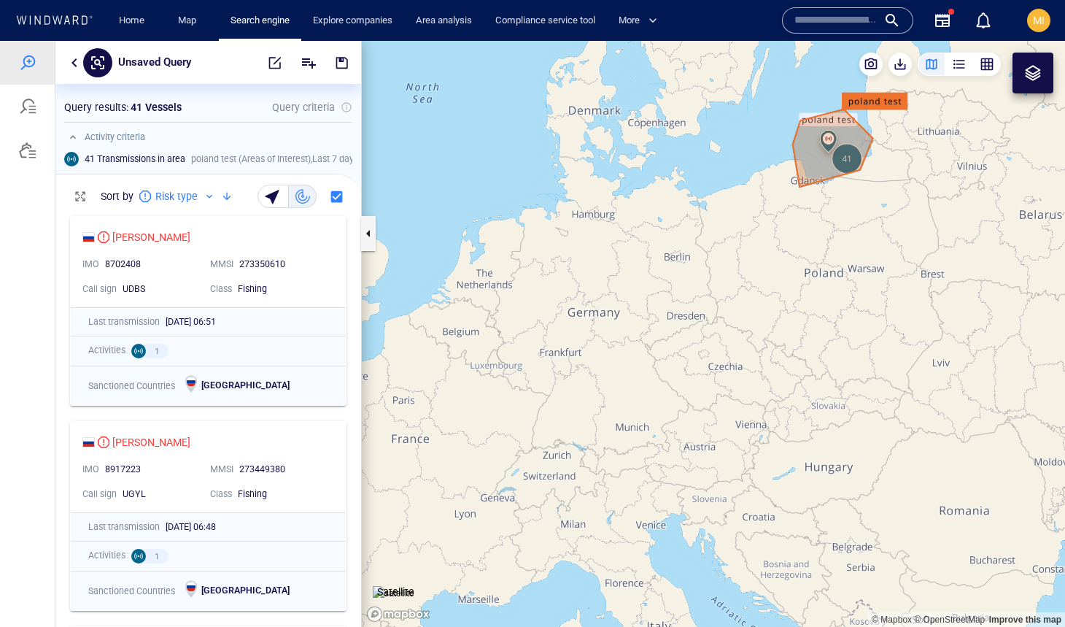
drag, startPoint x: 838, startPoint y: 227, endPoint x: 773, endPoint y: 322, distance: 115.9
click at [773, 322] on canvas "Map" at bounding box center [713, 334] width 703 height 586
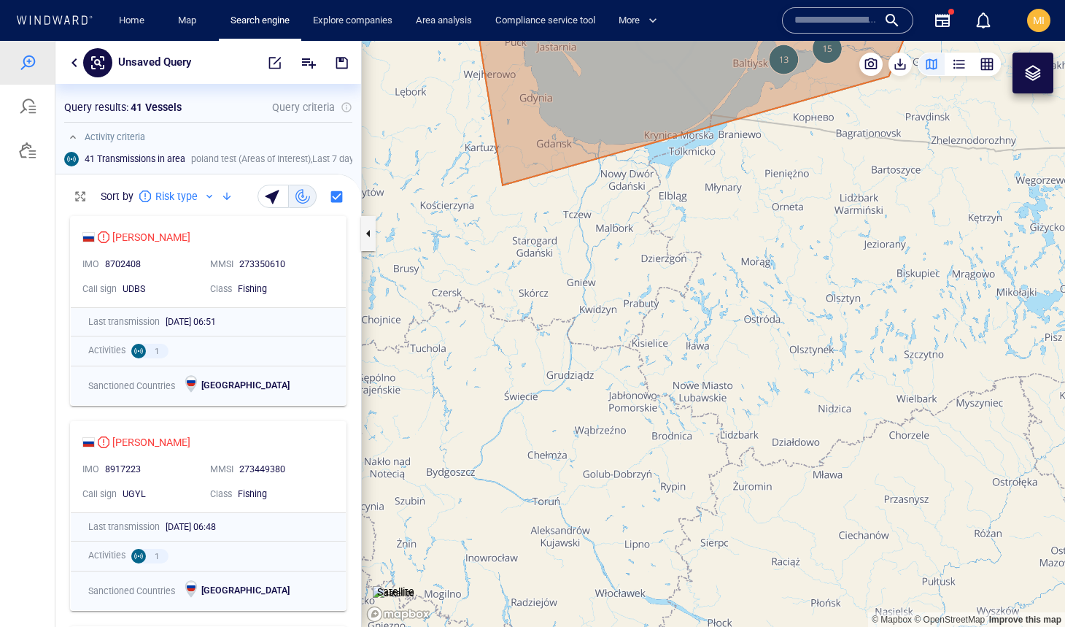
drag, startPoint x: 771, startPoint y: 191, endPoint x: 754, endPoint y: 301, distance: 111.4
click at [755, 301] on canvas "Map" at bounding box center [713, 334] width 703 height 586
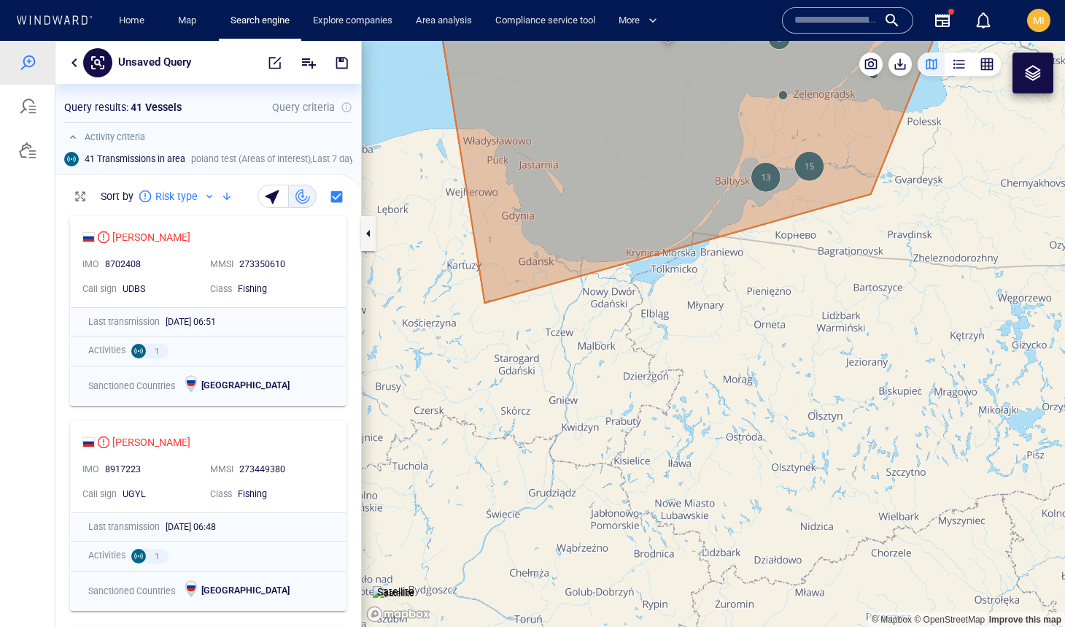
drag, startPoint x: 765, startPoint y: 289, endPoint x: 753, endPoint y: 398, distance: 110.0
click at [754, 395] on canvas "Map" at bounding box center [713, 334] width 703 height 586
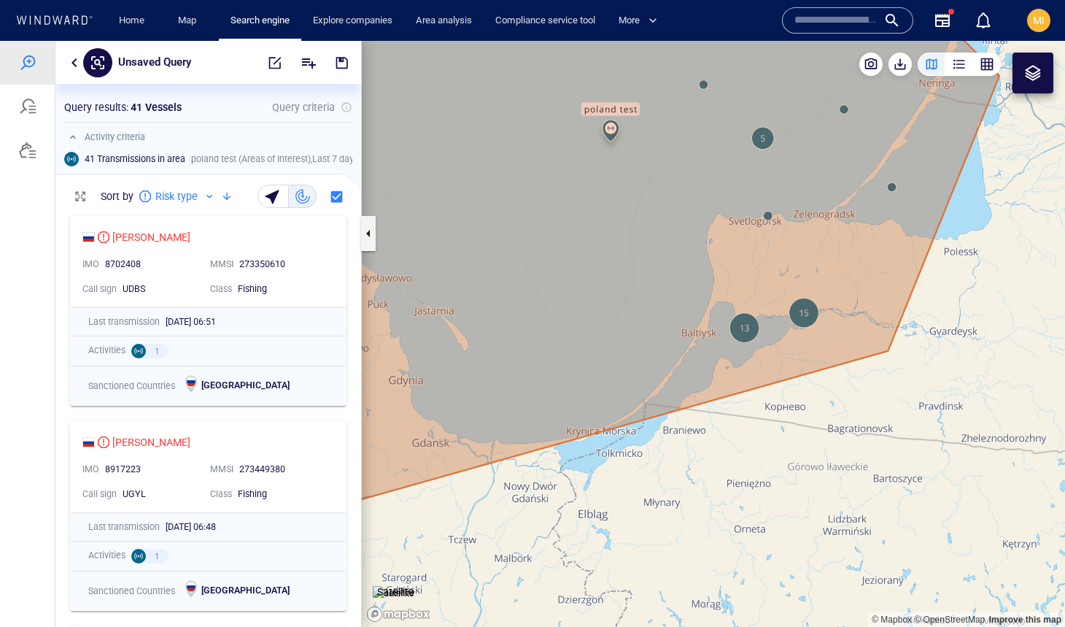
drag, startPoint x: 711, startPoint y: 189, endPoint x: 702, endPoint y: 260, distance: 71.3
click at [702, 255] on canvas "Map" at bounding box center [713, 334] width 703 height 586
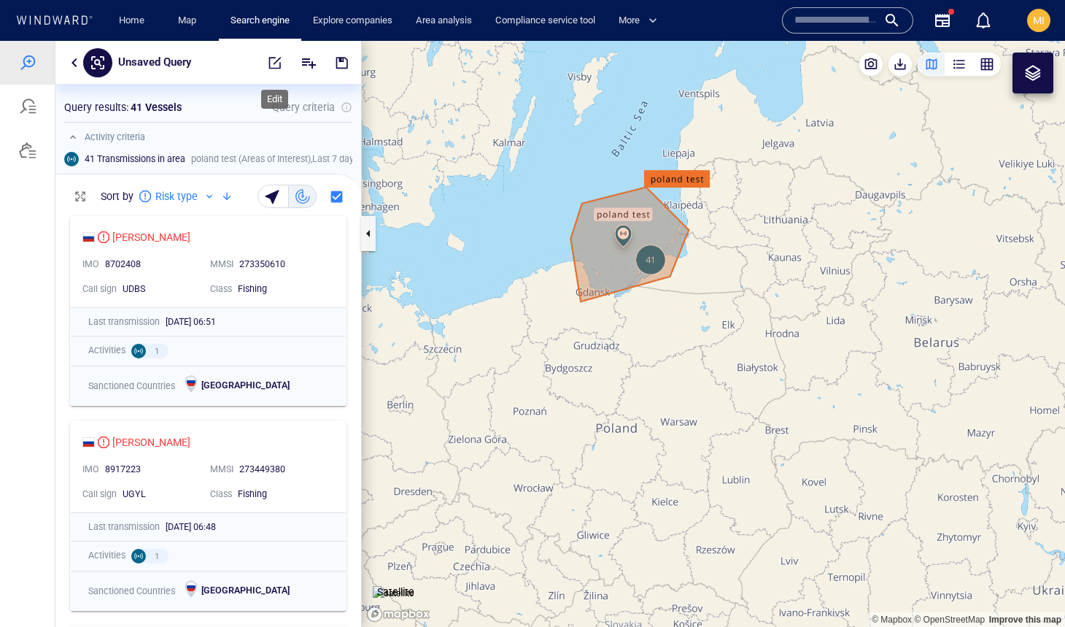
click at [275, 61] on span "button" at bounding box center [275, 62] width 15 height 15
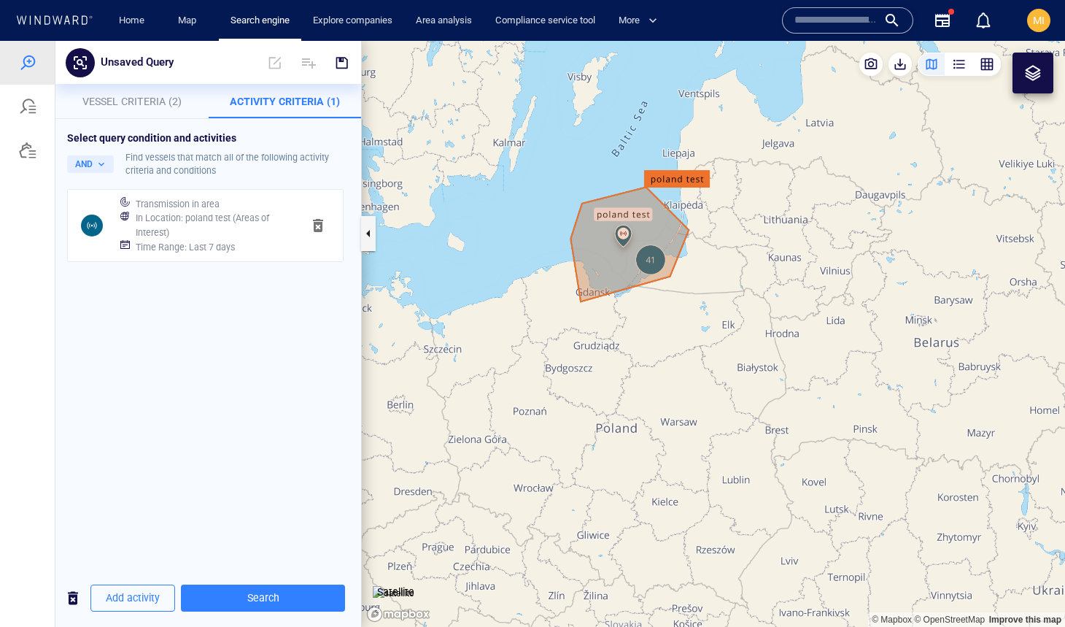
click at [320, 227] on span "button" at bounding box center [318, 226] width 18 height 18
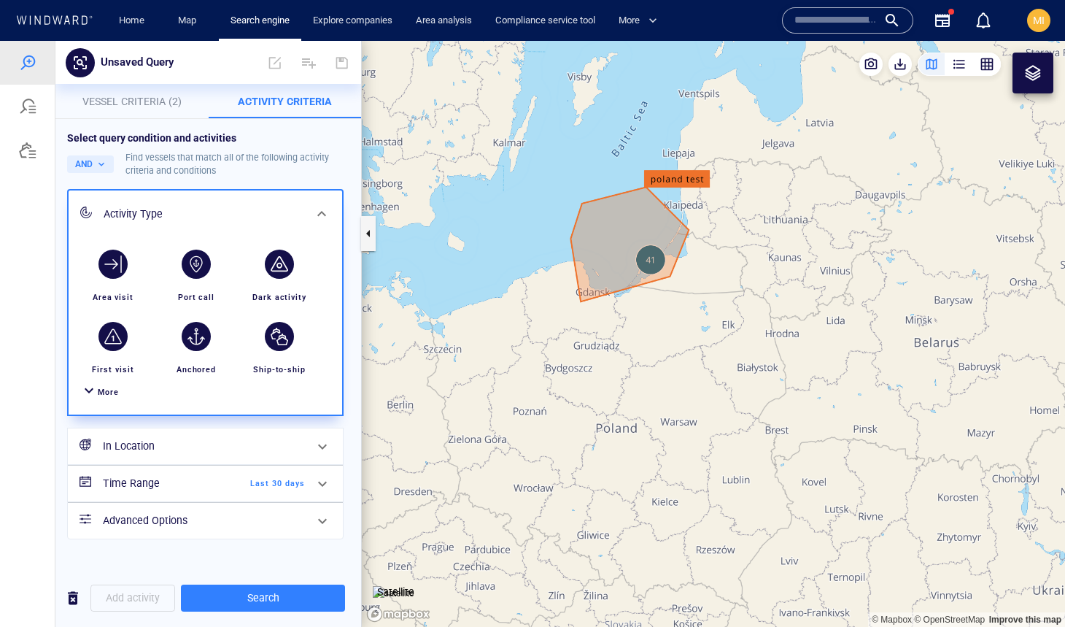
click at [105, 389] on span "More" at bounding box center [108, 391] width 21 height 9
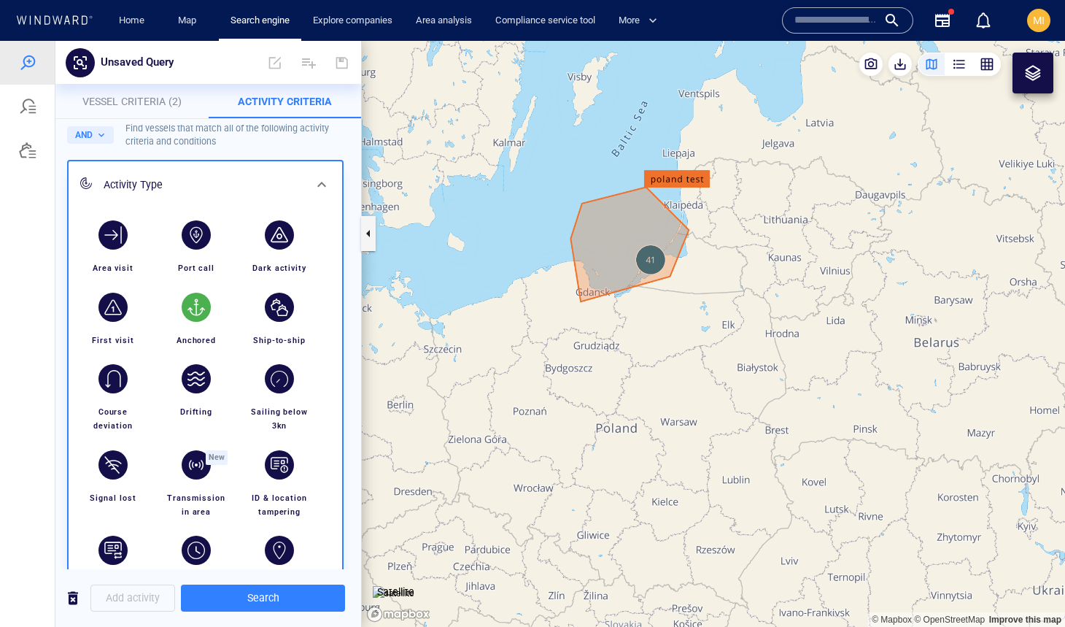
scroll to position [34, 0]
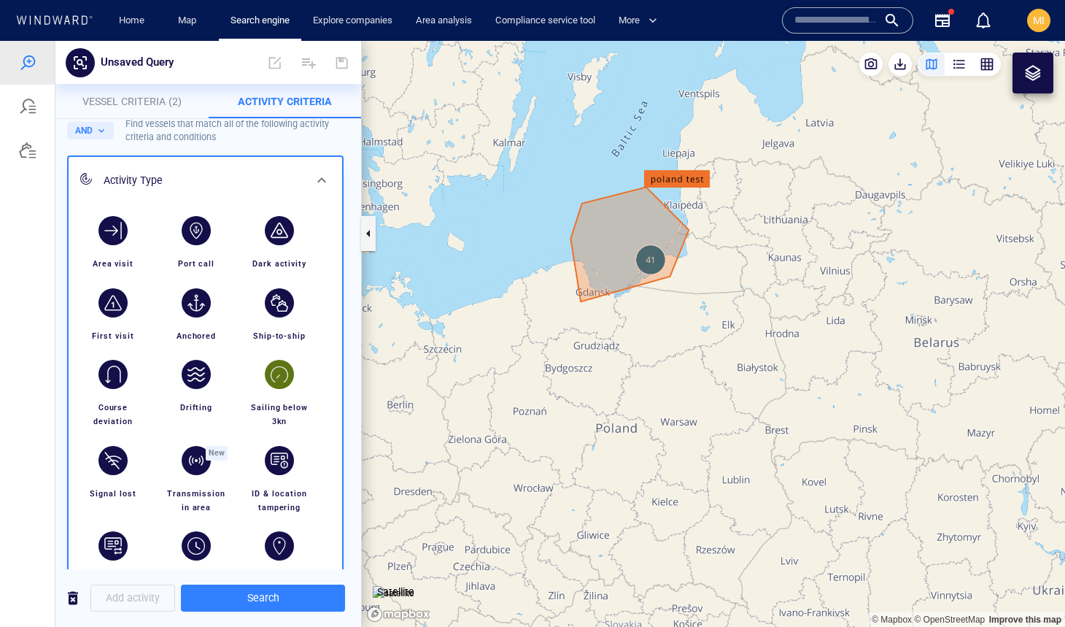
click at [277, 371] on div "button" at bounding box center [279, 374] width 29 height 29
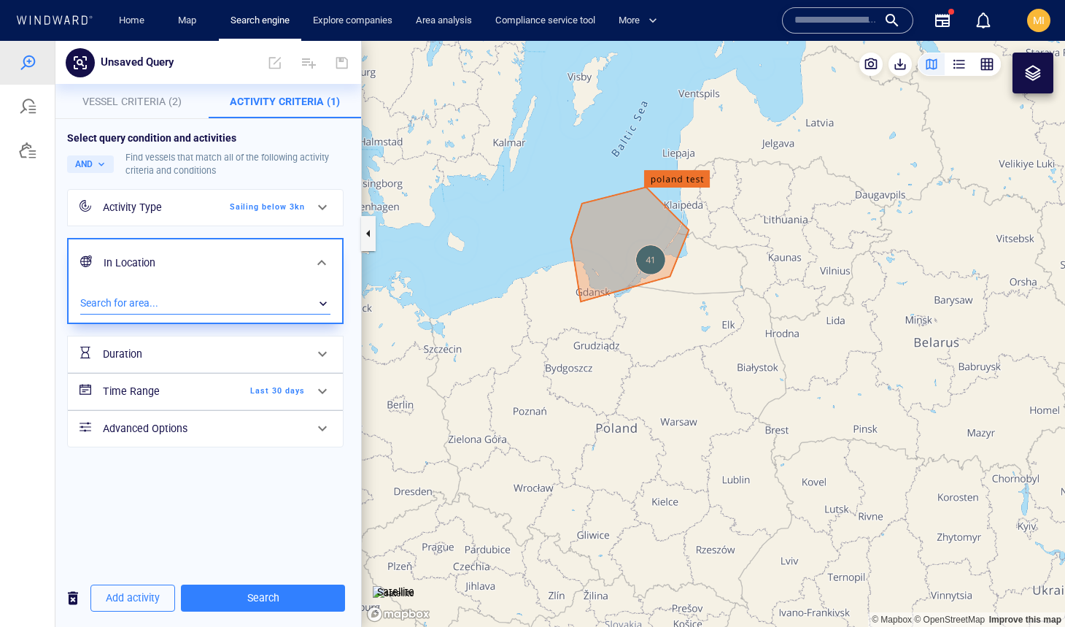
click at [212, 298] on div "​" at bounding box center [205, 304] width 250 height 22
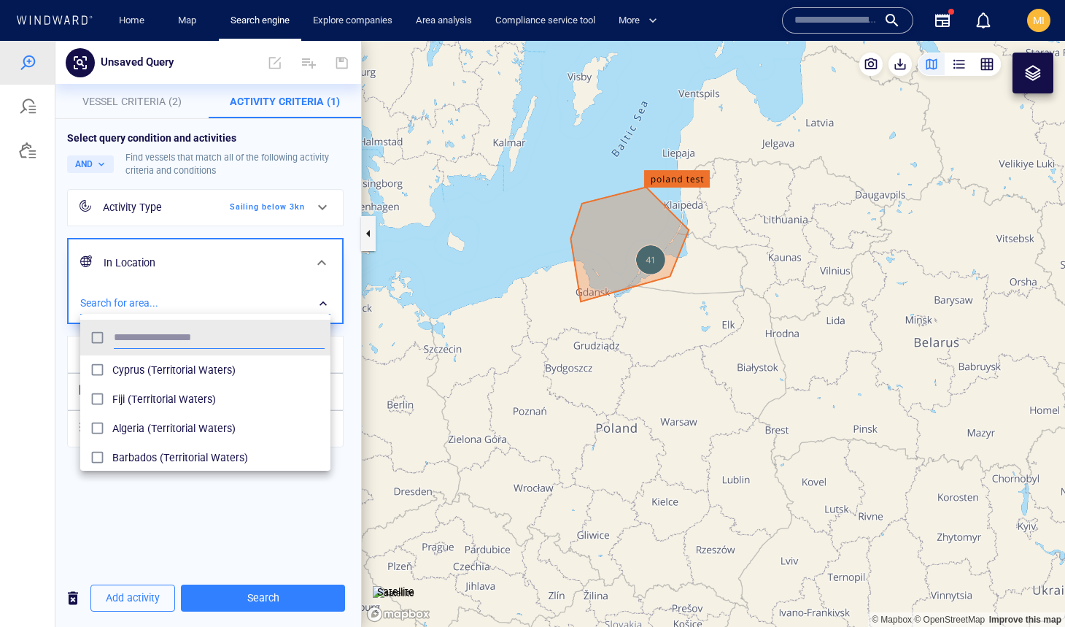
scroll to position [145, 250]
type input "**"
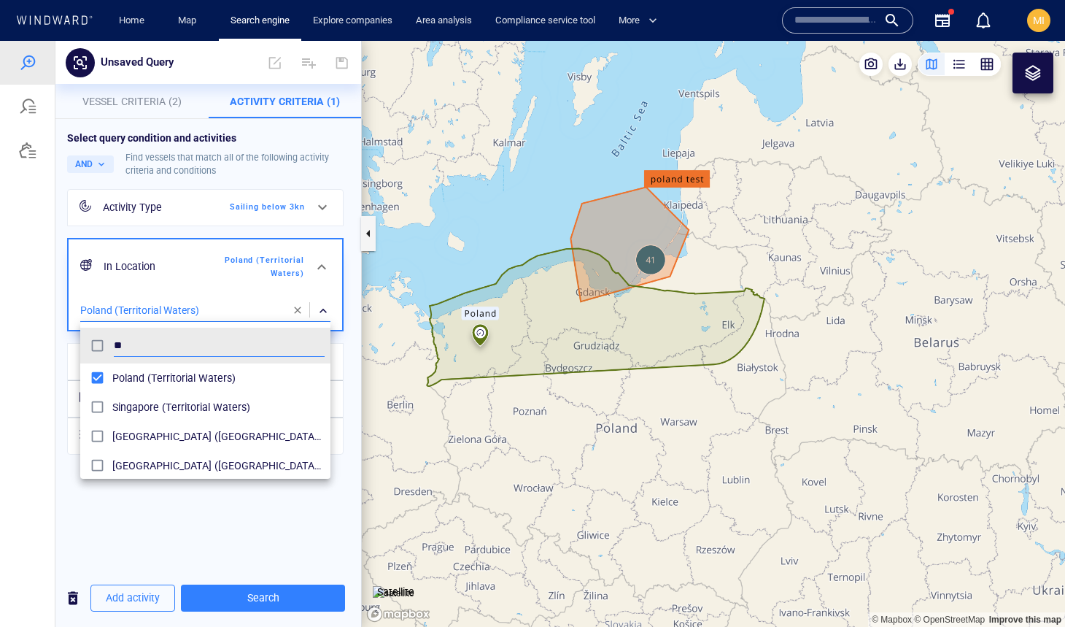
click at [246, 533] on div at bounding box center [532, 334] width 1065 height 586
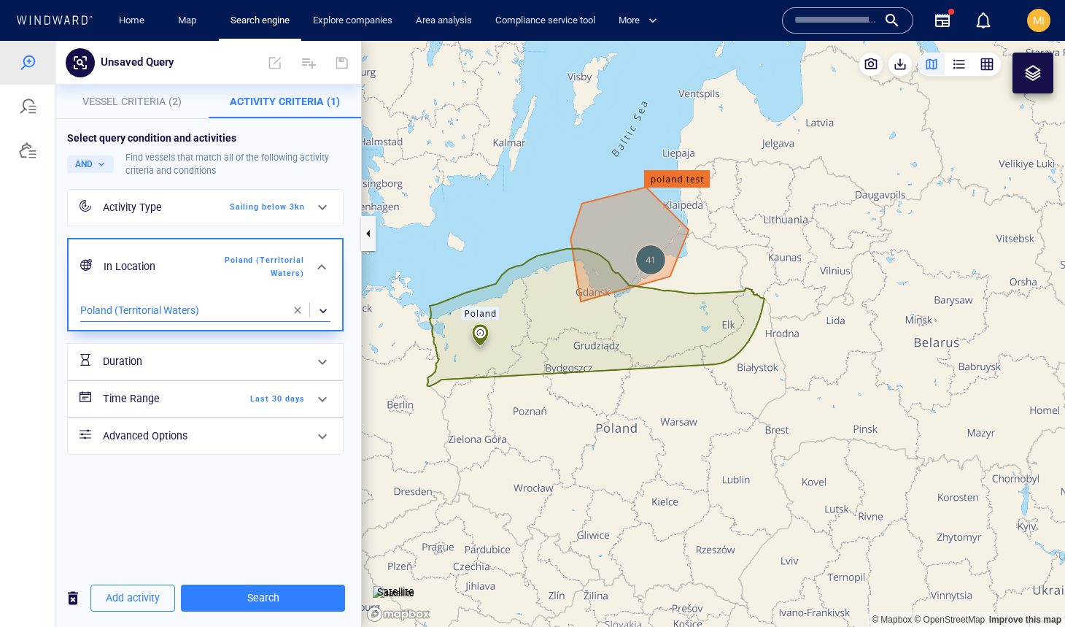
click at [286, 394] on span "Last 30 days" at bounding box center [263, 398] width 84 height 13
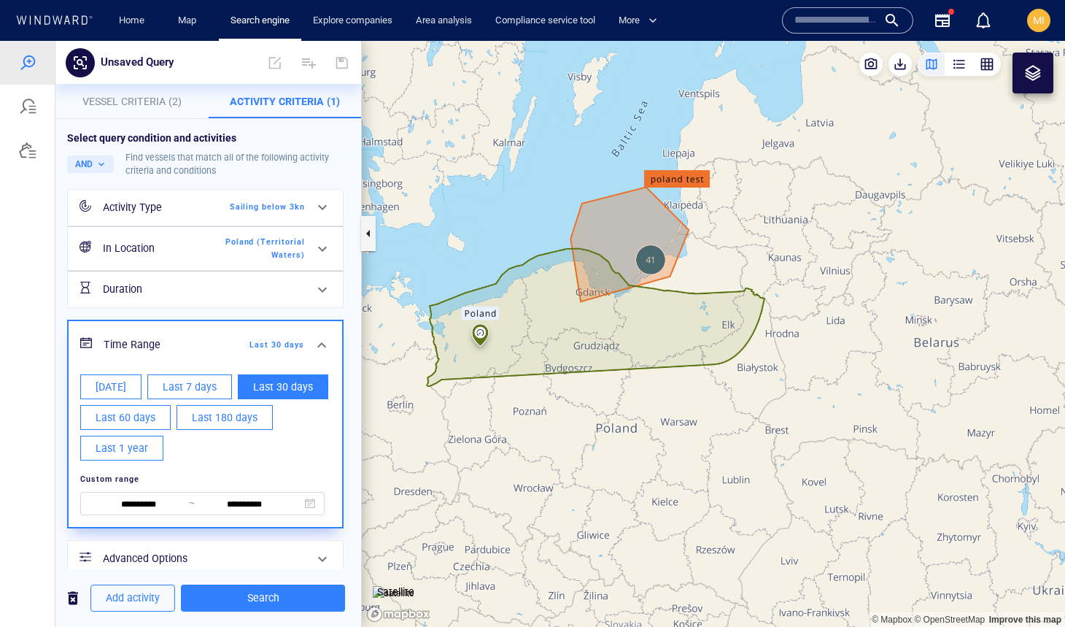
click at [203, 382] on span "Last 7 days" at bounding box center [190, 387] width 54 height 18
type input "**********"
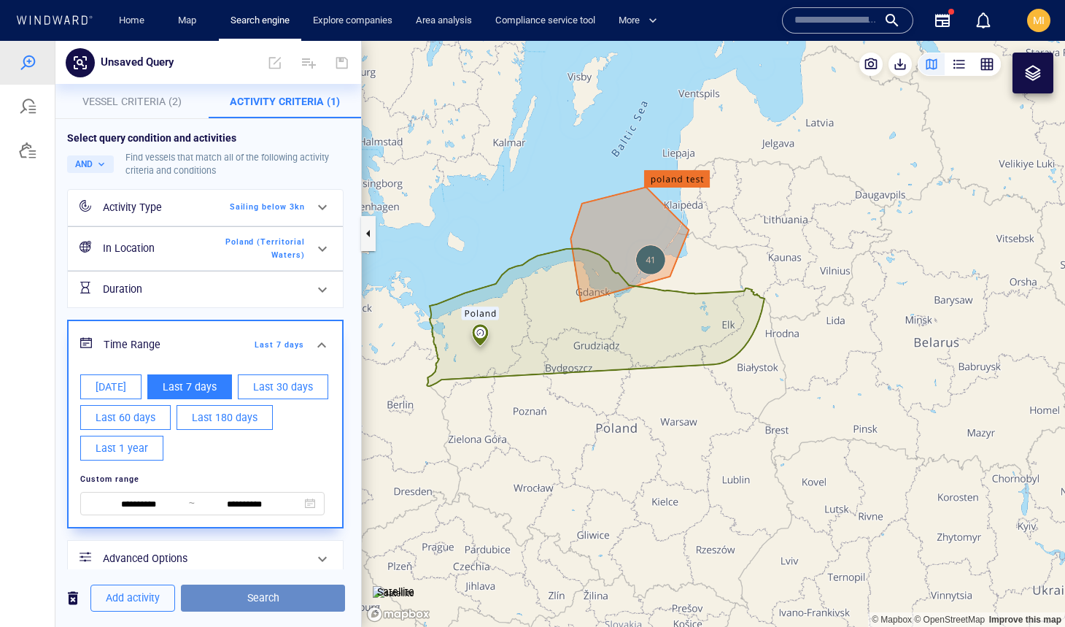
click at [265, 592] on span "Search" at bounding box center [263, 598] width 141 height 18
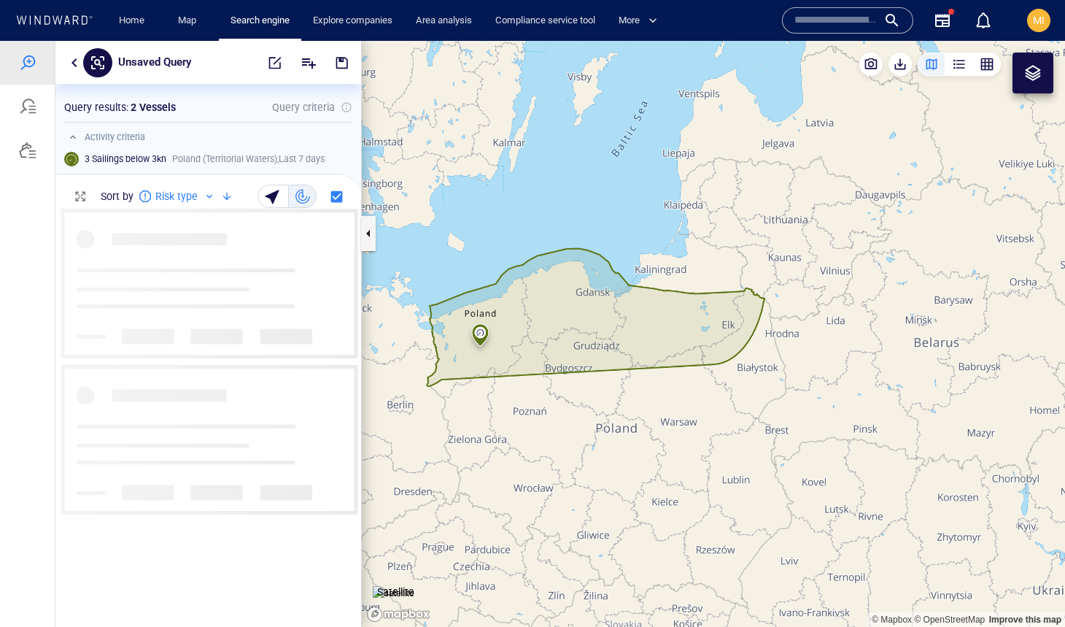
scroll to position [417, 306]
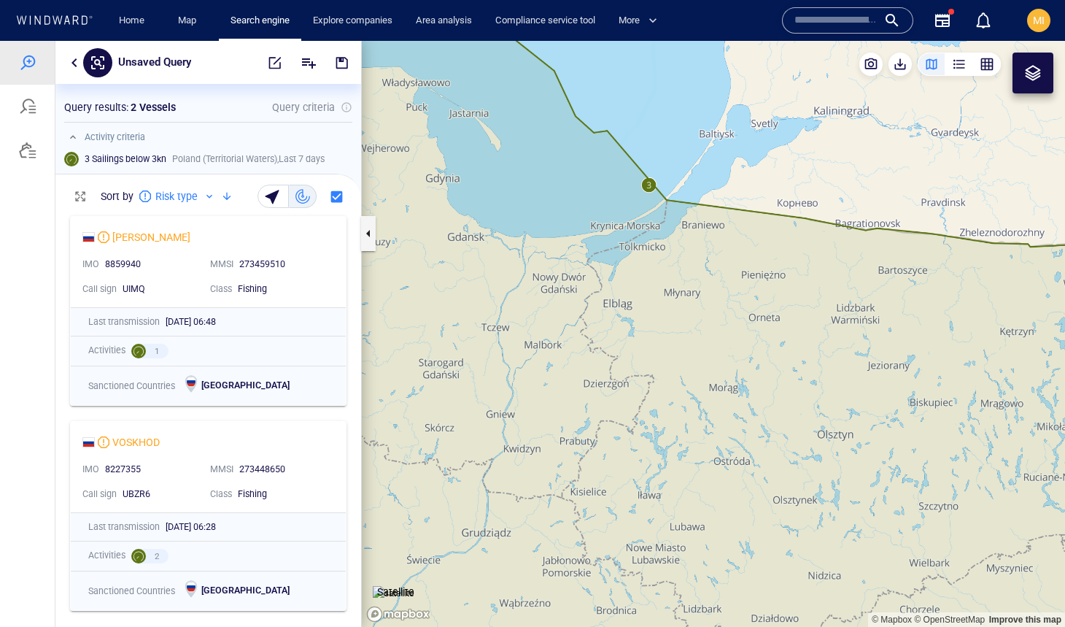
drag, startPoint x: 662, startPoint y: 228, endPoint x: 600, endPoint y: 333, distance: 121.4
click at [601, 327] on canvas "Map" at bounding box center [713, 334] width 703 height 586
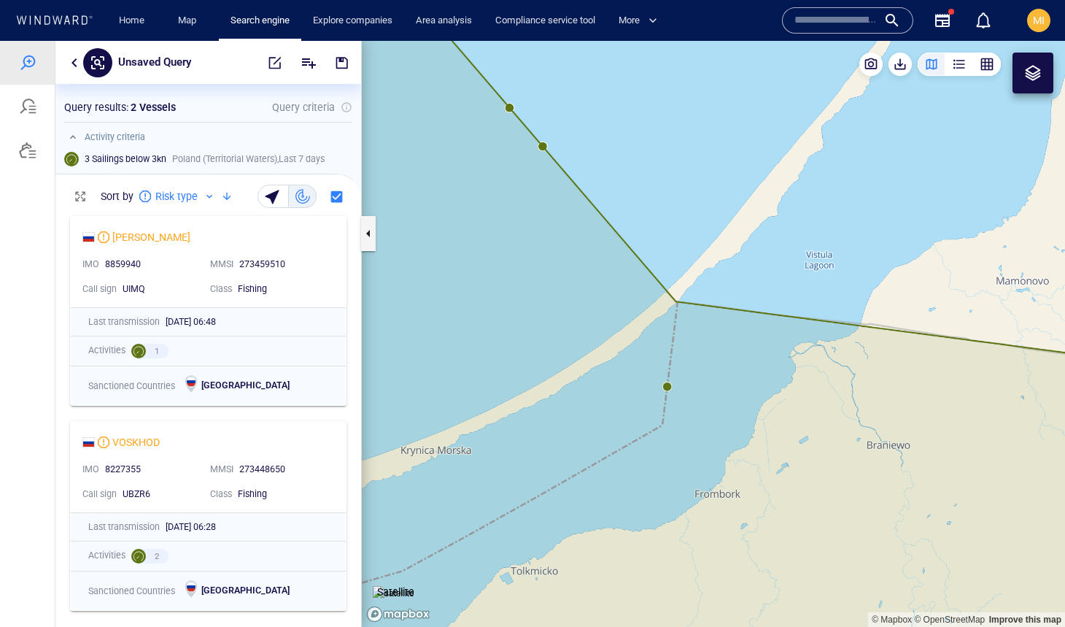
click at [813, 22] on input "text" at bounding box center [835, 20] width 83 height 22
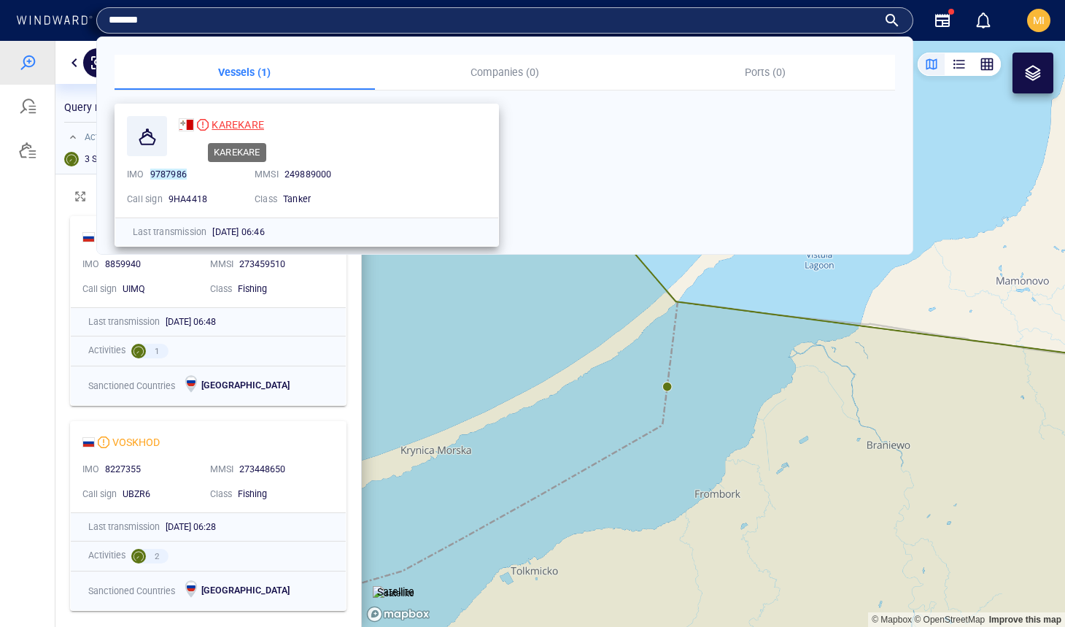
type input "*******"
click at [240, 125] on span "KAREKARE" at bounding box center [238, 125] width 53 height 12
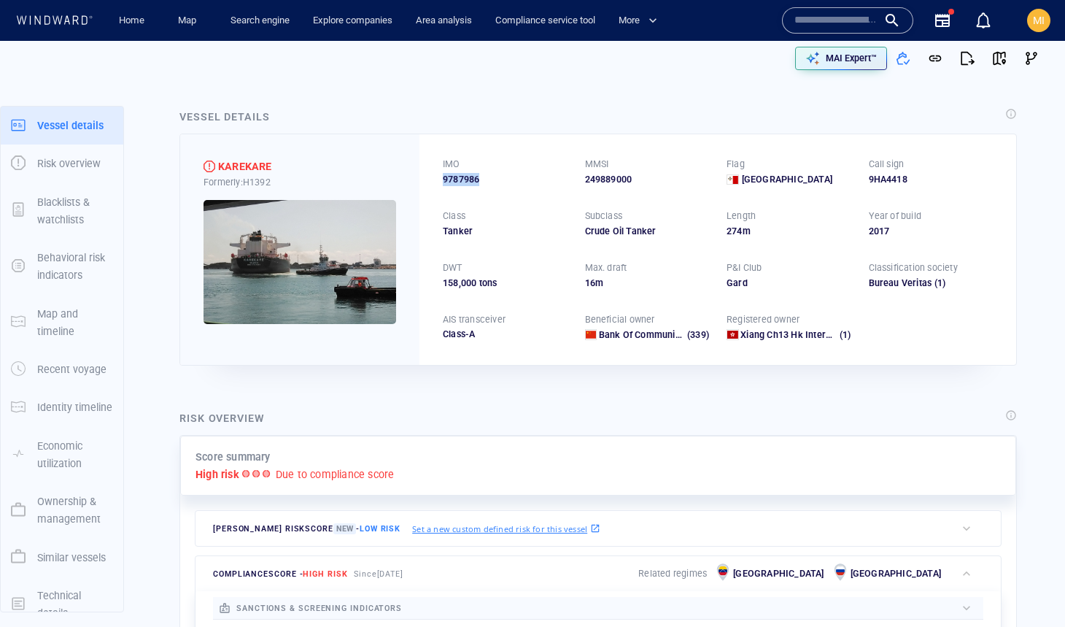
drag, startPoint x: 484, startPoint y: 177, endPoint x: 439, endPoint y: 179, distance: 44.5
click at [439, 179] on div "IMO 9787986 MMSI 249889000 Flag Malta Call sign 9HA4418 Class Tanker Subclass C…" at bounding box center [717, 249] width 597 height 230
copy span "9787986"
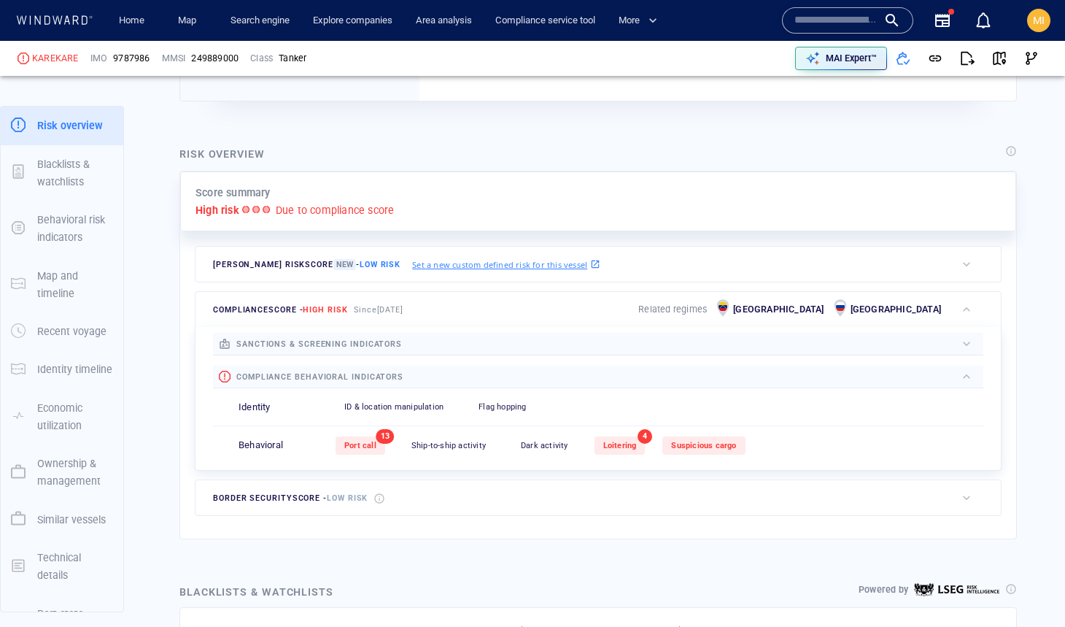
scroll to position [325, 0]
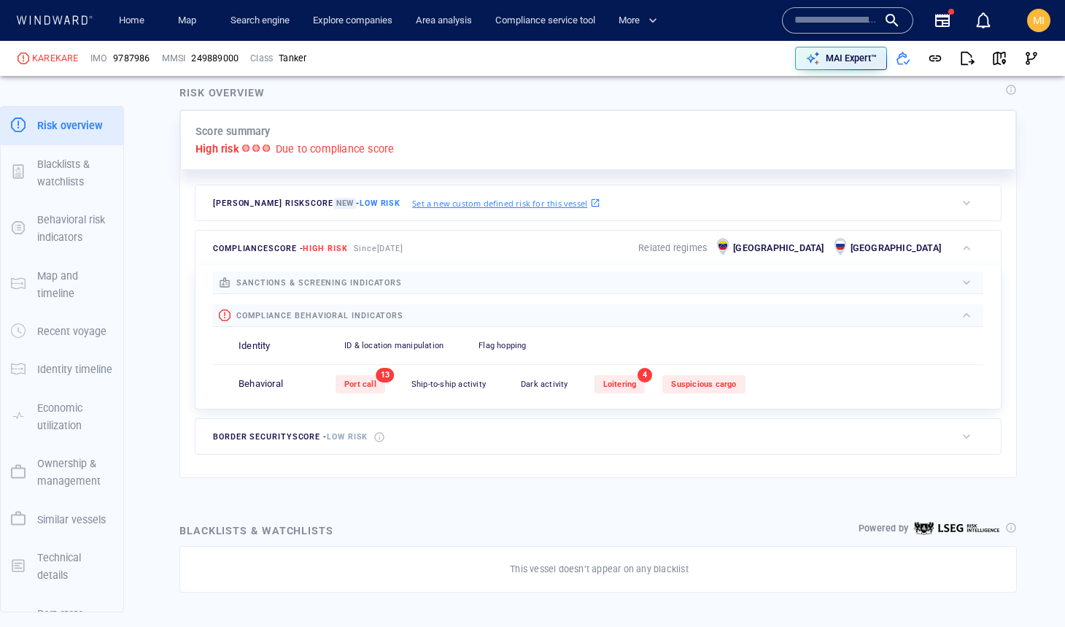
click at [836, 20] on input "text" at bounding box center [835, 20] width 83 height 22
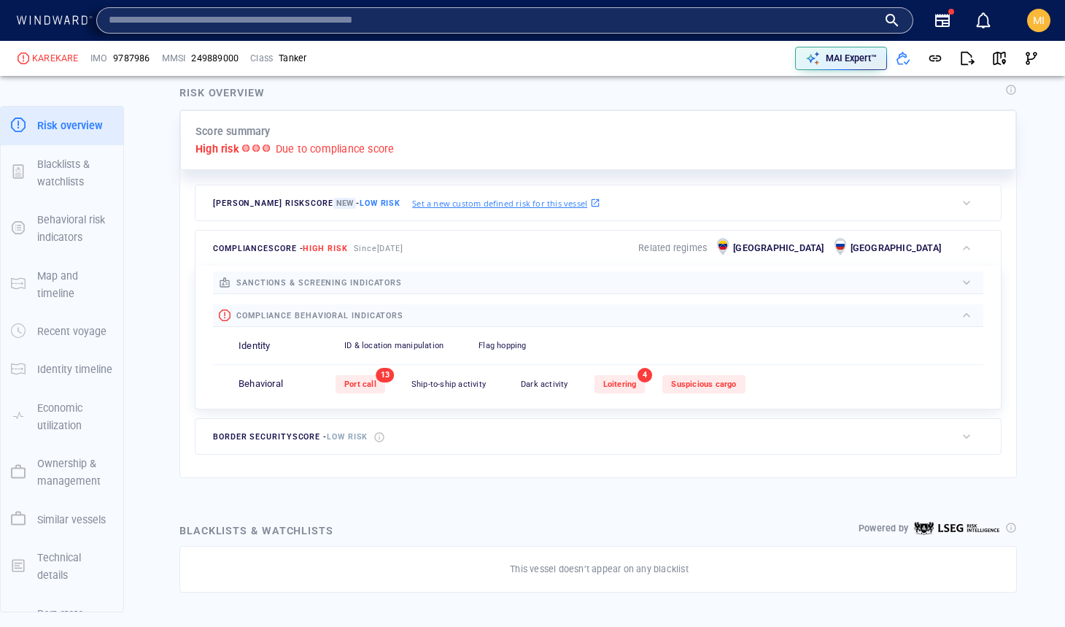
paste input "*******"
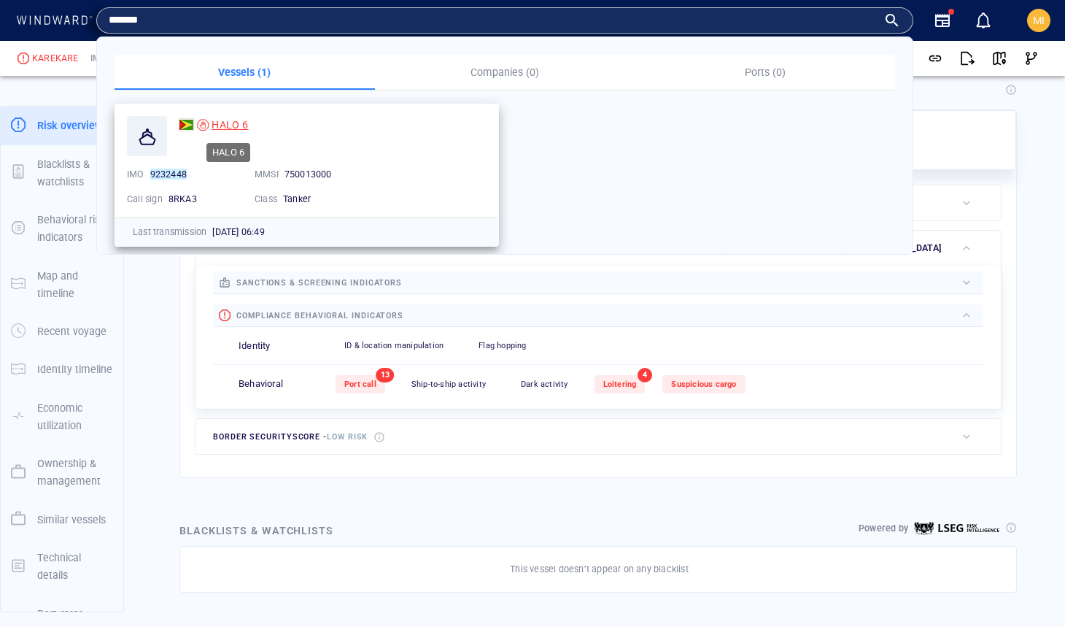
click at [230, 120] on span "HALO 6" at bounding box center [230, 125] width 36 height 12
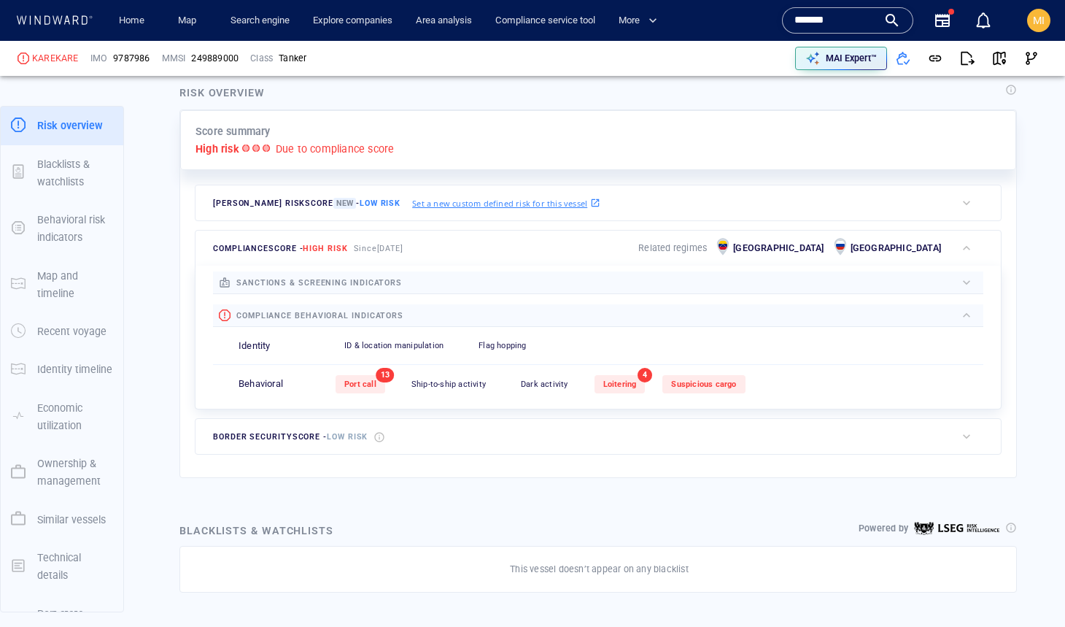
drag, startPoint x: 841, startPoint y: 21, endPoint x: 773, endPoint y: 16, distance: 68.8
click at [774, 16] on div "Home Map Search engine Explore companies Area analysis Compliance service tool …" at bounding box center [534, 21] width 1044 height 36
paste input "text"
type input "*******"
click at [892, 23] on div "*******" at bounding box center [847, 20] width 107 height 22
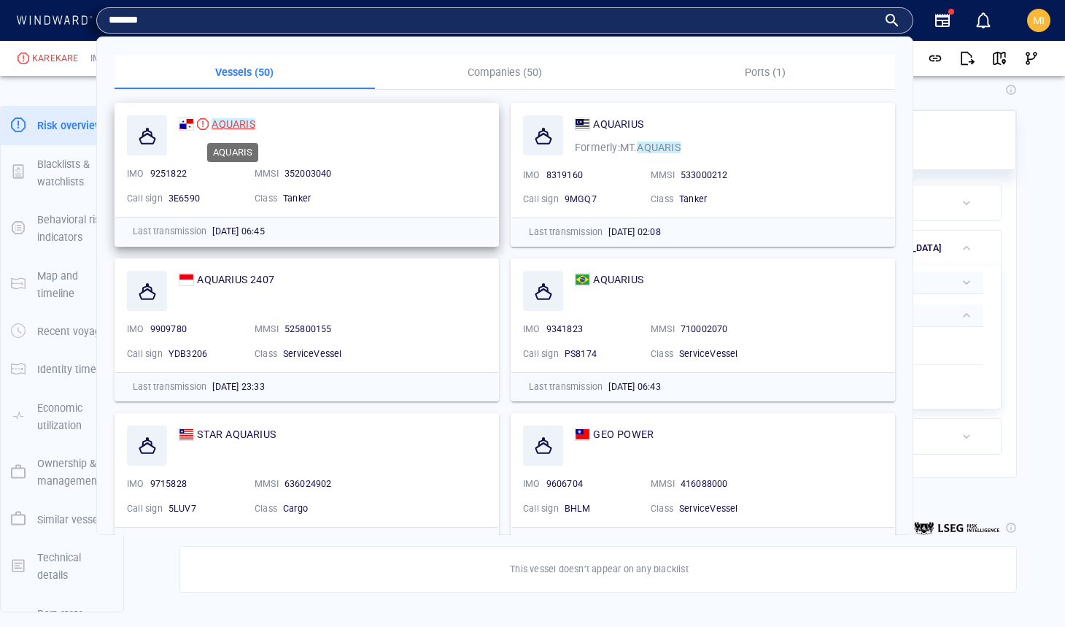
click at [236, 121] on mark "AQUARIS" at bounding box center [233, 124] width 43 height 12
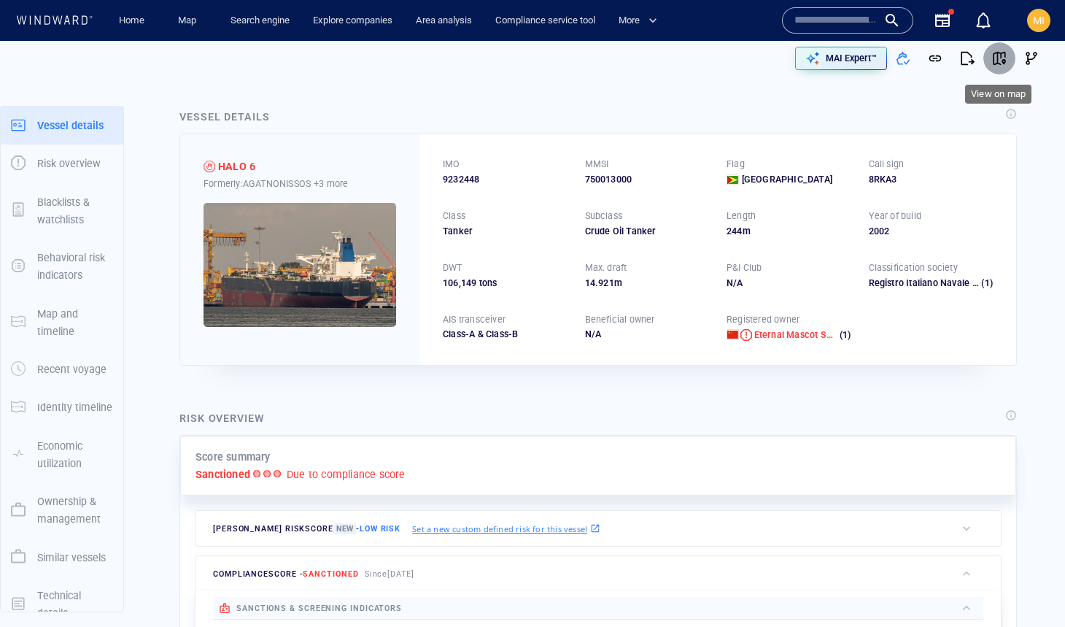
click at [1004, 53] on span "button" at bounding box center [999, 58] width 15 height 15
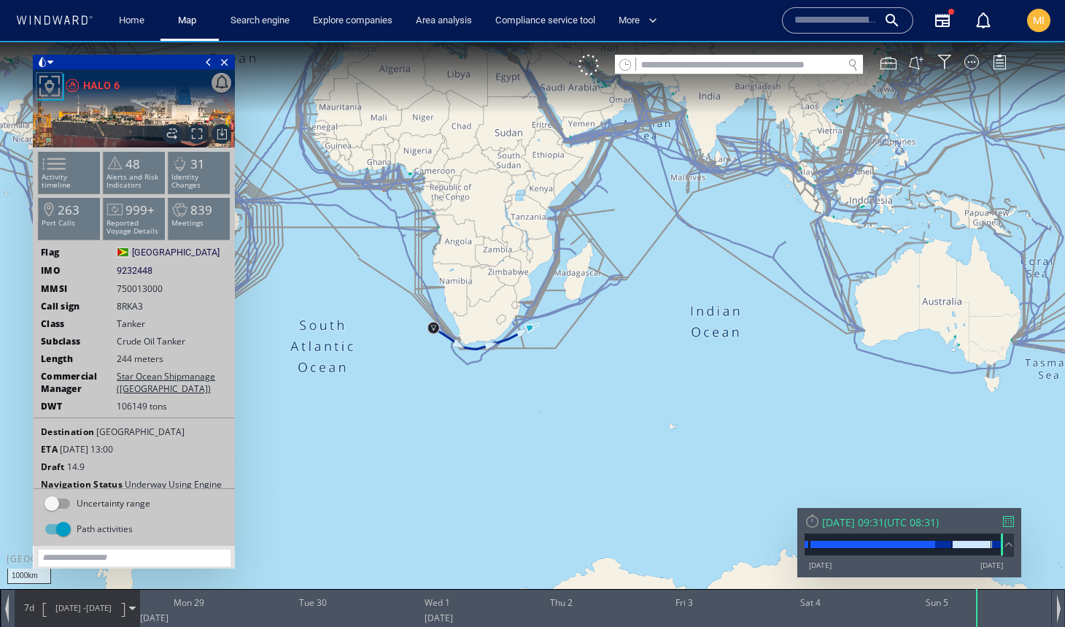
scroll to position [20, 0]
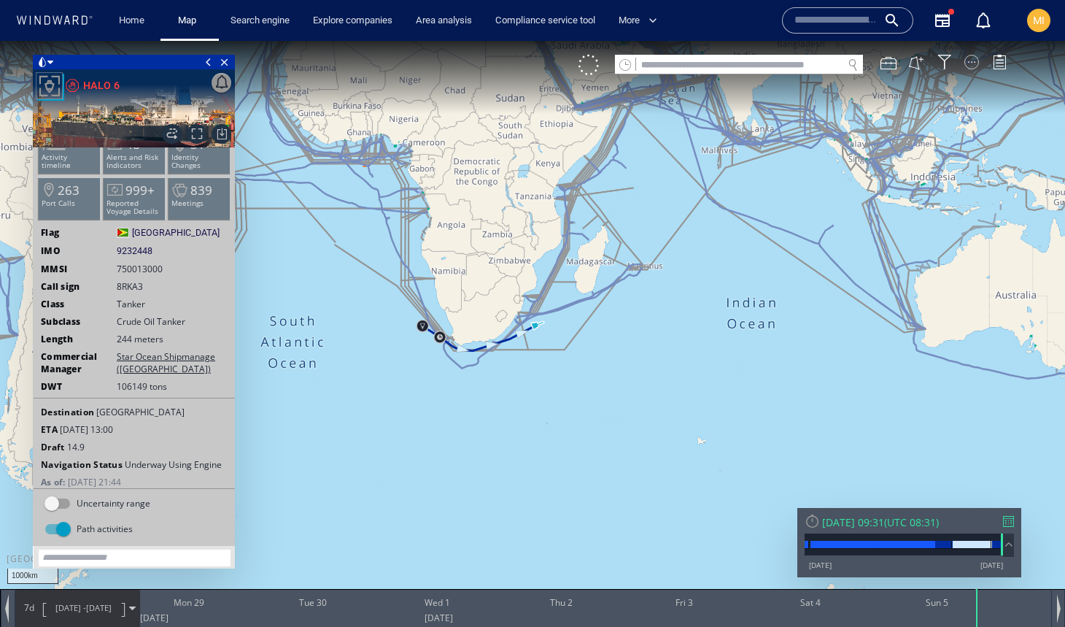
click at [972, 62] on div at bounding box center [971, 62] width 15 height 15
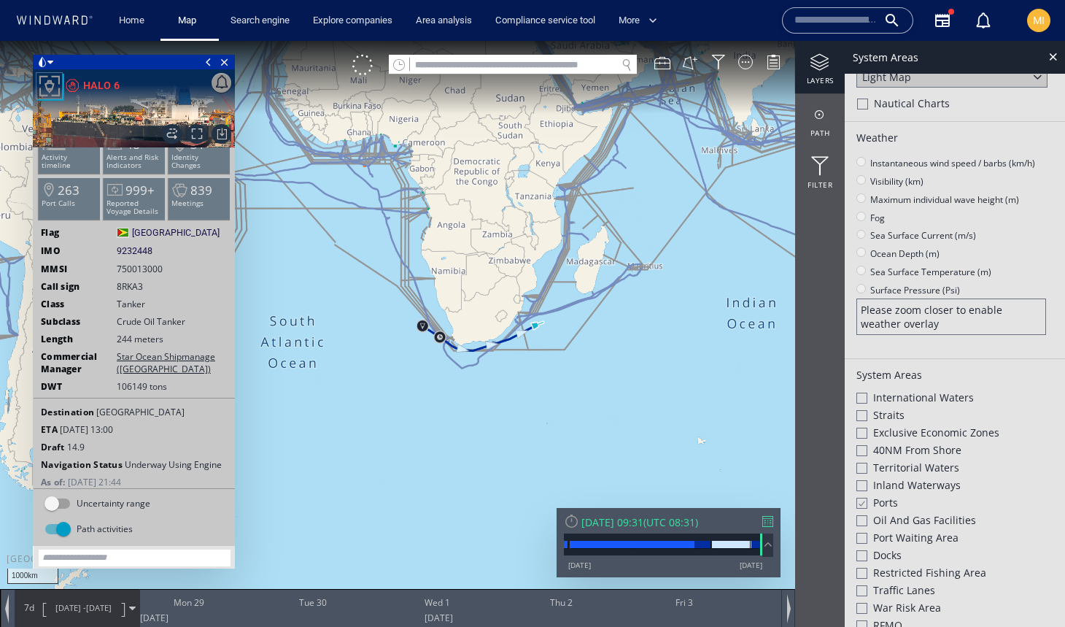
scroll to position [36, 0]
click at [866, 496] on div at bounding box center [861, 501] width 11 height 12
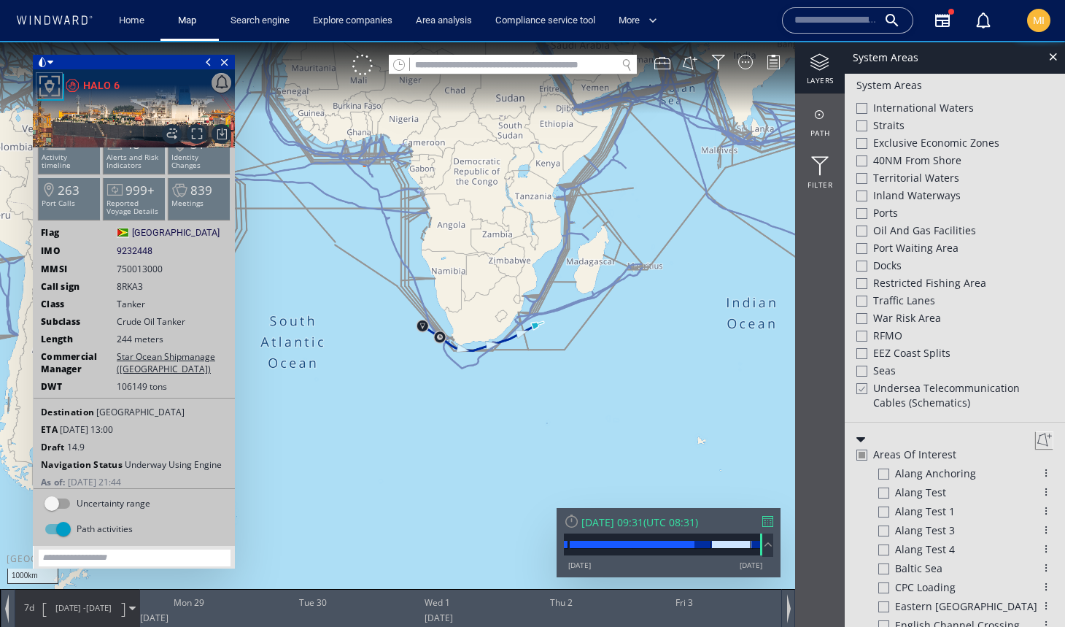
scroll to position [329, 0]
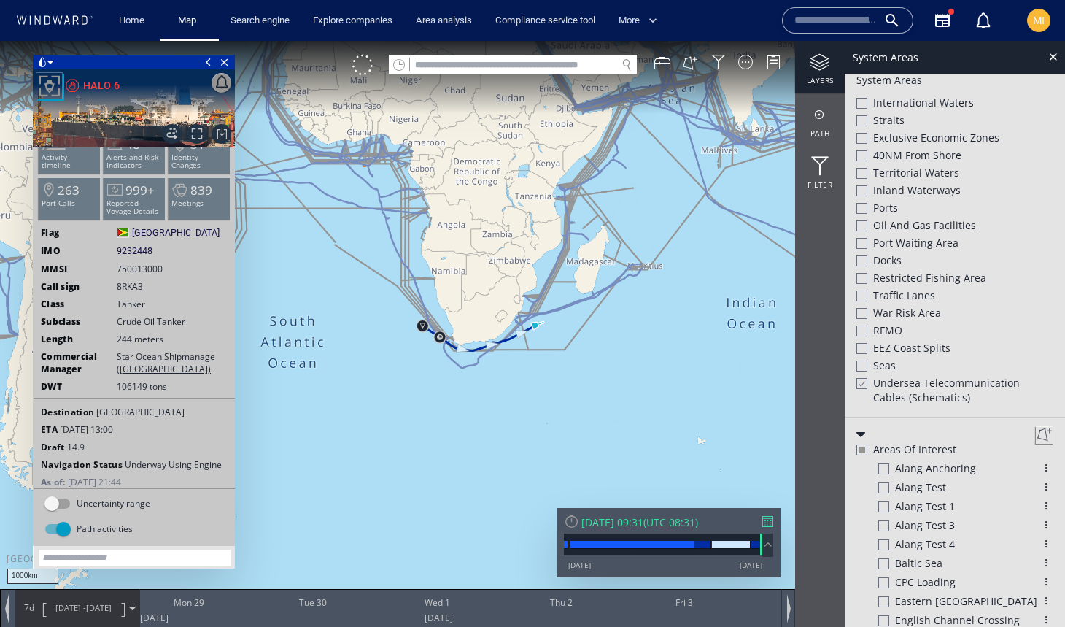
click at [864, 379] on div at bounding box center [861, 383] width 11 height 12
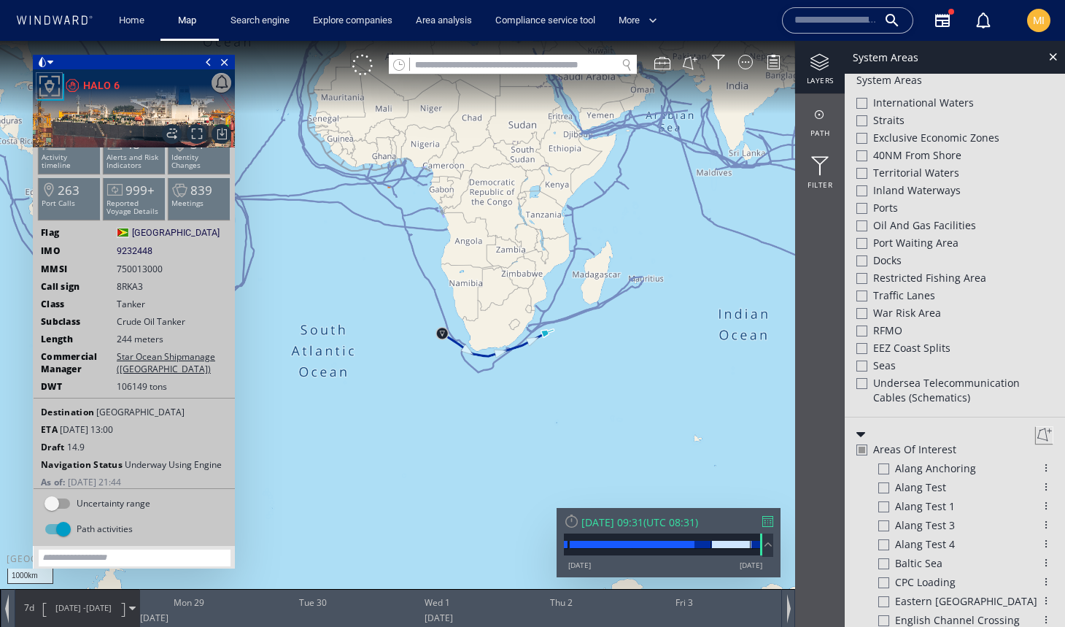
click at [605, 341] on canvas "Map" at bounding box center [532, 326] width 1065 height 571
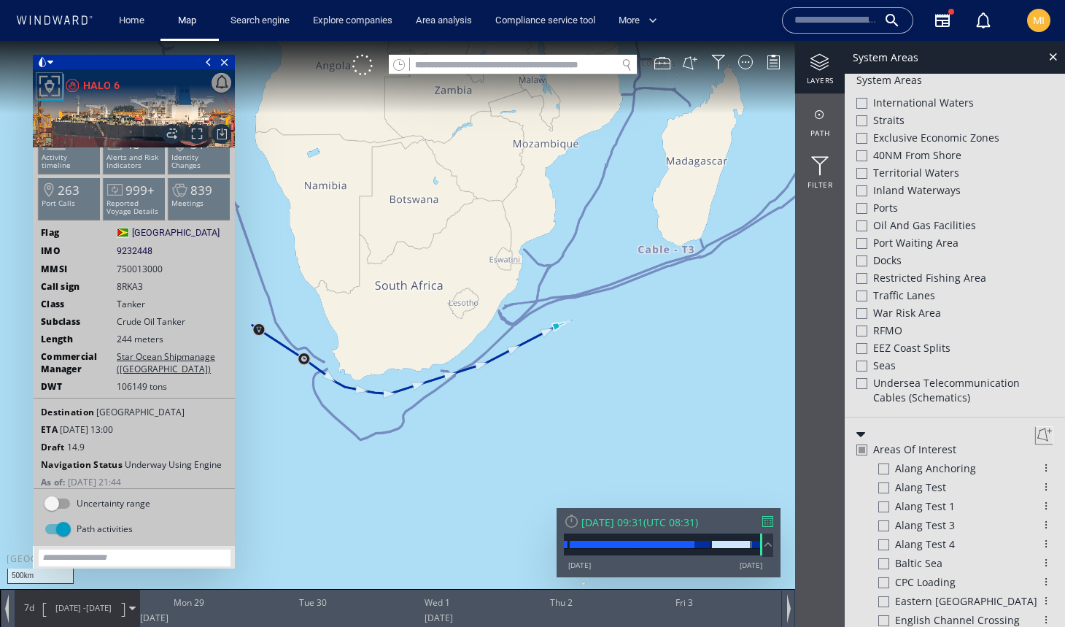
scroll to position [293, 0]
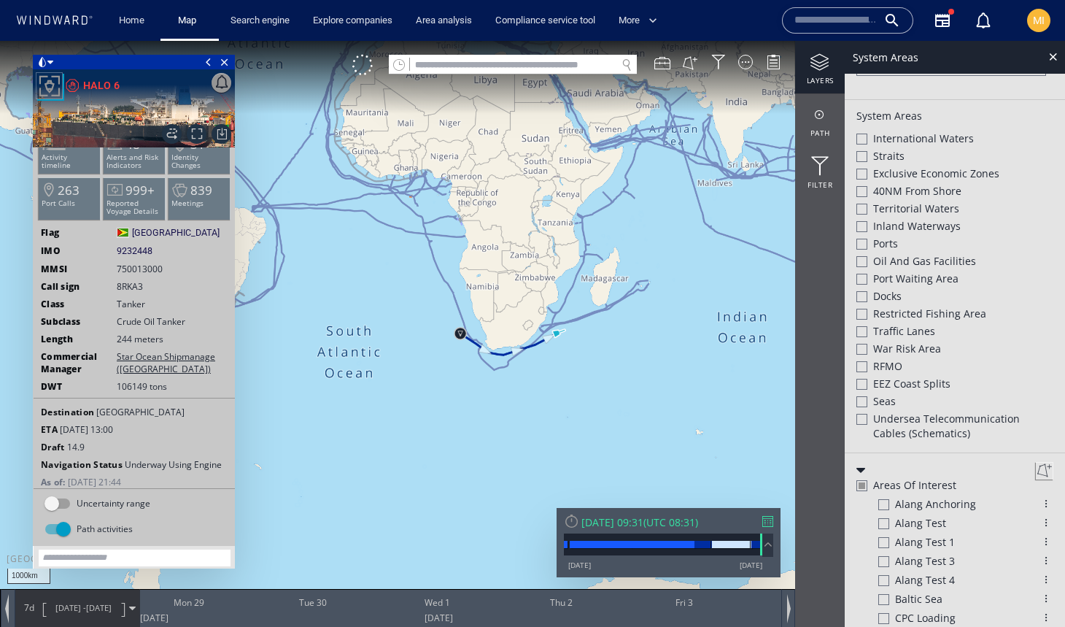
scroll to position [329, 0]
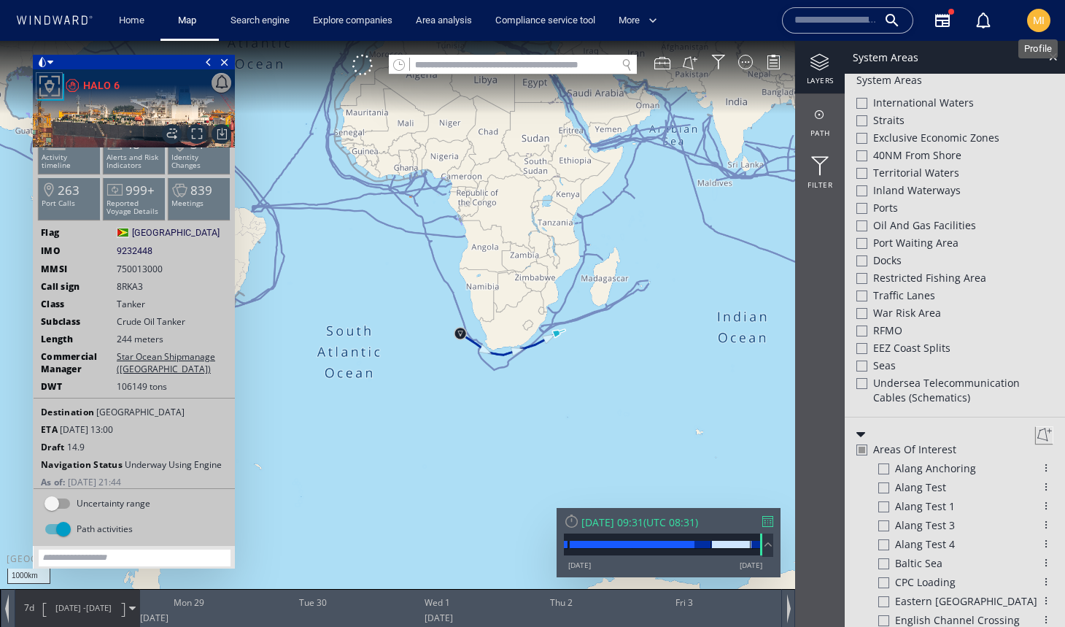
click at [1036, 19] on span "MI" at bounding box center [1039, 21] width 12 height 12
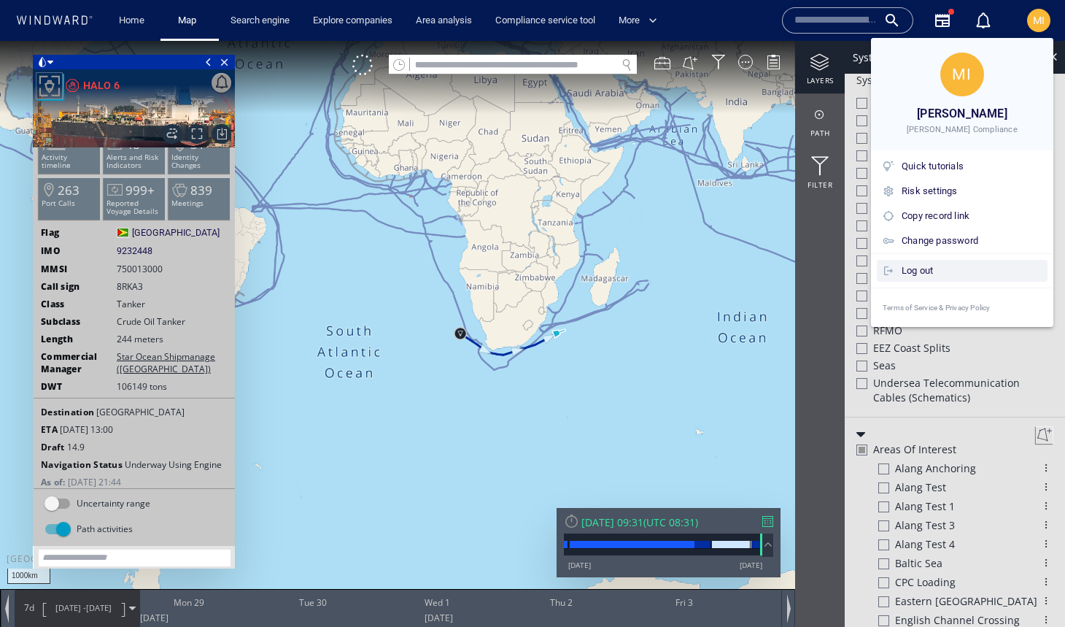
click at [929, 268] on div "Log out" at bounding box center [972, 271] width 140 height 16
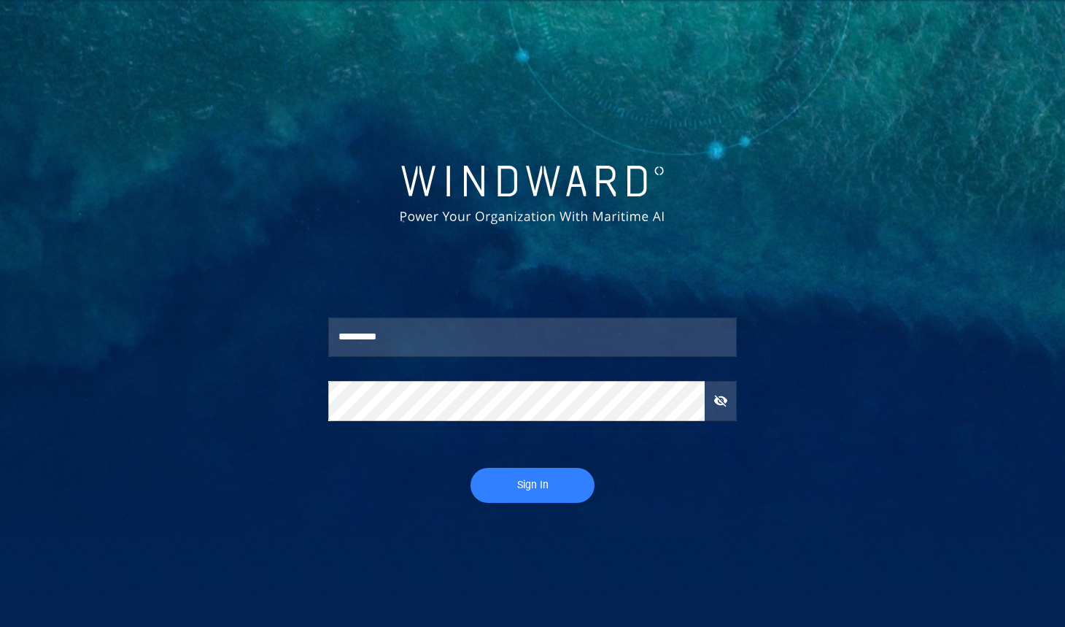
click at [379, 338] on input "*********" at bounding box center [532, 336] width 409 height 39
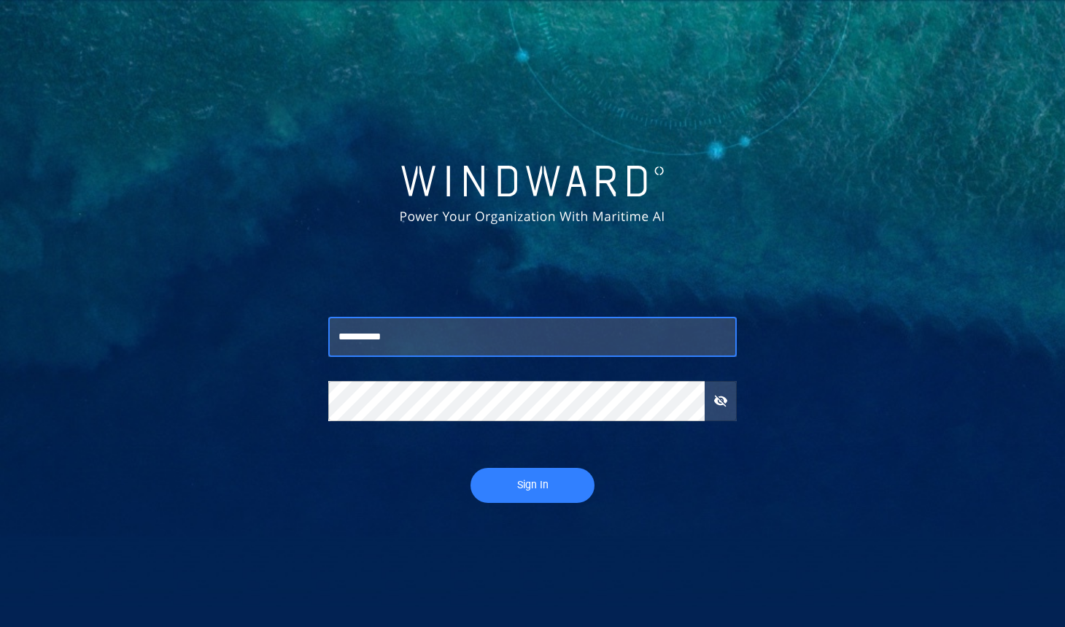
type input "**********"
click at [540, 484] on span "Sign In" at bounding box center [532, 485] width 95 height 18
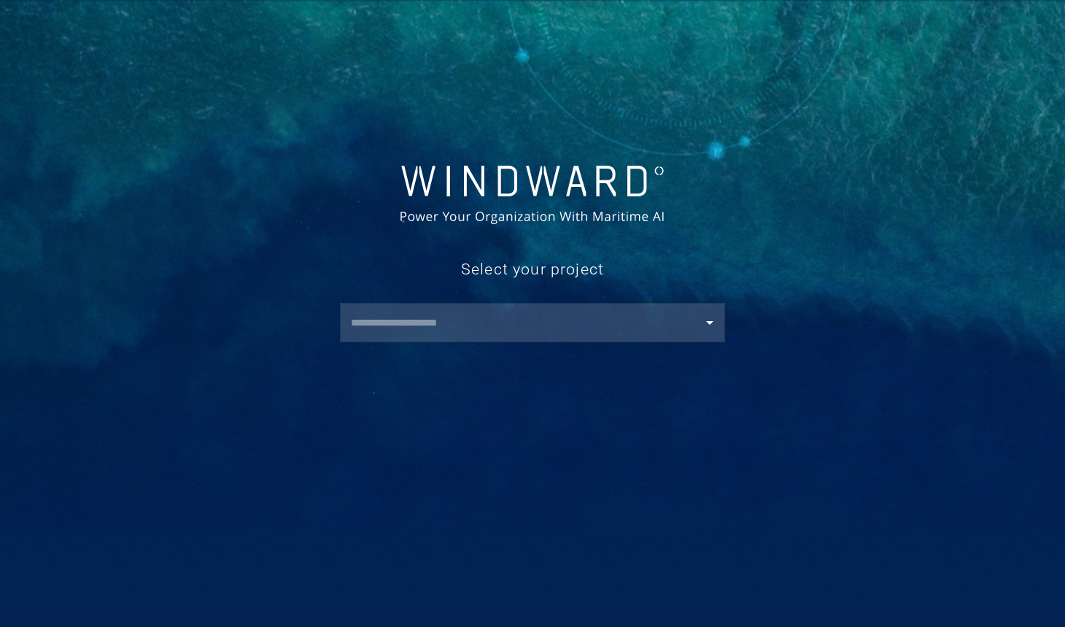
click at [495, 328] on input "text" at bounding box center [536, 322] width 379 height 26
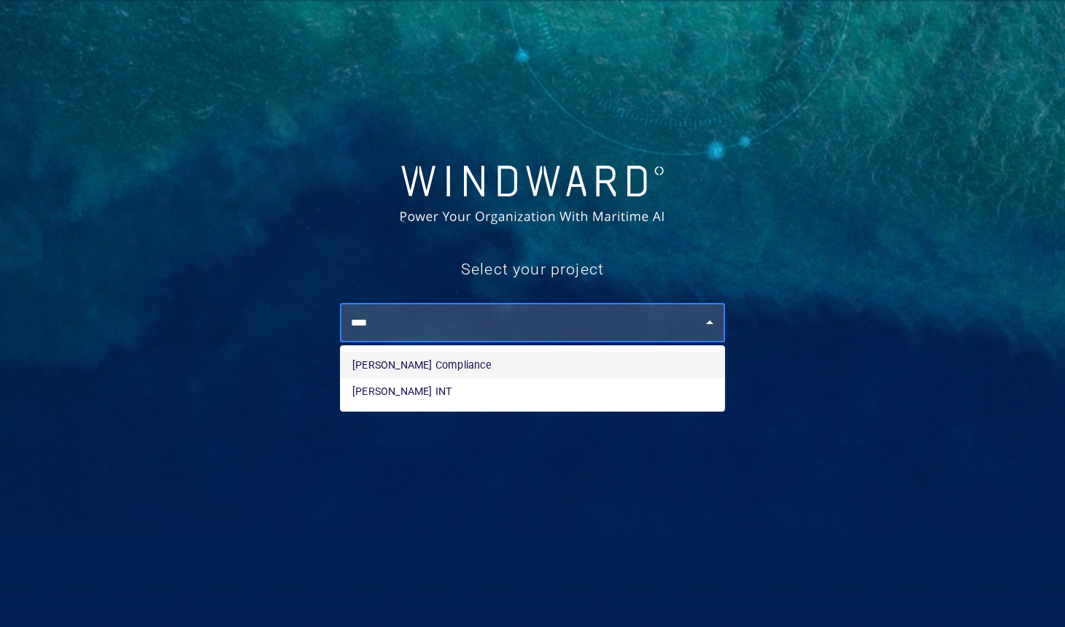
click at [483, 361] on li "[PERSON_NAME] Compliance" at bounding box center [533, 365] width 384 height 26
type input "**********"
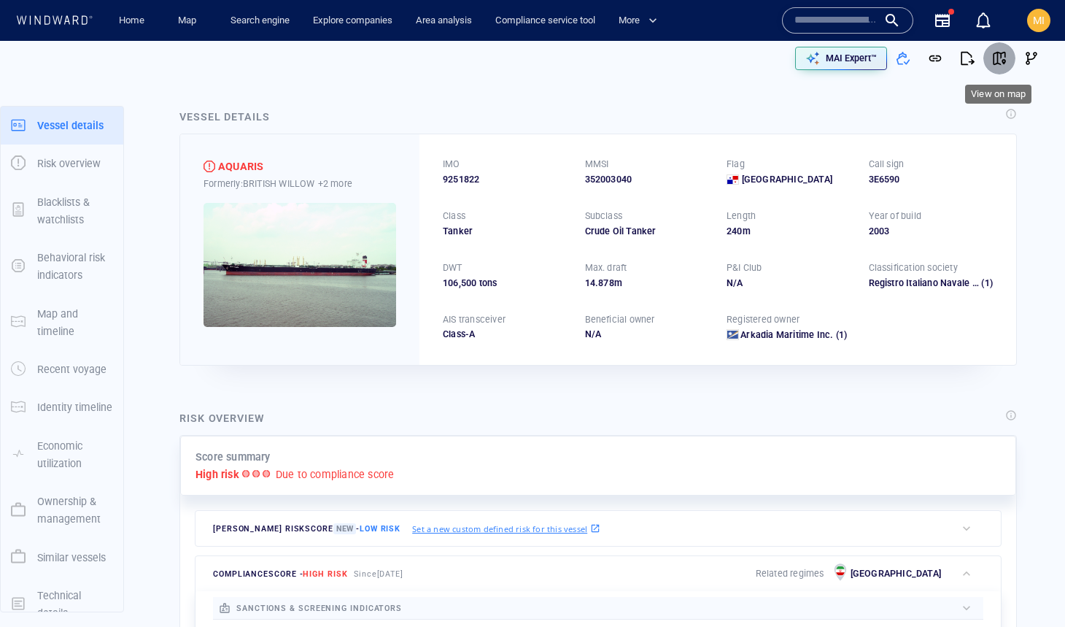
click at [1004, 57] on span "button" at bounding box center [999, 58] width 15 height 15
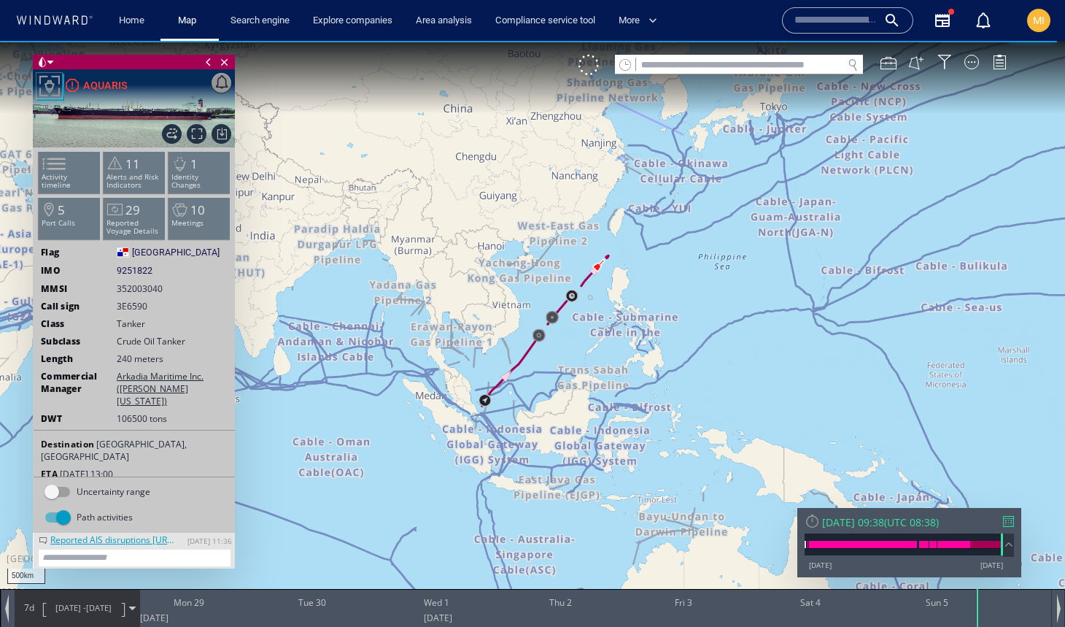
drag, startPoint x: 497, startPoint y: 390, endPoint x: 583, endPoint y: 346, distance: 96.6
click at [583, 346] on canvas "Map" at bounding box center [532, 326] width 1065 height 571
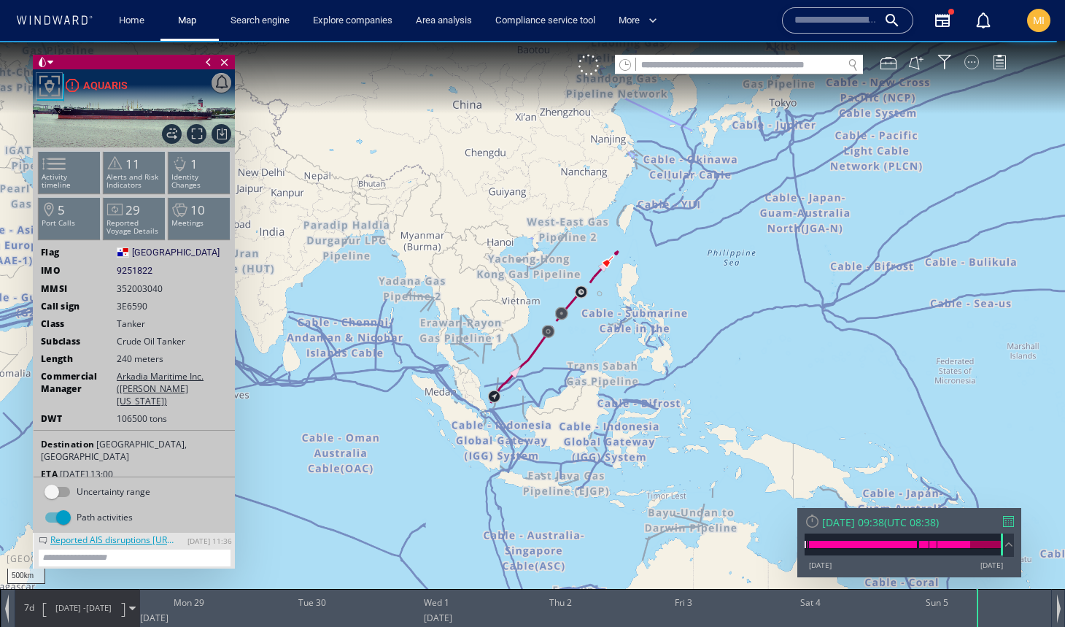
click at [969, 60] on div at bounding box center [971, 62] width 15 height 15
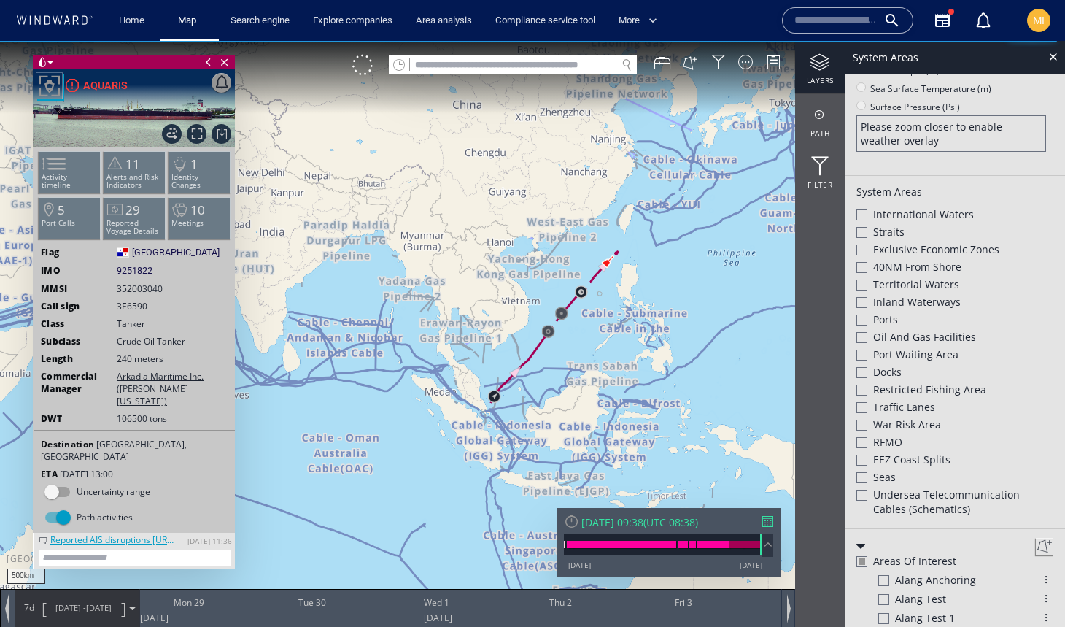
scroll to position [196, 0]
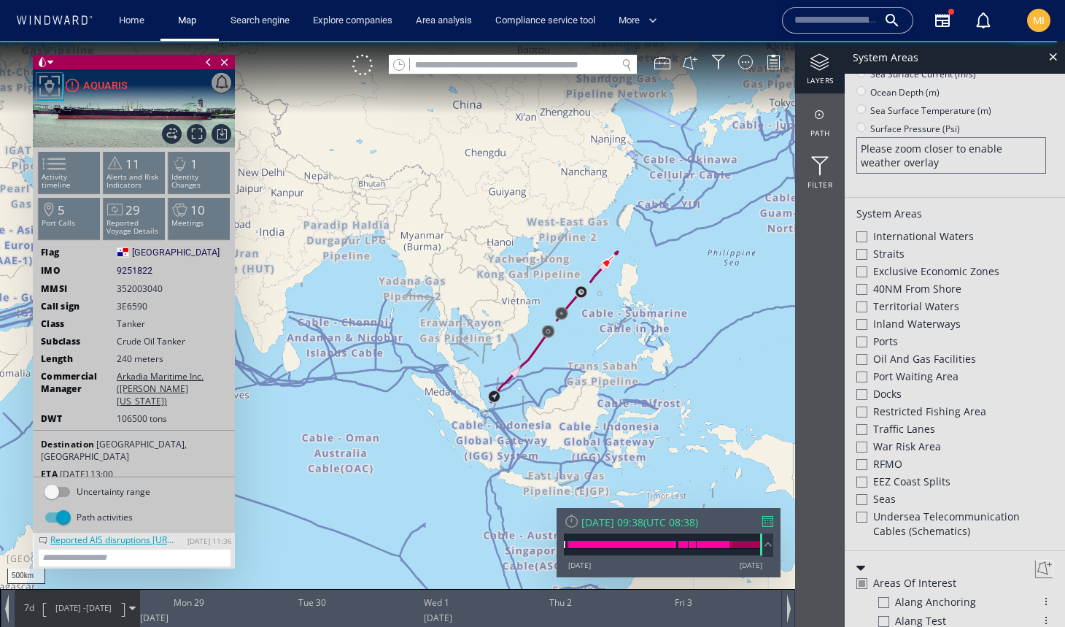
click at [722, 397] on canvas "Map" at bounding box center [532, 326] width 1065 height 571
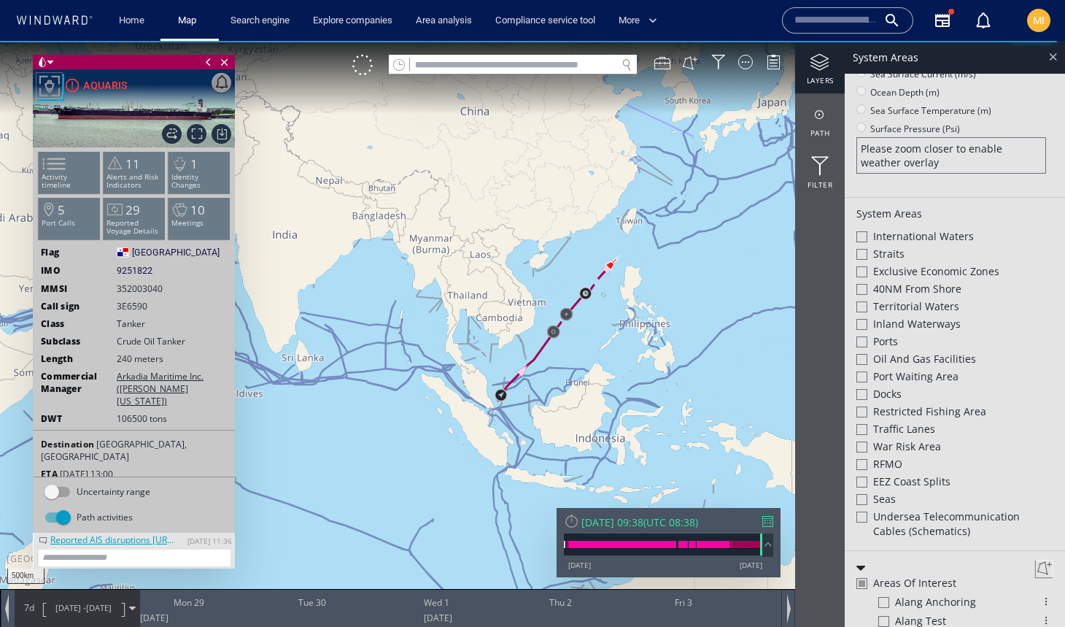
click at [1053, 55] on div at bounding box center [1053, 56] width 17 height 17
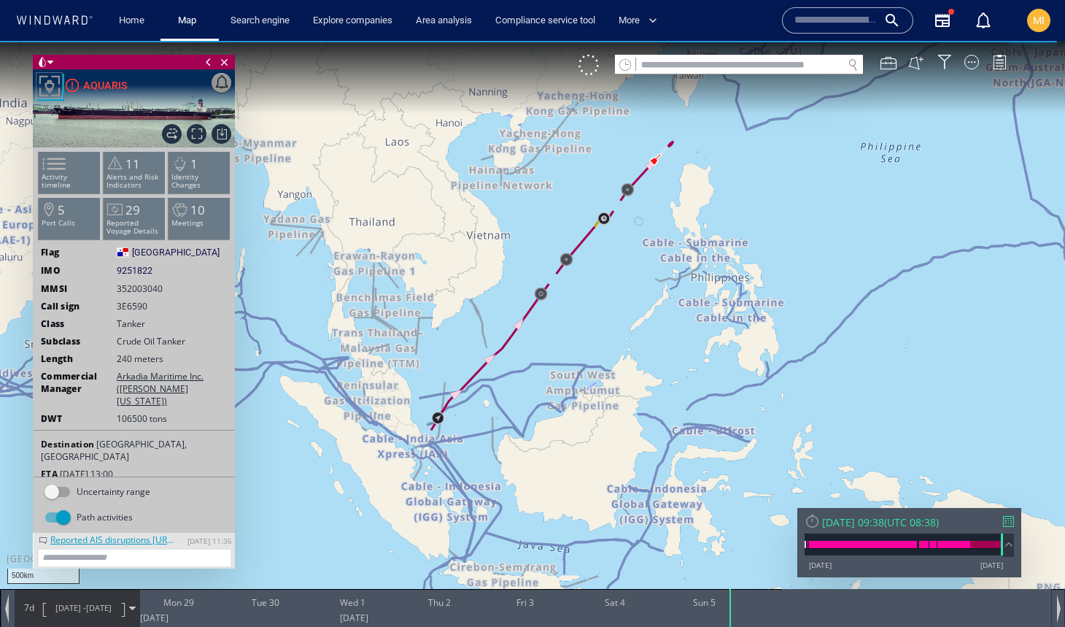
click at [746, 59] on input "text" at bounding box center [739, 65] width 206 height 20
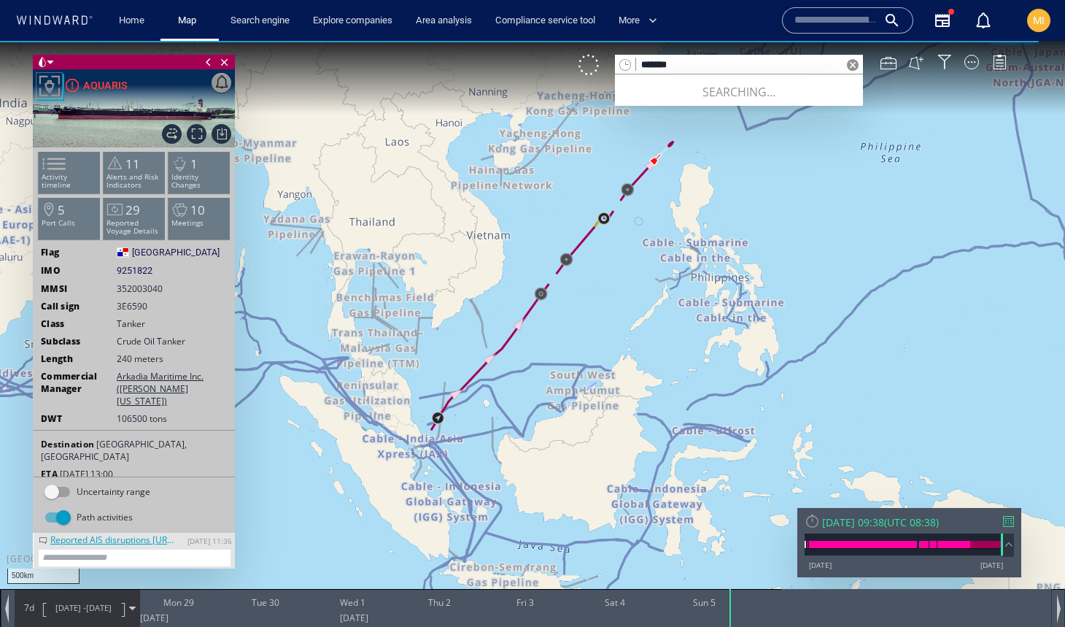
type input "******"
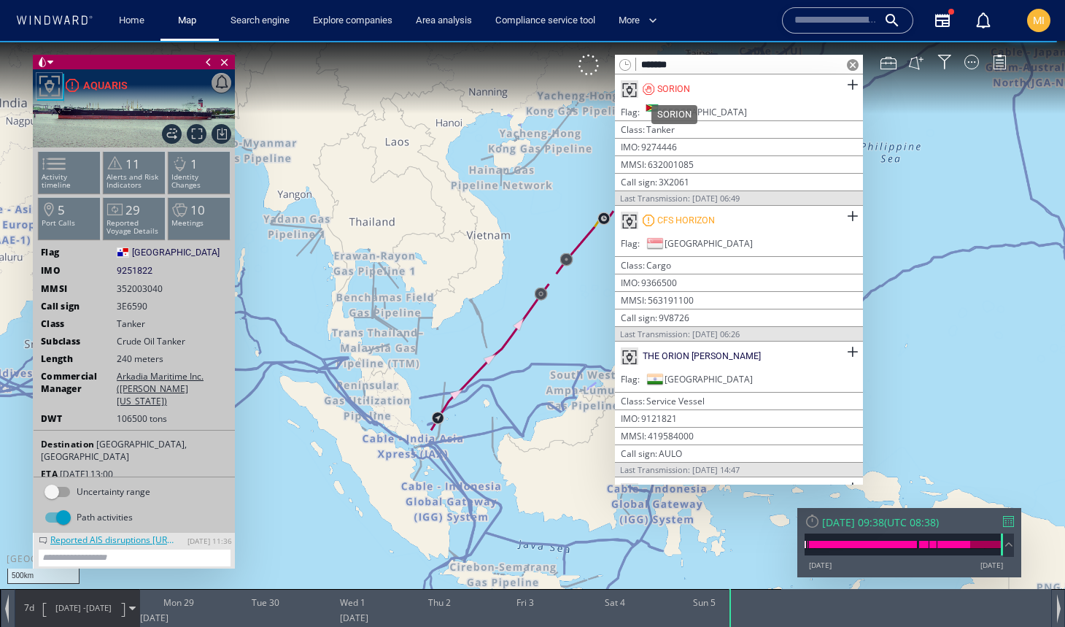
click at [682, 88] on div "SORION" at bounding box center [673, 88] width 33 height 13
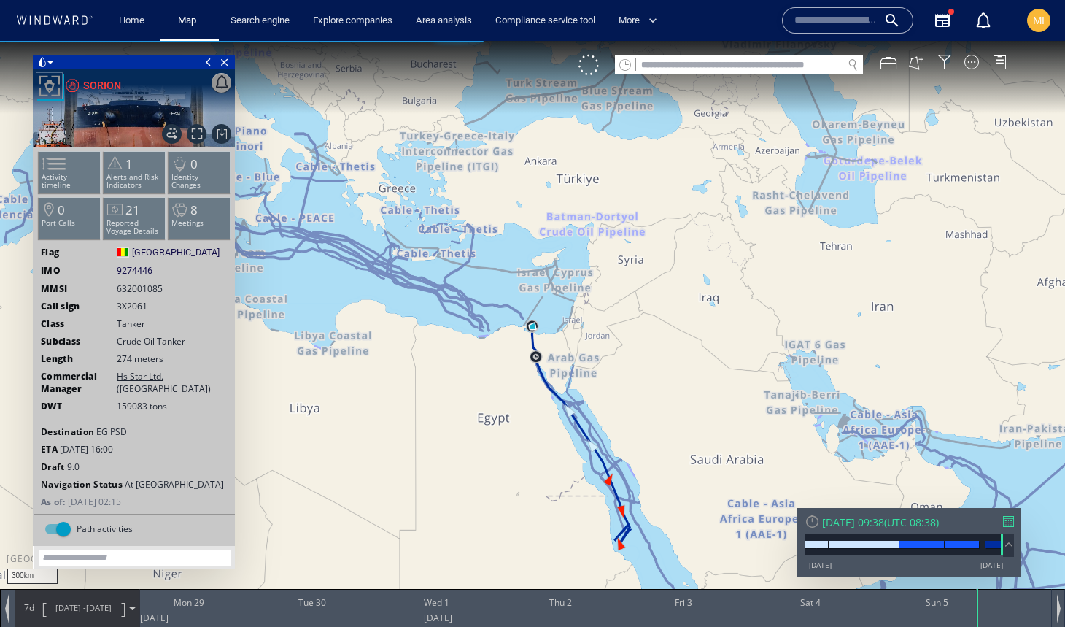
click at [671, 66] on input "text" at bounding box center [739, 65] width 206 height 20
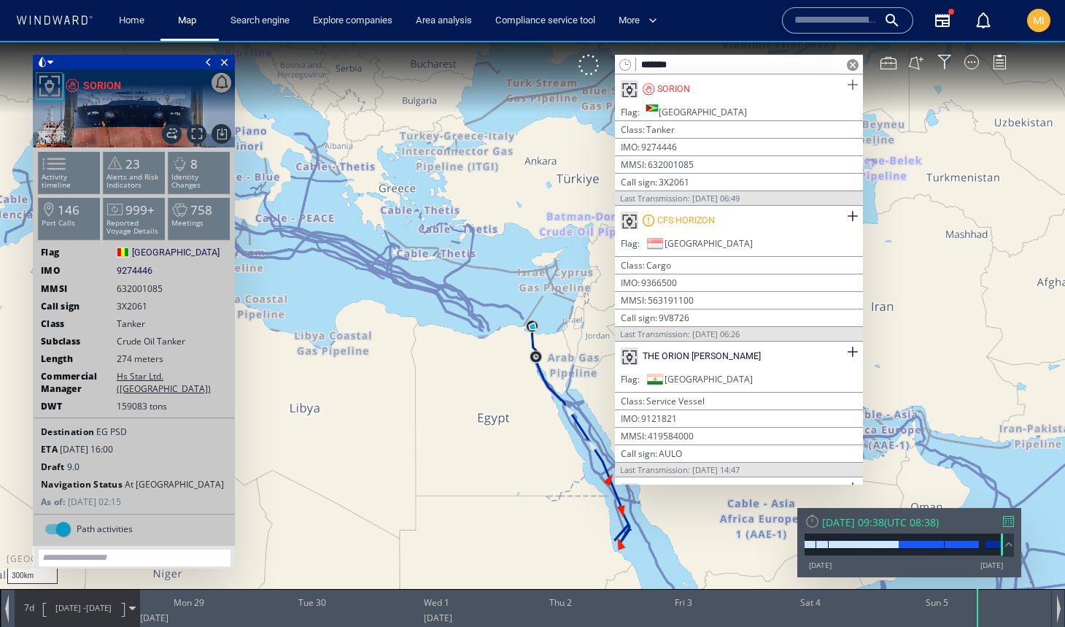
click at [848, 83] on span at bounding box center [852, 85] width 18 height 18
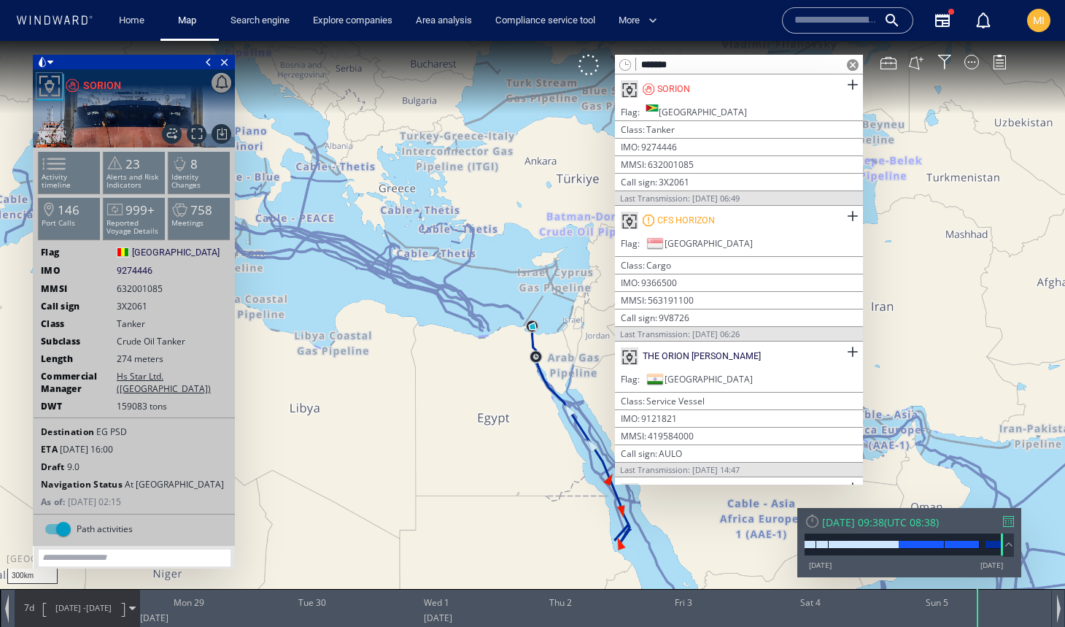
click at [758, 63] on input "******" at bounding box center [739, 65] width 206 height 20
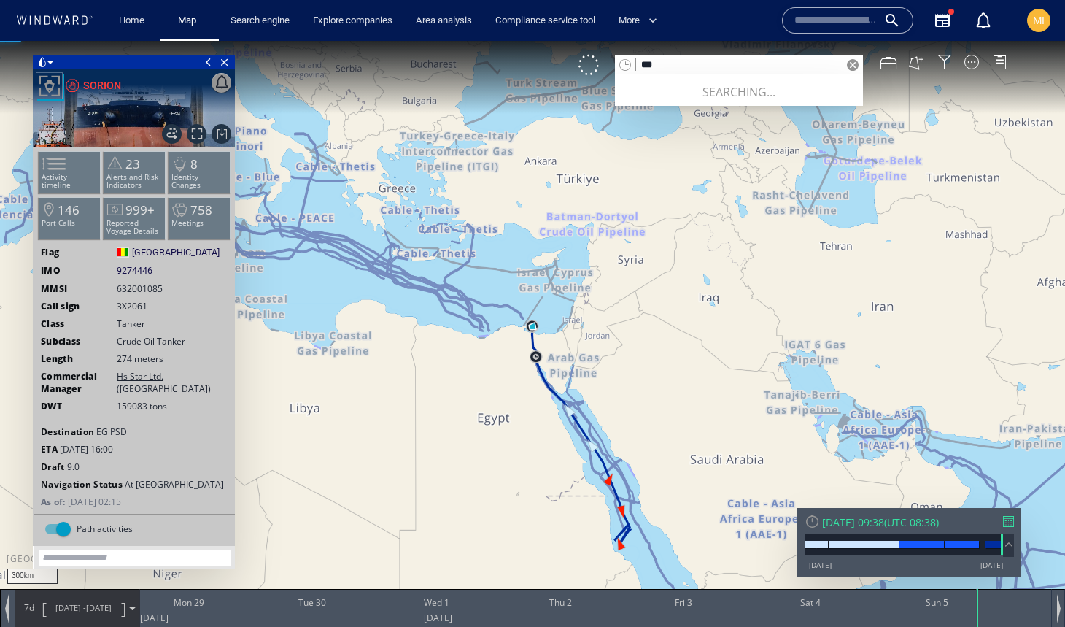
type input "***"
